Goal: Connect with others: Connect with others

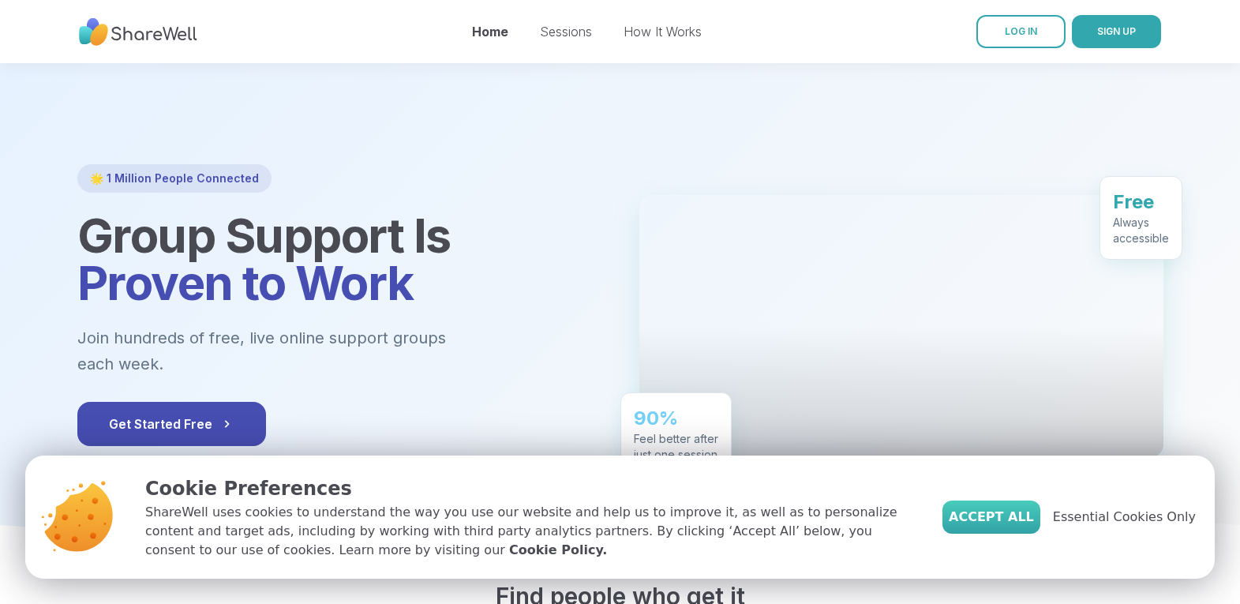
click at [1016, 512] on span "Accept All" at bounding box center [990, 516] width 85 height 19
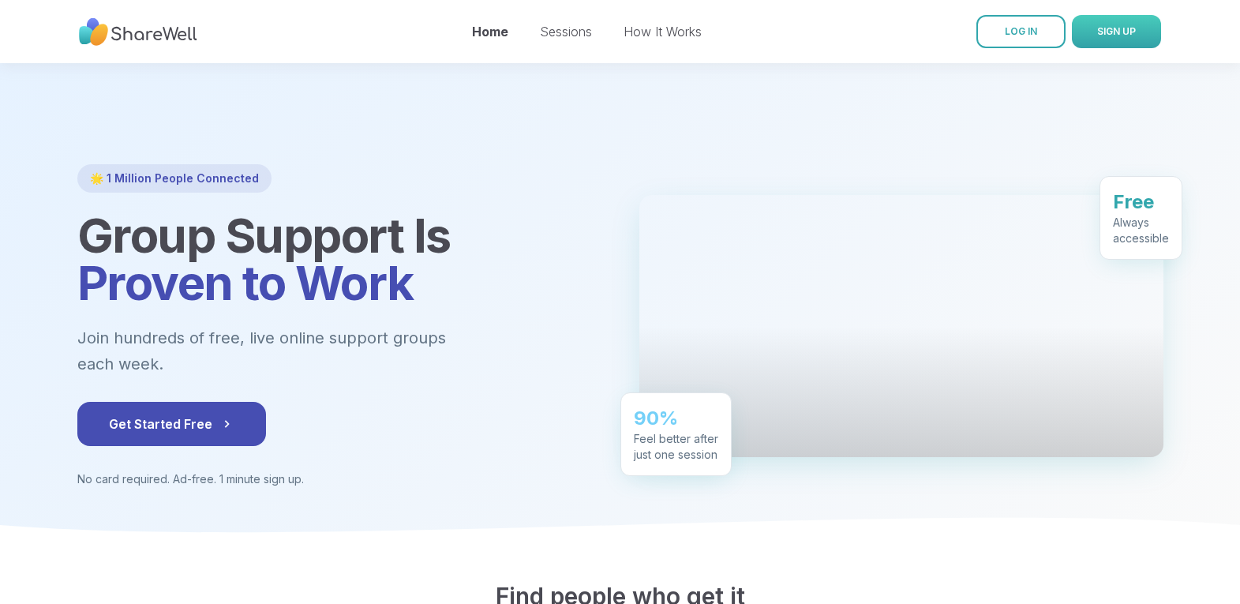
click at [1110, 33] on span "SIGN UP" at bounding box center [1116, 31] width 39 height 12
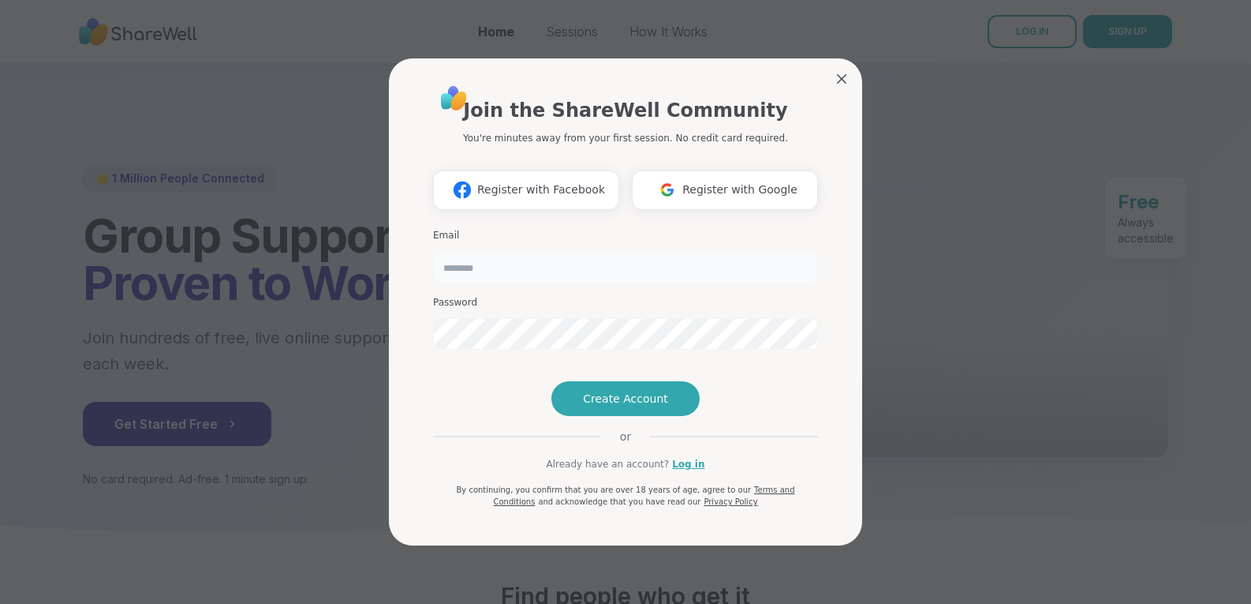
click at [645, 276] on input "email" at bounding box center [625, 268] width 385 height 32
click at [641, 252] on input "email" at bounding box center [625, 268] width 385 height 32
type input "**********"
click at [609, 296] on div "Password" at bounding box center [625, 323] width 385 height 54
click at [623, 406] on span "Create Account" at bounding box center [625, 399] width 85 height 16
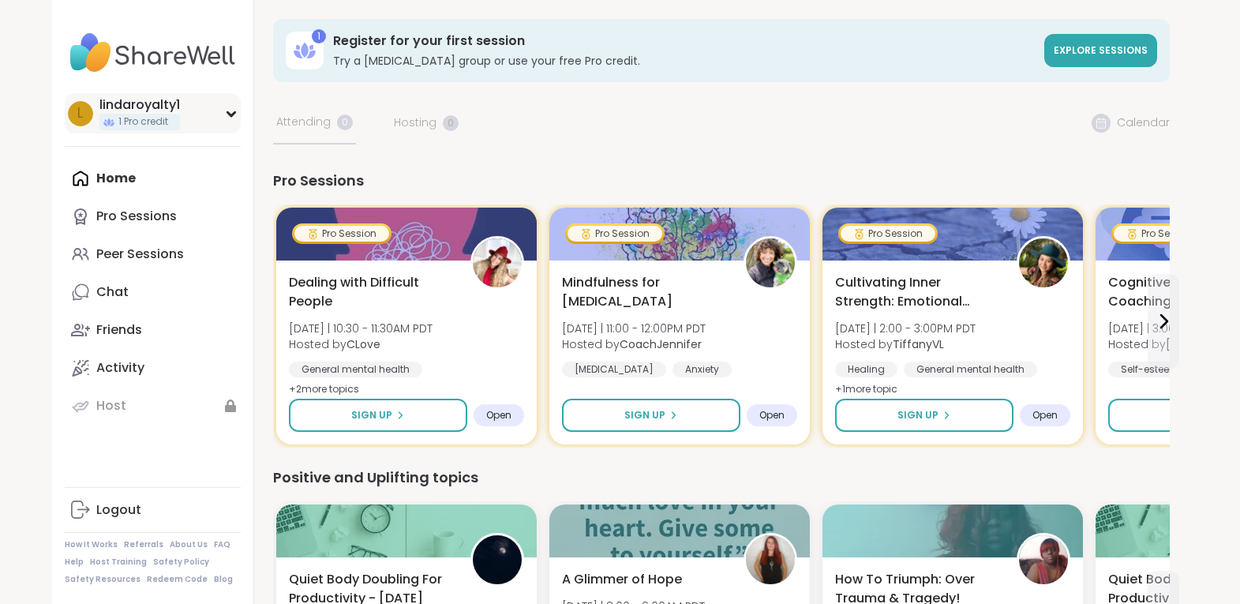
click at [225, 118] on div "l lindaroyalty1 1 Pro credit" at bounding box center [153, 113] width 176 height 40
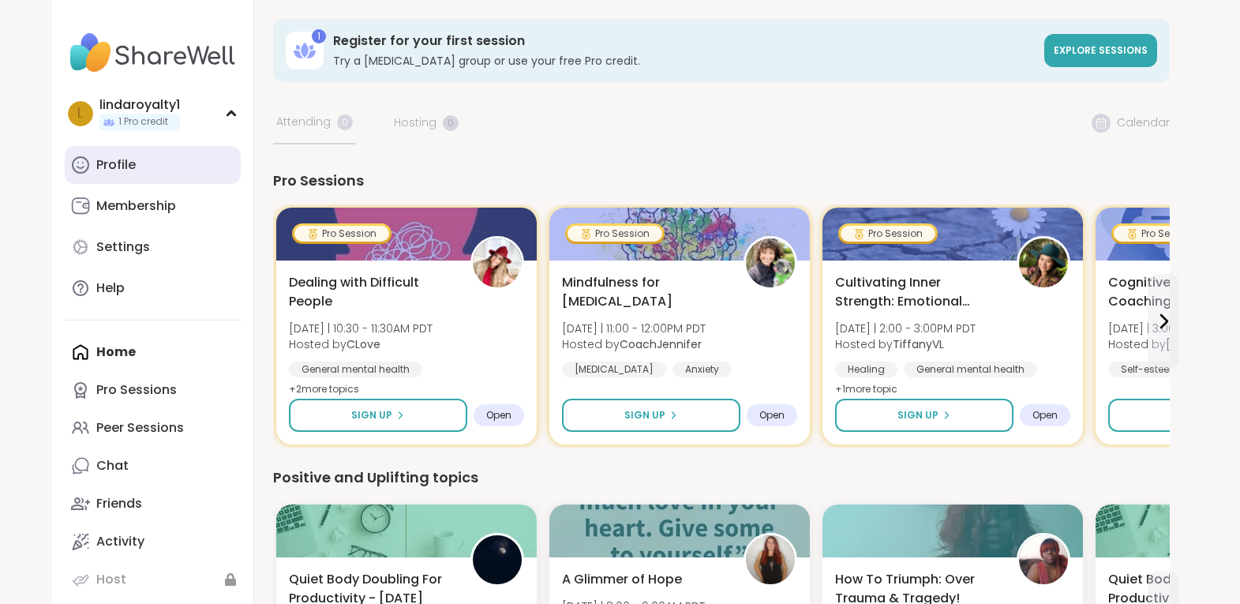
click at [156, 164] on link "Profile" at bounding box center [153, 165] width 176 height 38
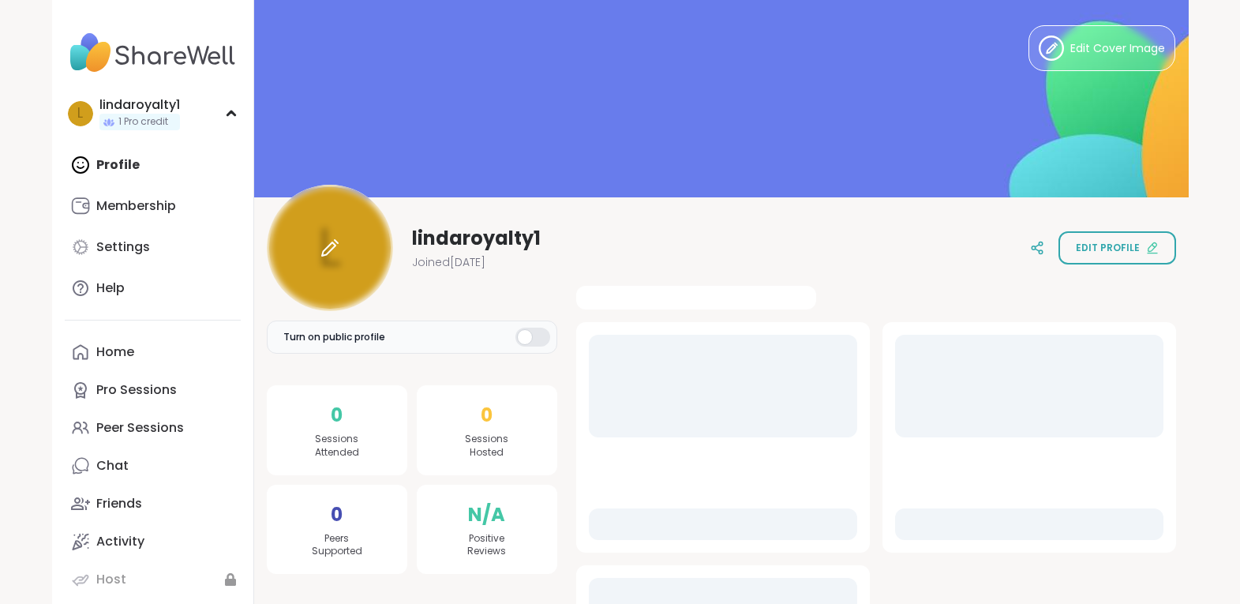
click at [358, 257] on div at bounding box center [330, 248] width 126 height 126
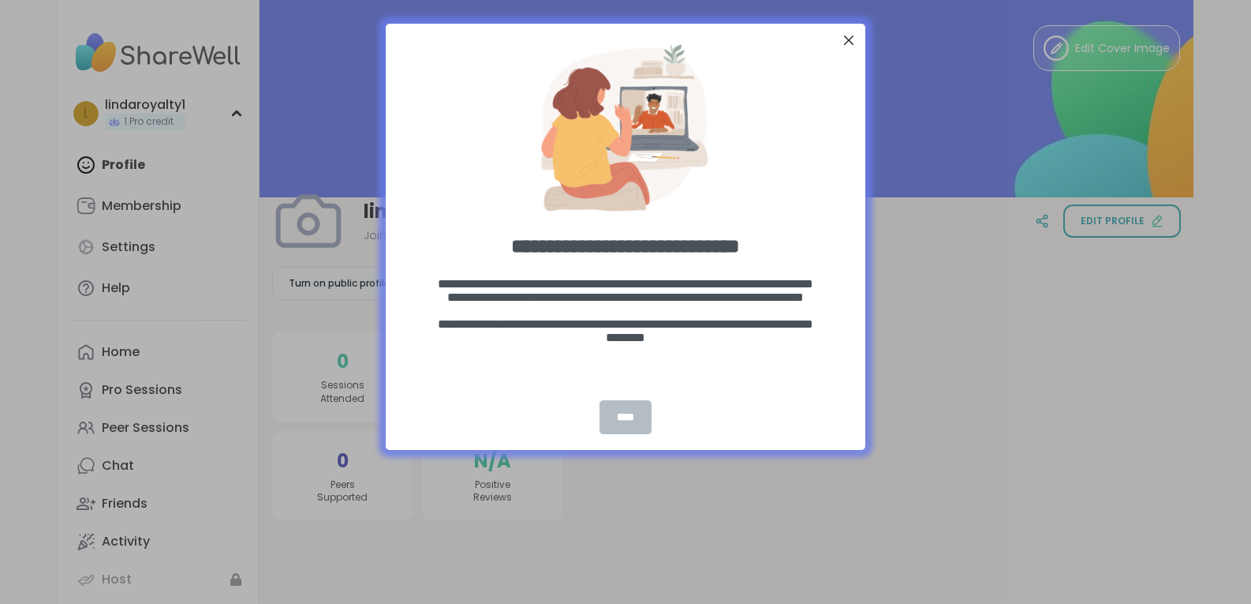
click at [622, 414] on div "****" at bounding box center [626, 417] width 52 height 34
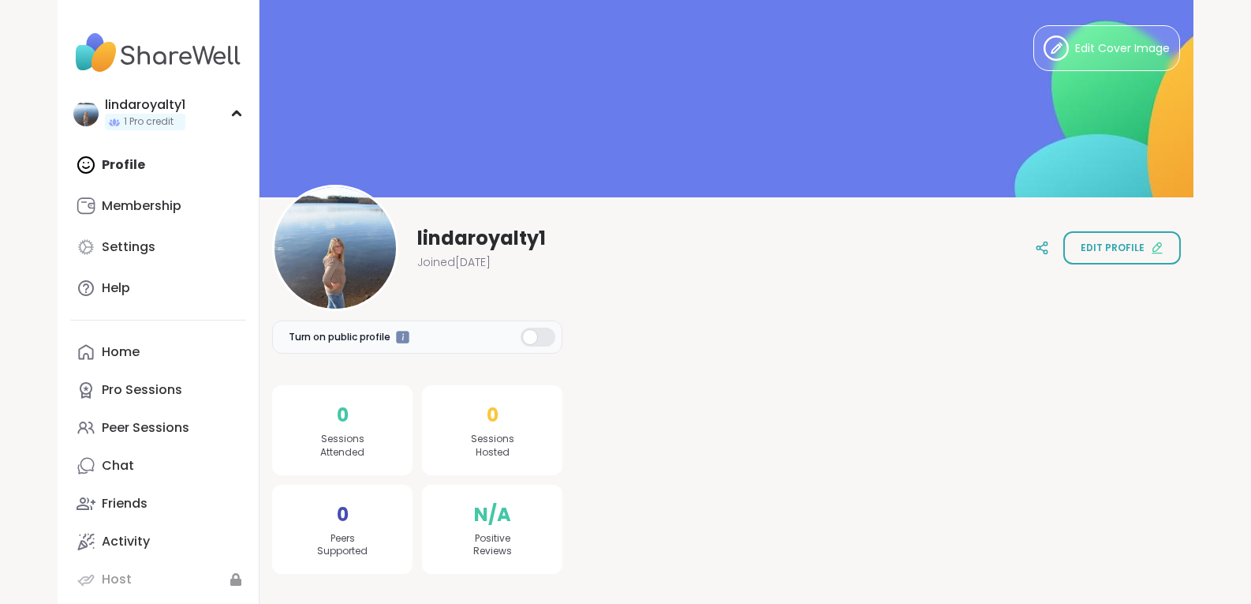
click at [537, 338] on div at bounding box center [538, 336] width 35 height 19
click at [1098, 46] on span "Edit Cover Image" at bounding box center [1122, 48] width 95 height 17
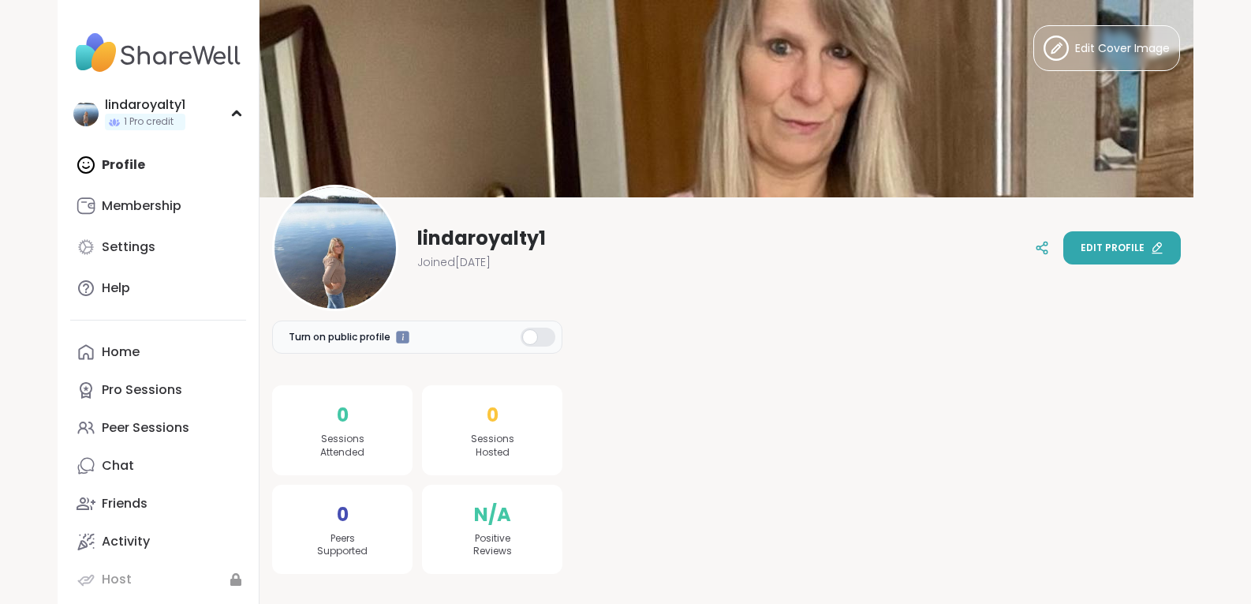
click at [1163, 245] on button "Edit profile" at bounding box center [1123, 247] width 118 height 33
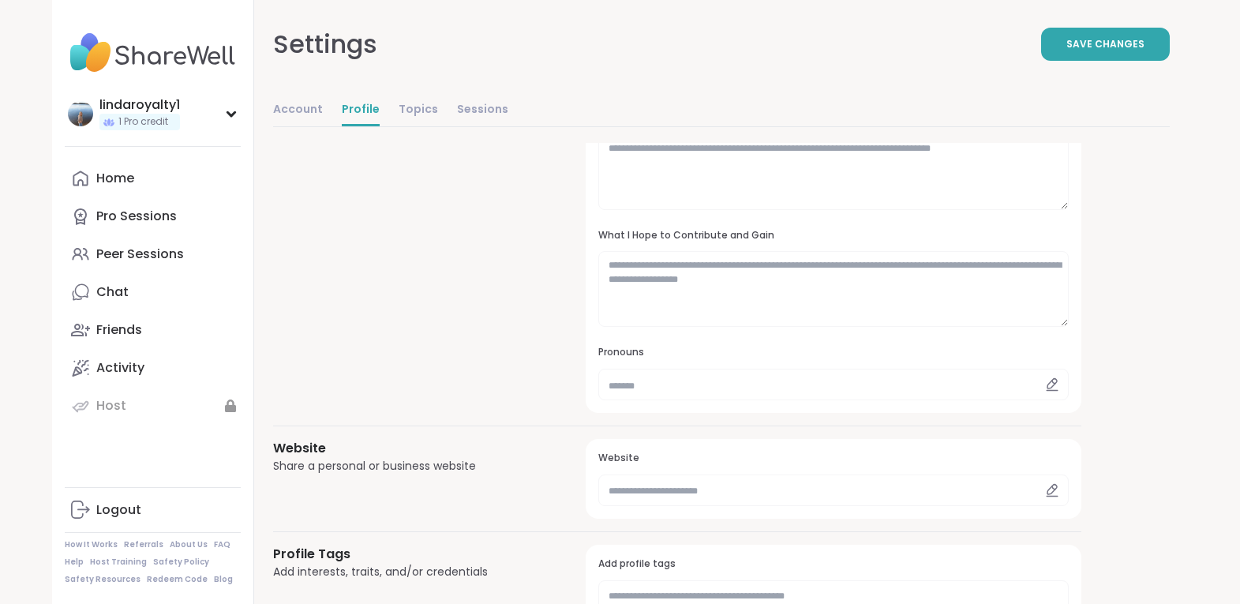
scroll to position [361, 0]
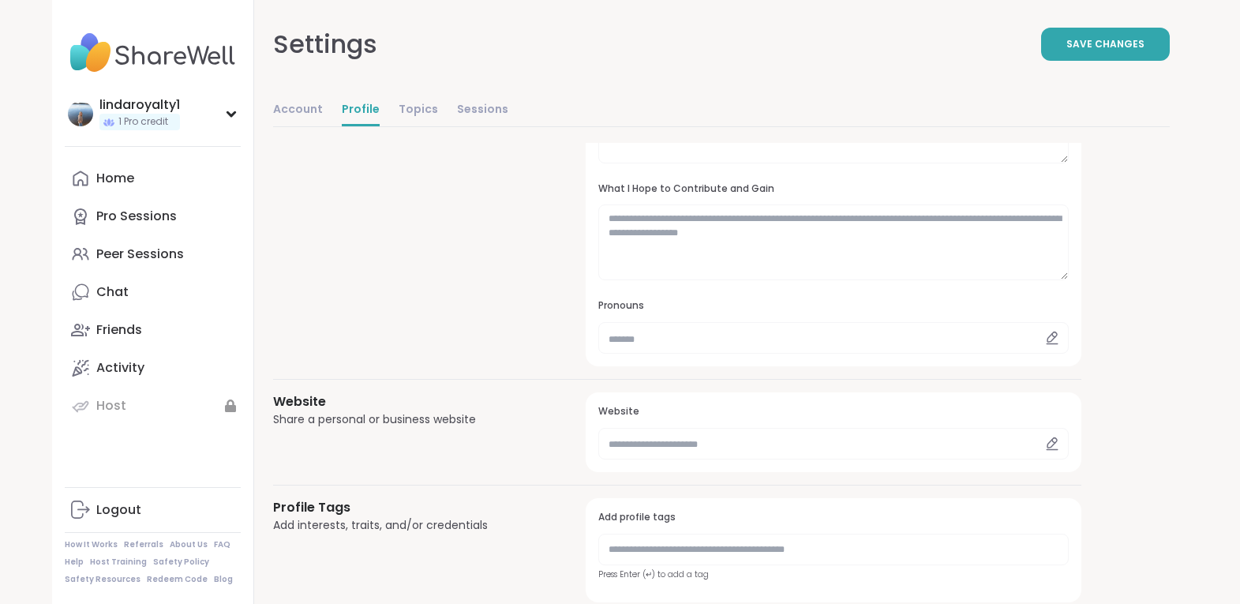
click at [1054, 444] on icon at bounding box center [1052, 443] width 14 height 14
click at [989, 434] on input "text" at bounding box center [832, 444] width 469 height 32
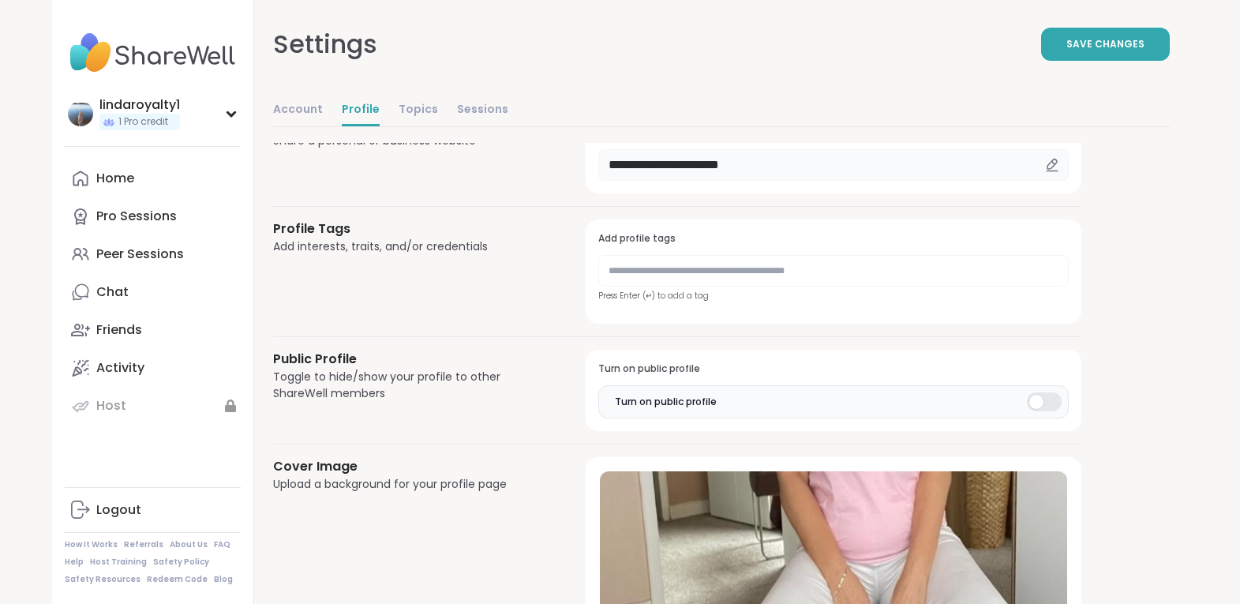
scroll to position [636, 0]
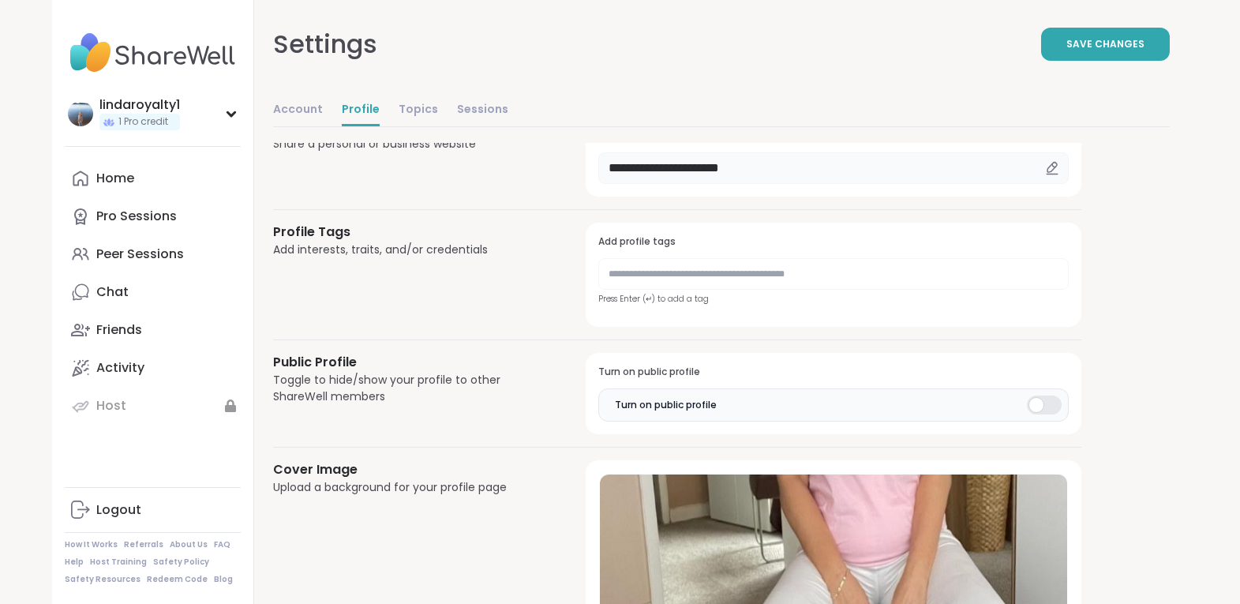
type input "**********"
click at [780, 266] on input "text" at bounding box center [832, 274] width 469 height 32
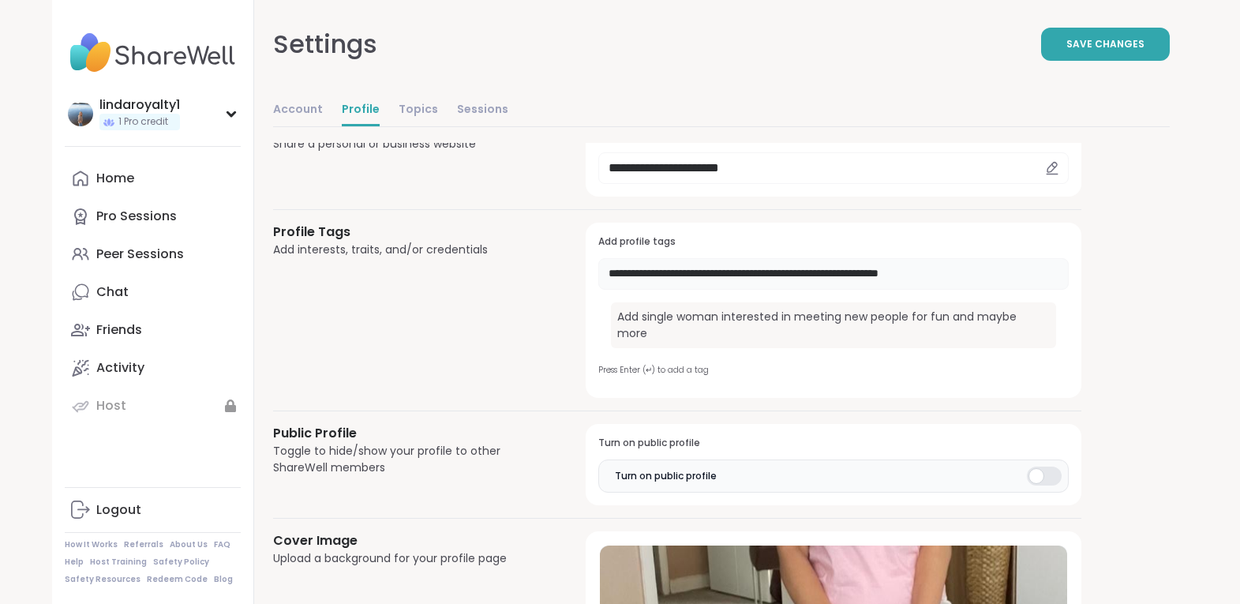
scroll to position [807, 0]
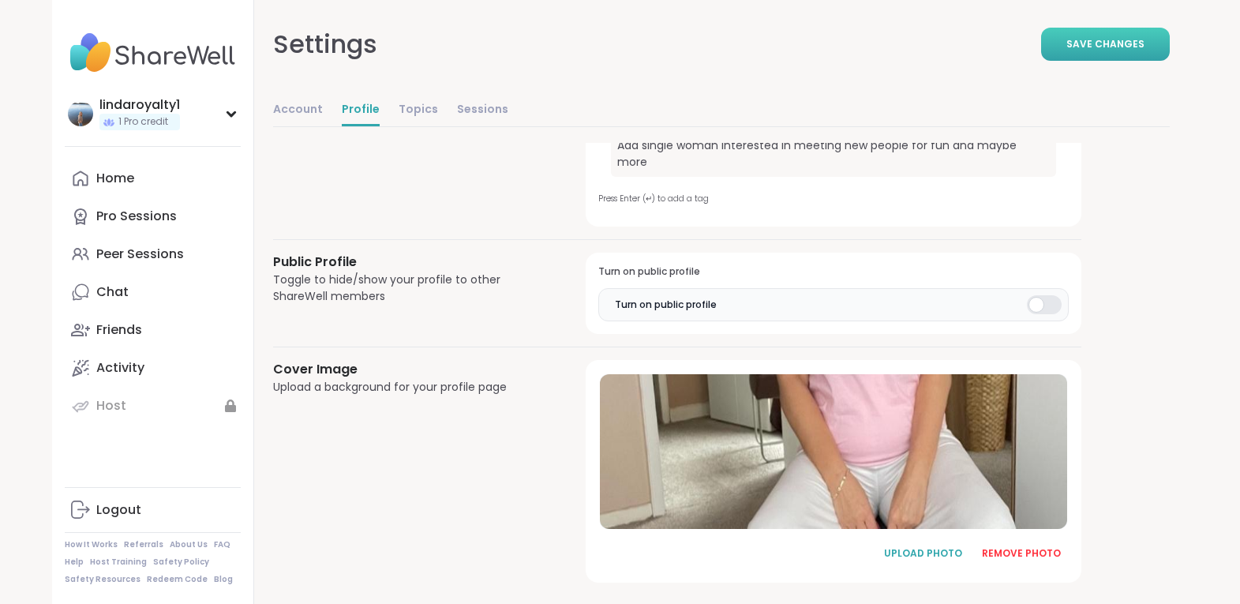
type input "**********"
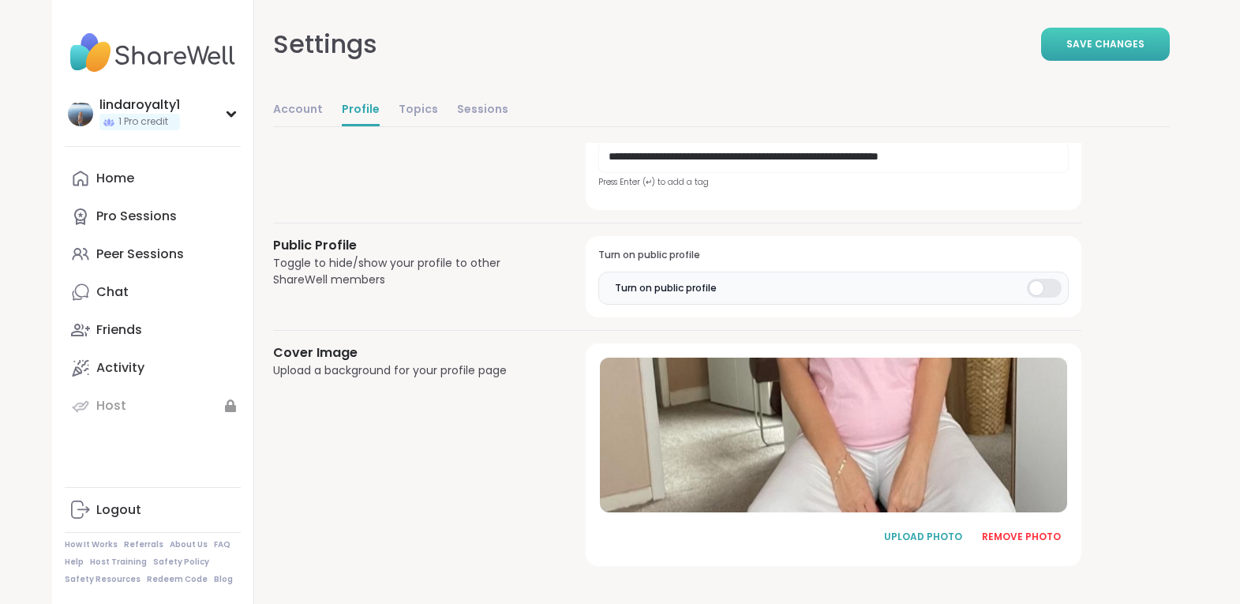
scroll to position [753, 0]
click at [1115, 44] on span "Save Changes" at bounding box center [1105, 44] width 78 height 14
click at [1099, 53] on button "Save Changes" at bounding box center [1105, 44] width 129 height 33
click at [1116, 48] on span "Save Changes" at bounding box center [1105, 44] width 78 height 14
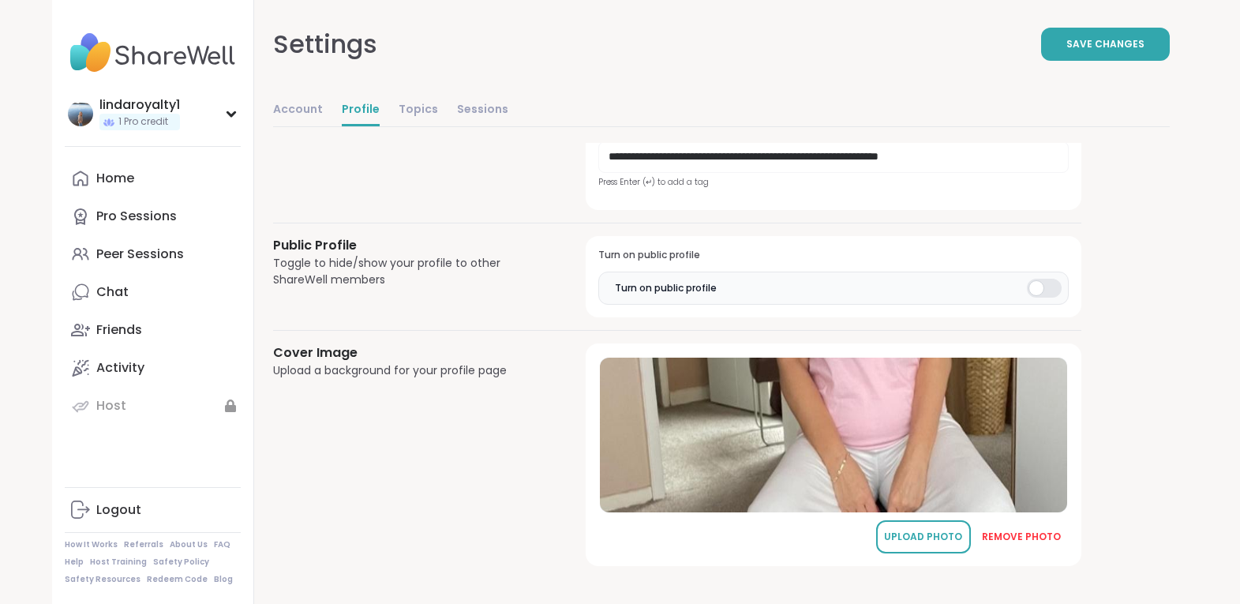
click at [932, 533] on div "UPLOAD PHOTO" at bounding box center [923, 536] width 79 height 14
click at [1116, 44] on span "Save Changes" at bounding box center [1105, 44] width 78 height 14
click at [147, 191] on link "Home" at bounding box center [153, 178] width 176 height 38
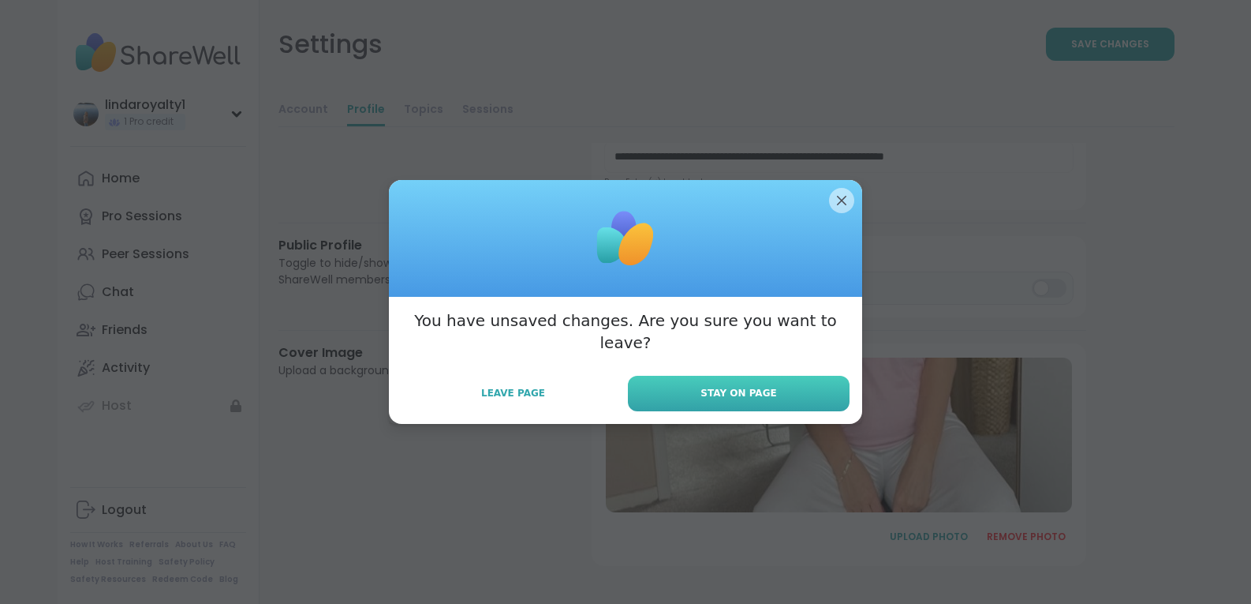
click at [720, 386] on span "Stay on Page" at bounding box center [739, 393] width 76 height 14
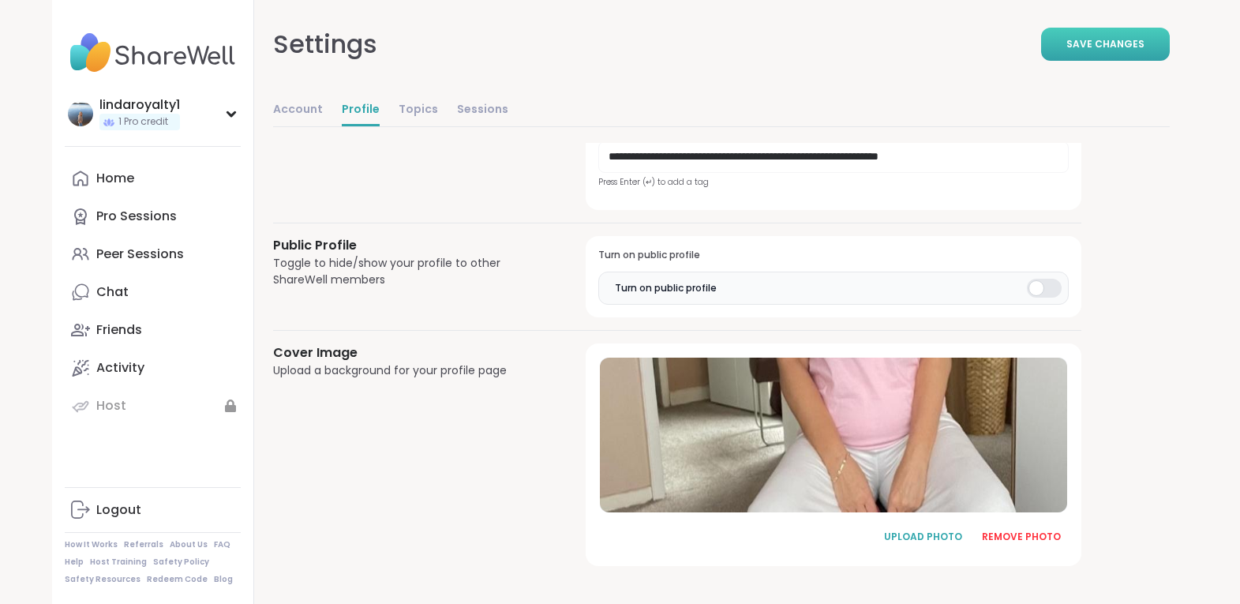
click at [1086, 39] on span "Save Changes" at bounding box center [1105, 44] width 78 height 14
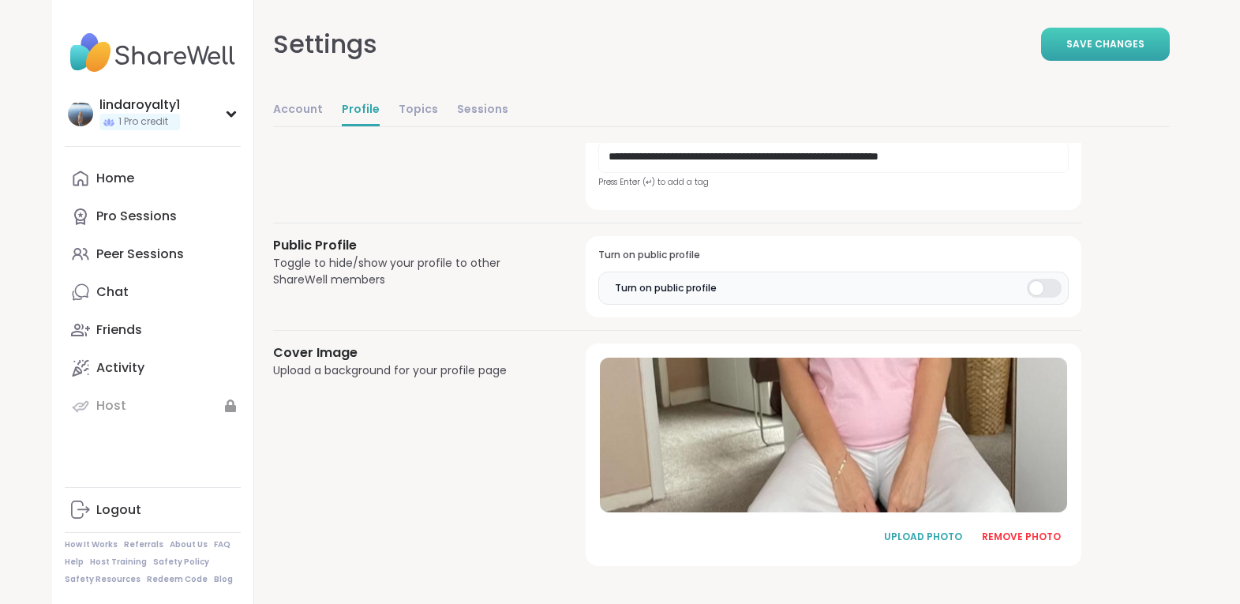
click at [1086, 39] on span "Save Changes" at bounding box center [1105, 44] width 78 height 14
click at [1106, 32] on button "Save Changes" at bounding box center [1105, 44] width 129 height 33
click at [1104, 39] on span "Save Changes" at bounding box center [1105, 44] width 78 height 14
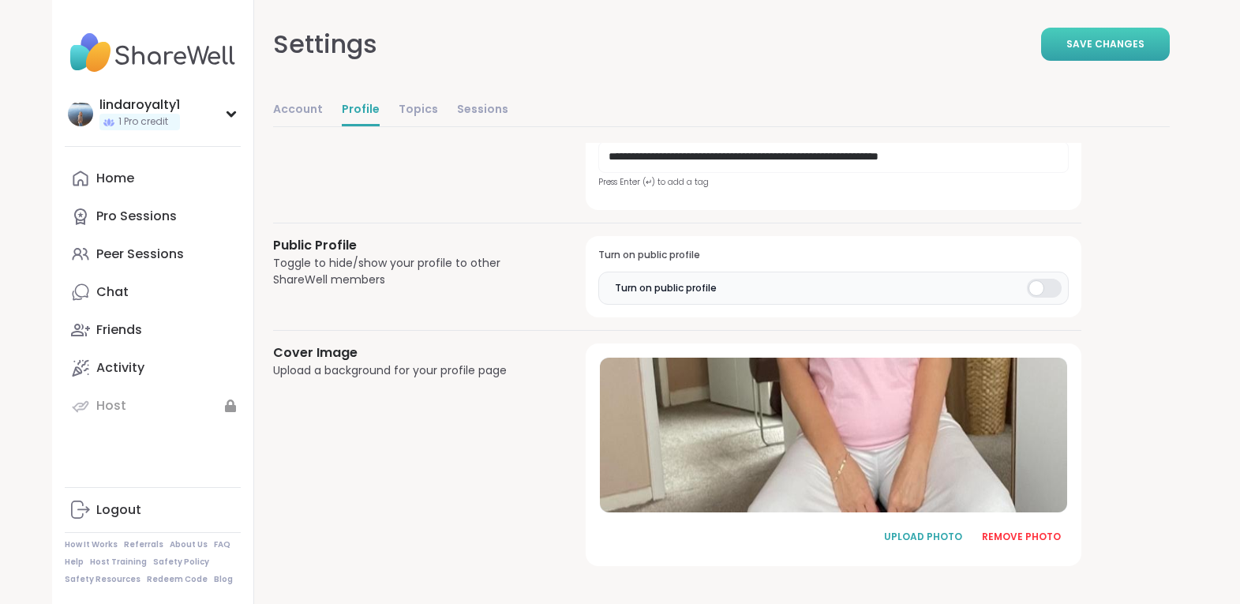
click at [1104, 39] on span "Save Changes" at bounding box center [1105, 44] width 78 height 14
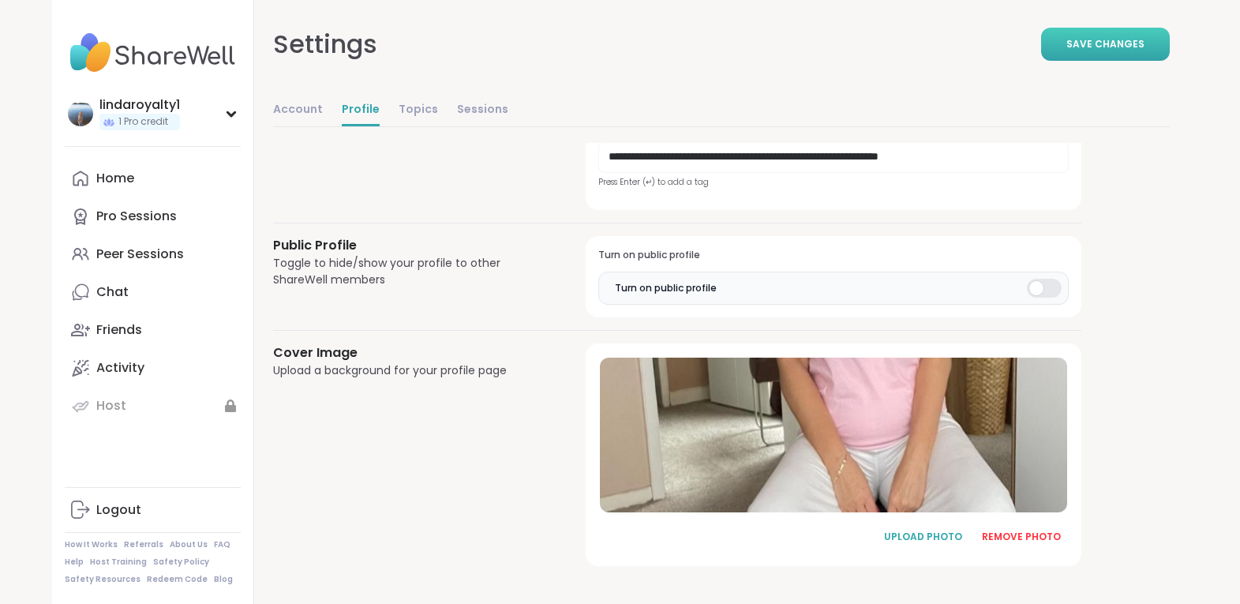
click at [1104, 39] on span "Save Changes" at bounding box center [1105, 44] width 78 height 14
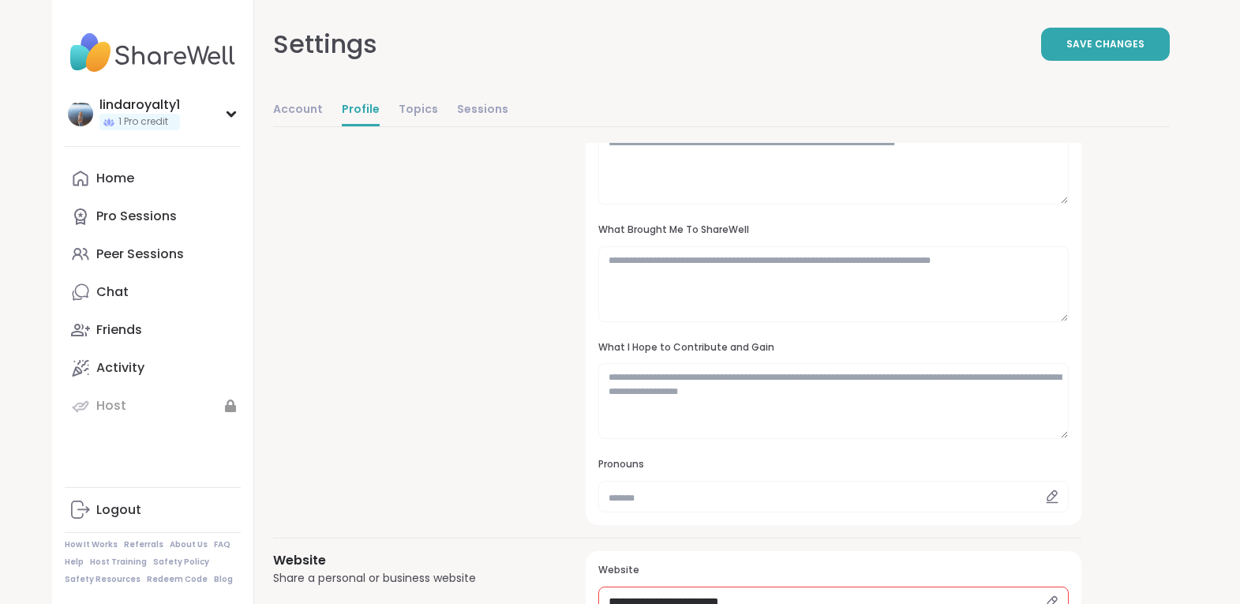
scroll to position [0, 0]
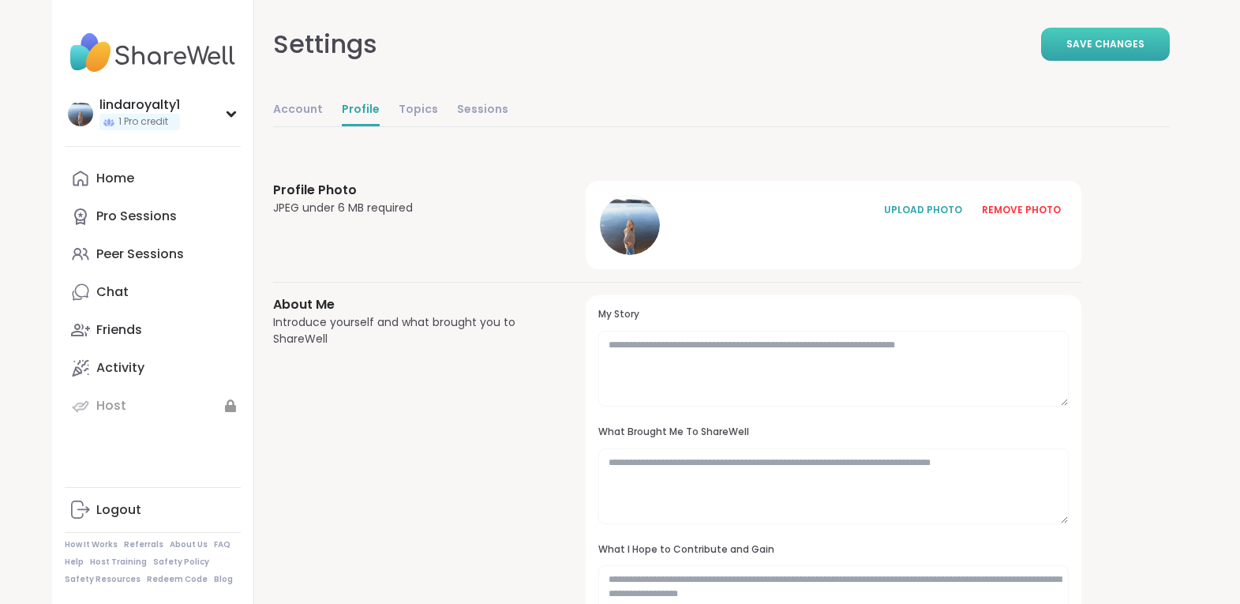
click at [1115, 36] on button "Save Changes" at bounding box center [1105, 44] width 129 height 33
click at [116, 177] on div "Home" at bounding box center [115, 178] width 38 height 17
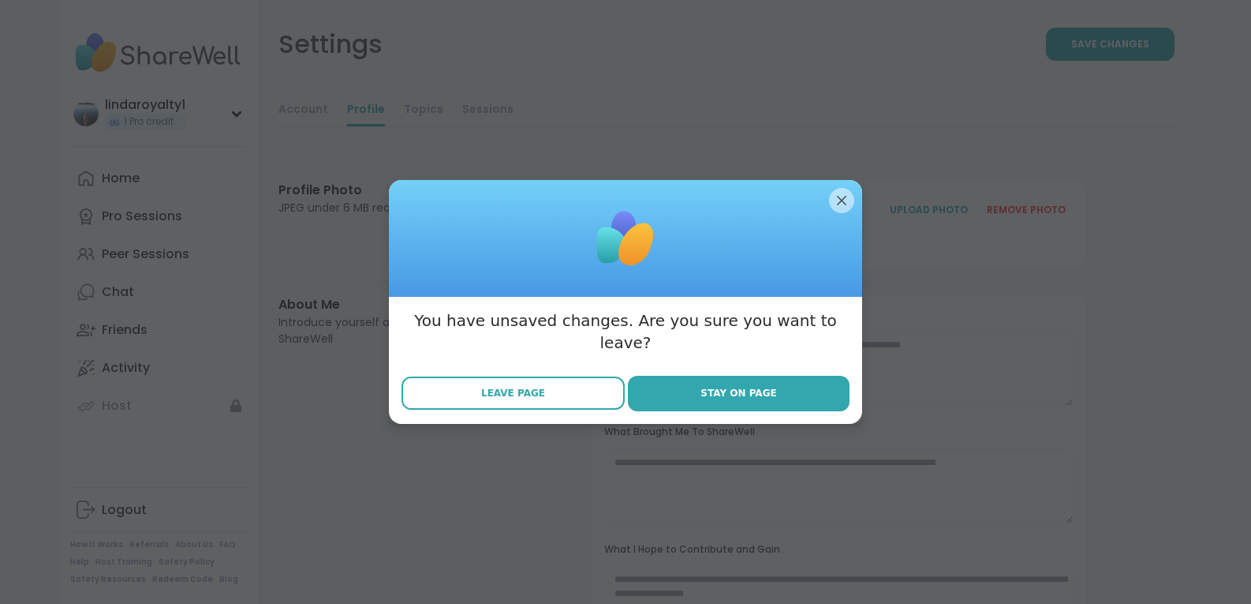
click at [519, 376] on button "Leave Page" at bounding box center [513, 392] width 223 height 33
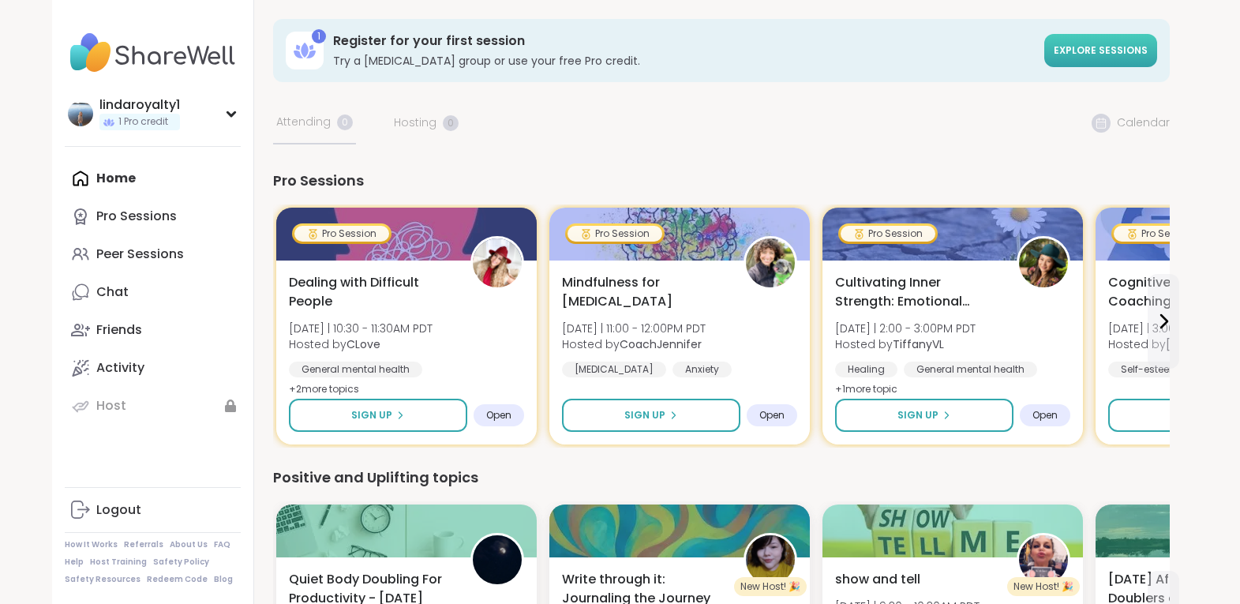
click at [1119, 53] on span "Explore sessions" at bounding box center [1100, 49] width 94 height 13
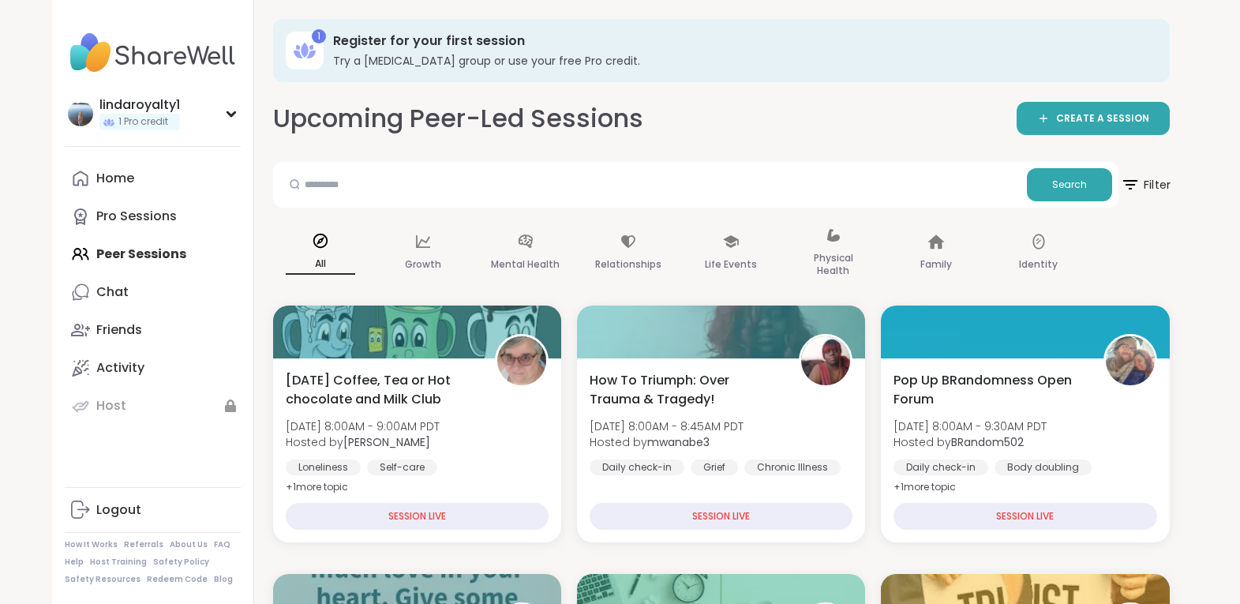
click at [1145, 183] on span "Filter" at bounding box center [1145, 184] width 50 height 39
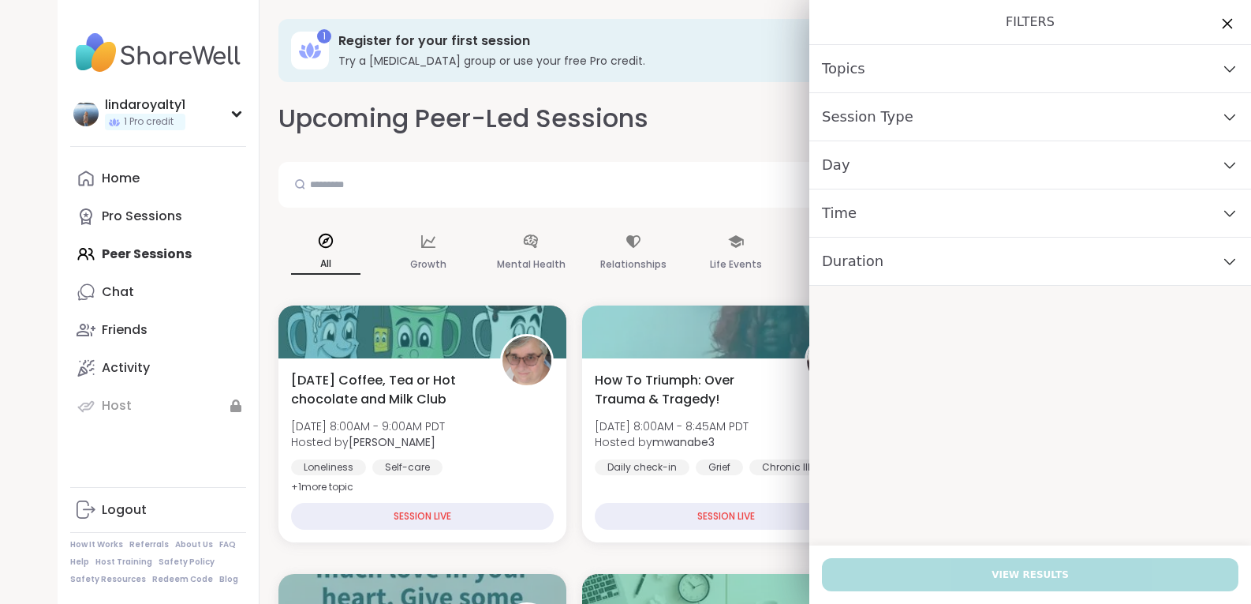
click at [1217, 27] on icon at bounding box center [1227, 23] width 20 height 20
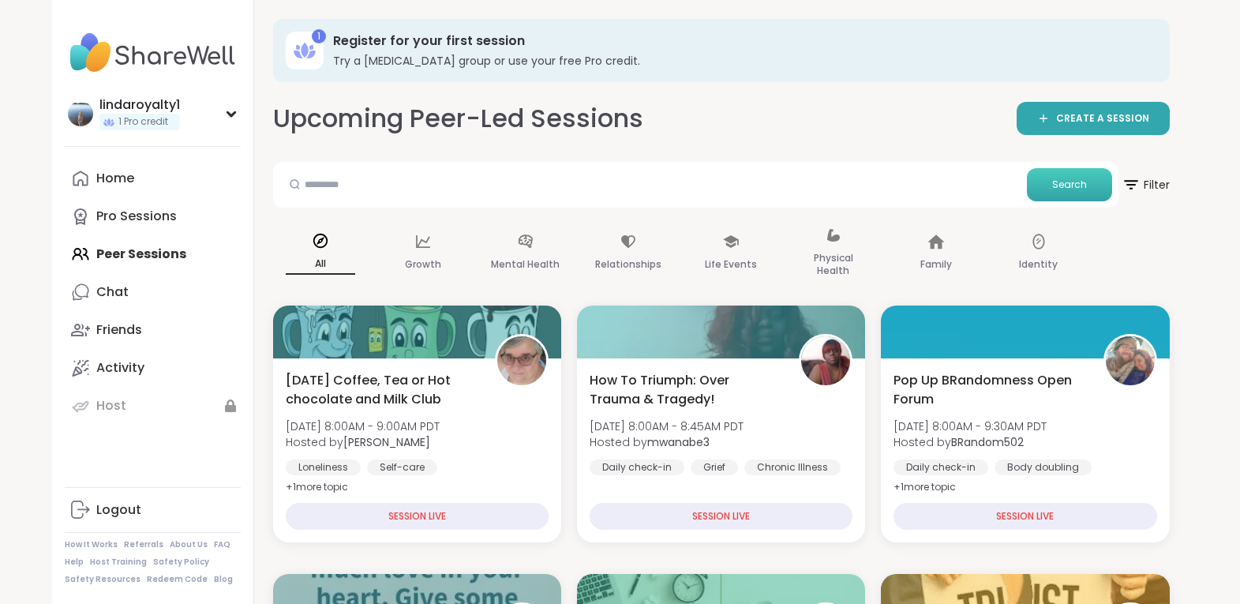
click at [1071, 187] on span "Search" at bounding box center [1069, 185] width 35 height 14
click at [964, 195] on input "text" at bounding box center [649, 184] width 741 height 32
type input "*"
click at [1122, 185] on icon at bounding box center [1130, 184] width 20 height 20
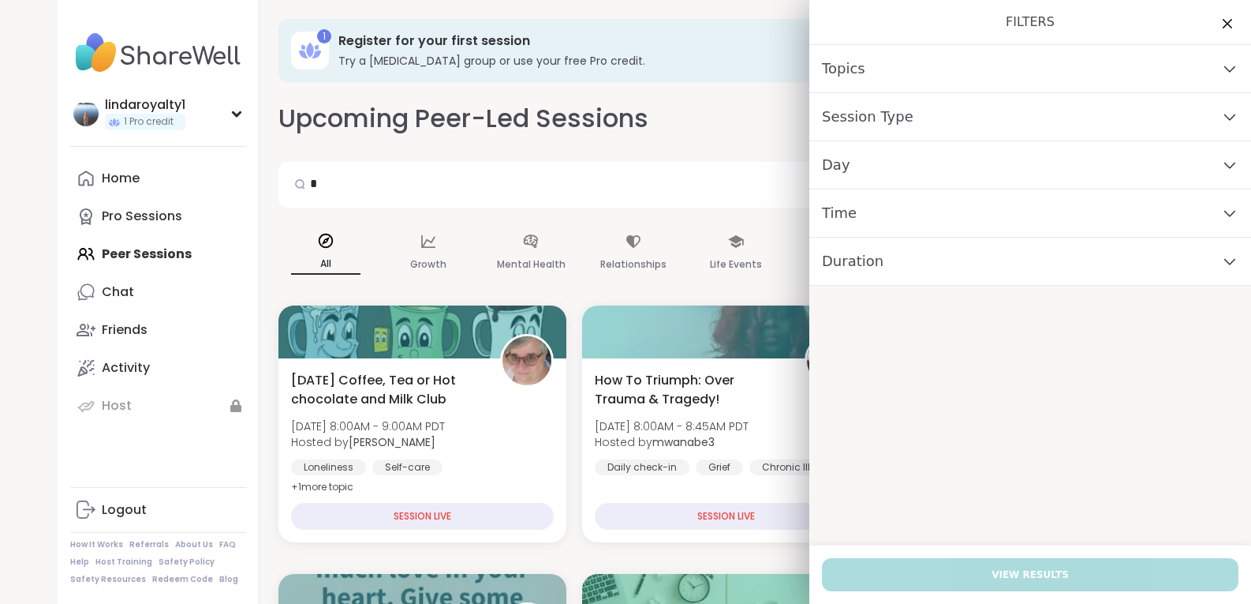
click at [1225, 80] on div "Topics" at bounding box center [1031, 69] width 442 height 48
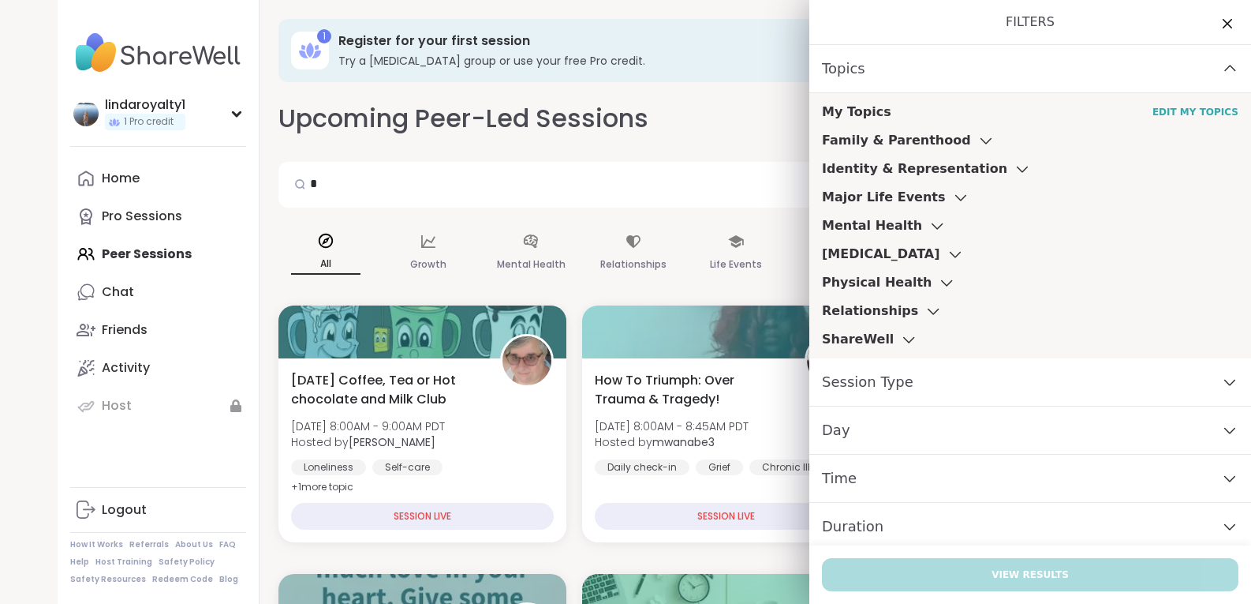
click at [1216, 73] on div "Topics" at bounding box center [1031, 69] width 442 height 48
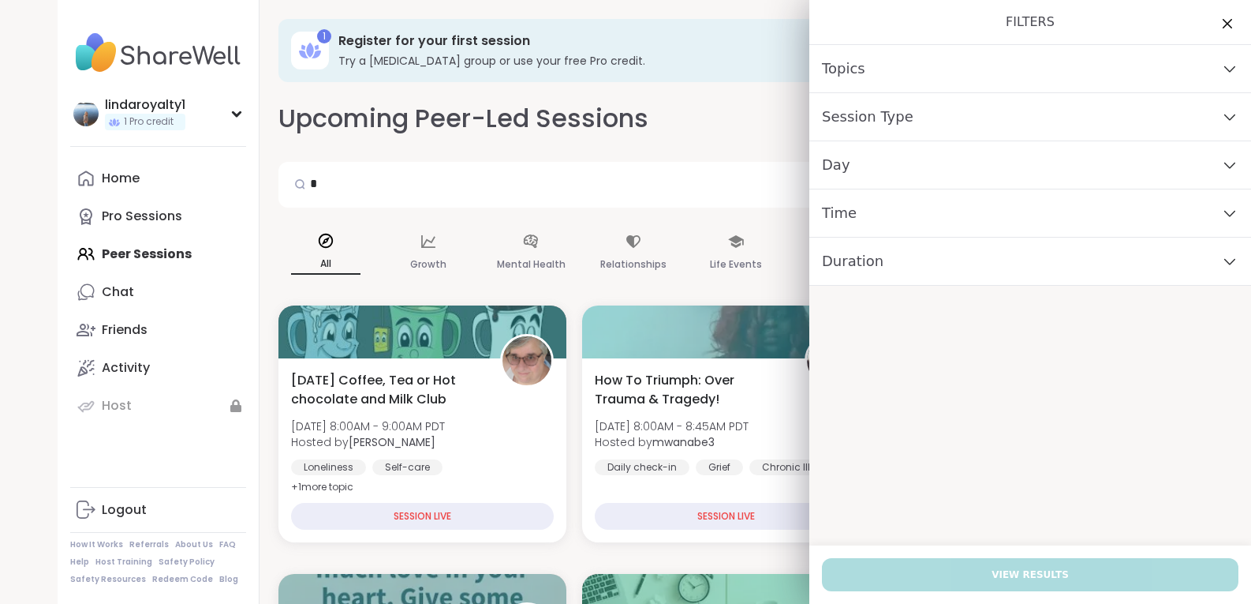
click at [1221, 114] on icon at bounding box center [1229, 116] width 17 height 11
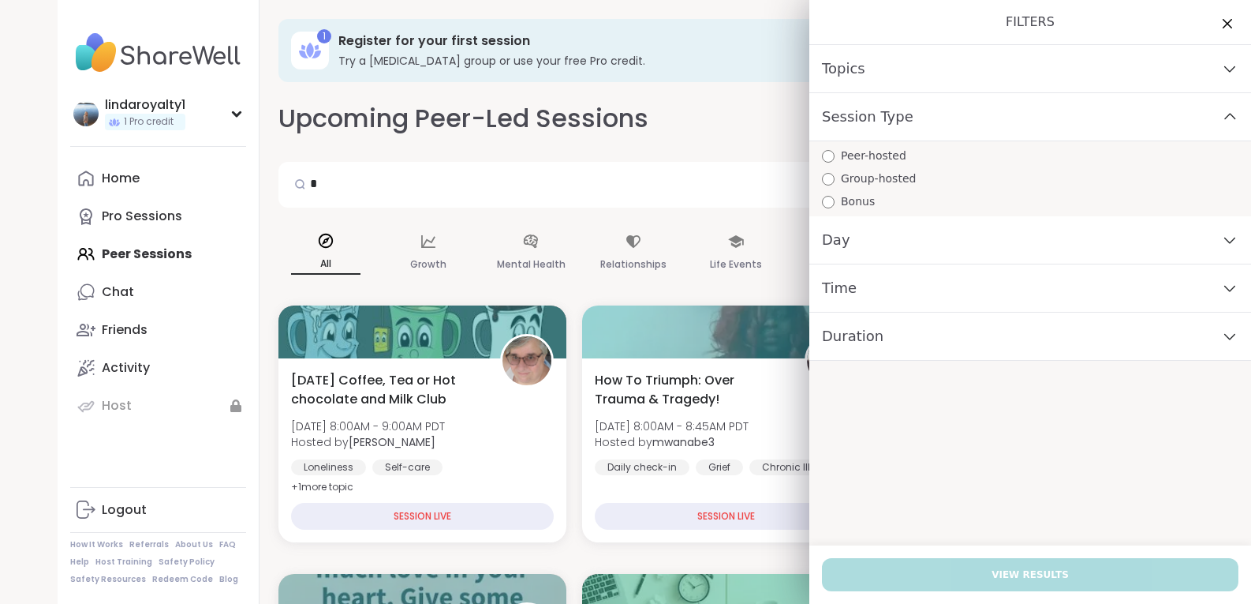
click at [1225, 114] on icon at bounding box center [1230, 117] width 10 height 6
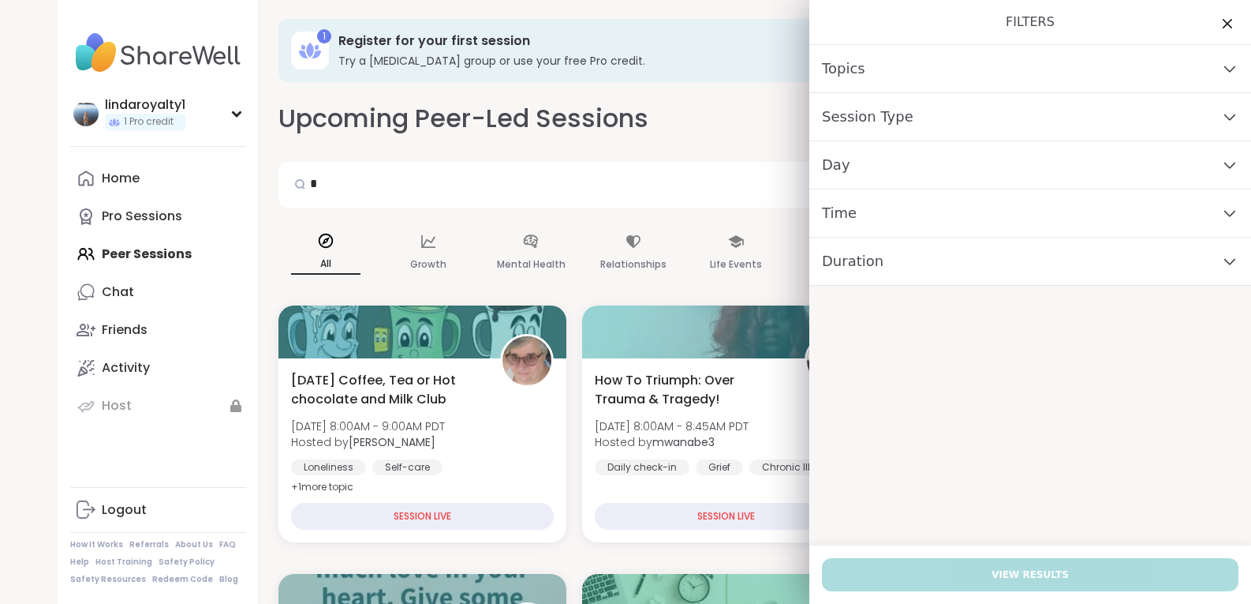
click at [1221, 163] on icon at bounding box center [1229, 164] width 17 height 11
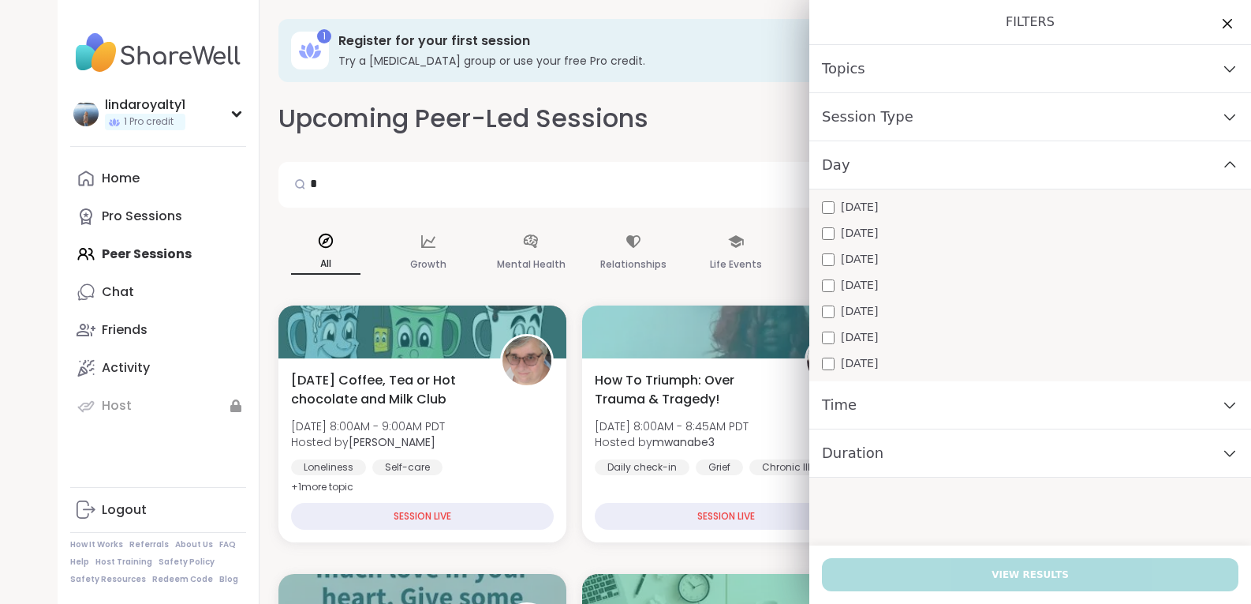
click at [1225, 164] on icon at bounding box center [1230, 165] width 10 height 6
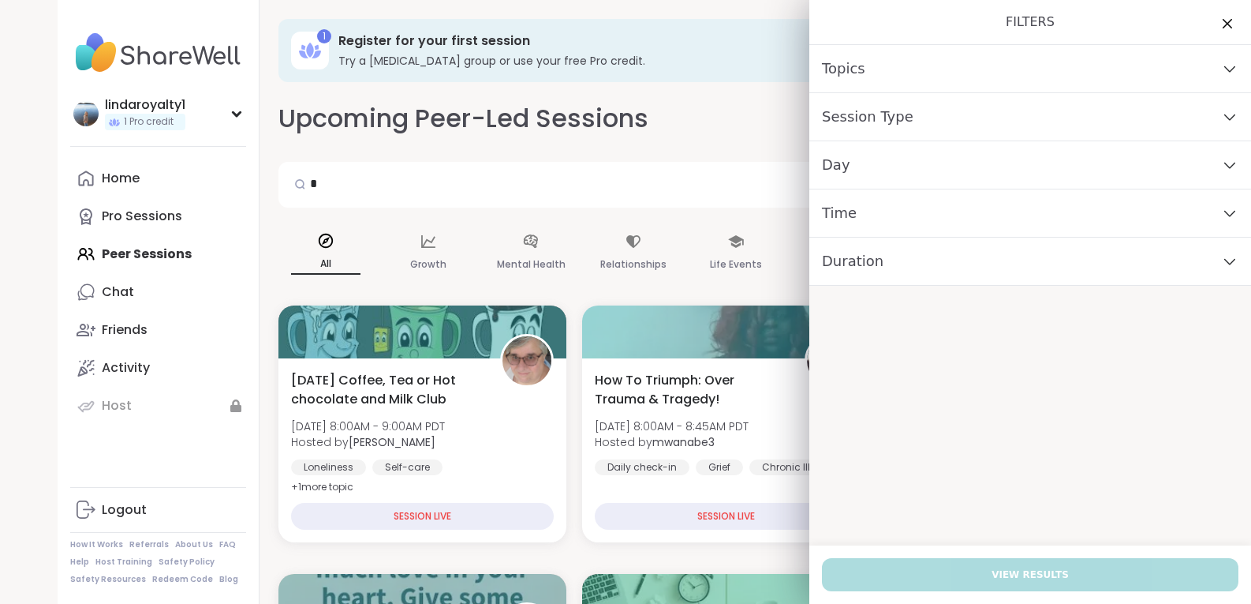
click at [1221, 211] on icon at bounding box center [1229, 213] width 17 height 11
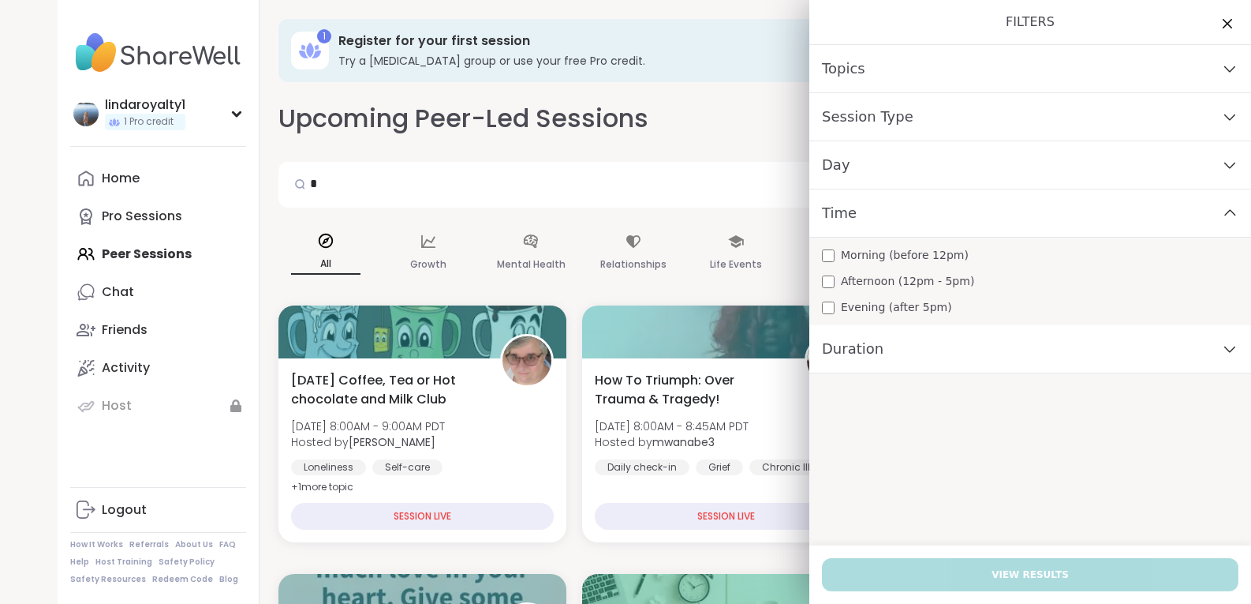
click at [1225, 211] on icon at bounding box center [1230, 213] width 10 height 6
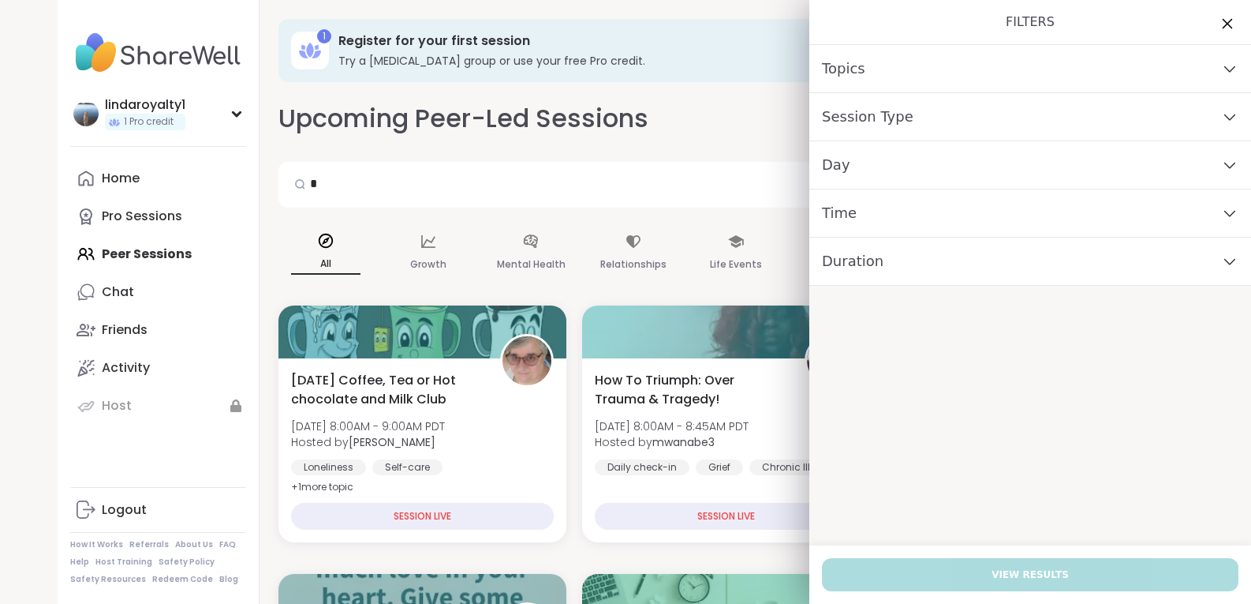
click at [1217, 26] on icon at bounding box center [1227, 23] width 20 height 20
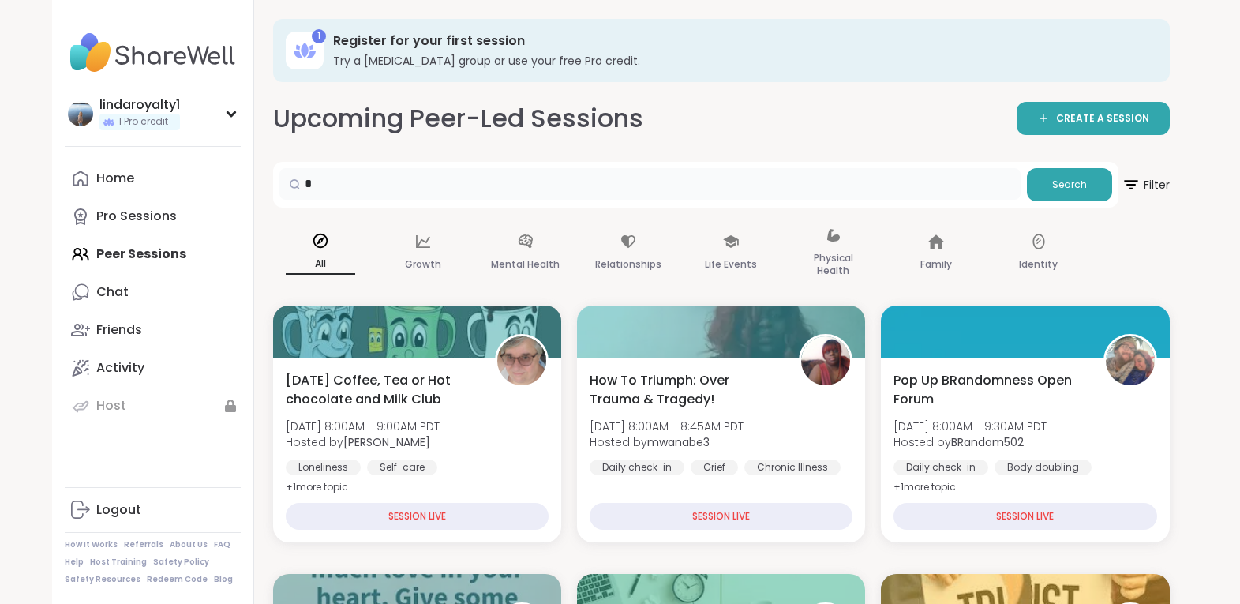
click at [678, 189] on input "*" at bounding box center [649, 184] width 741 height 32
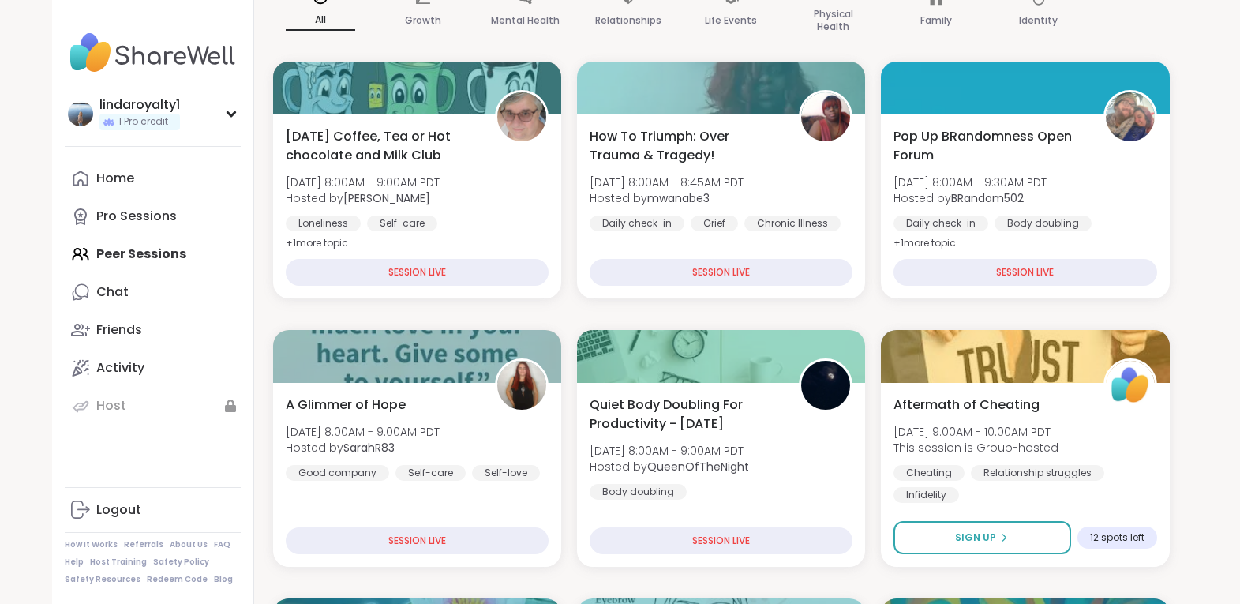
scroll to position [254, 0]
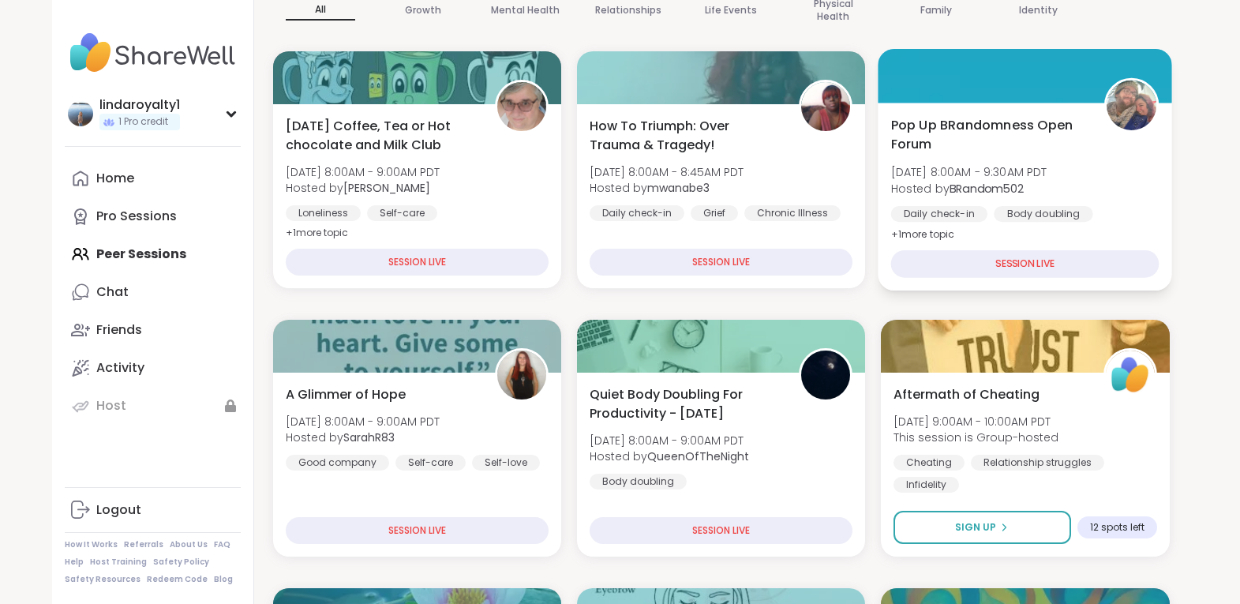
click at [1131, 101] on img at bounding box center [1132, 105] width 50 height 50
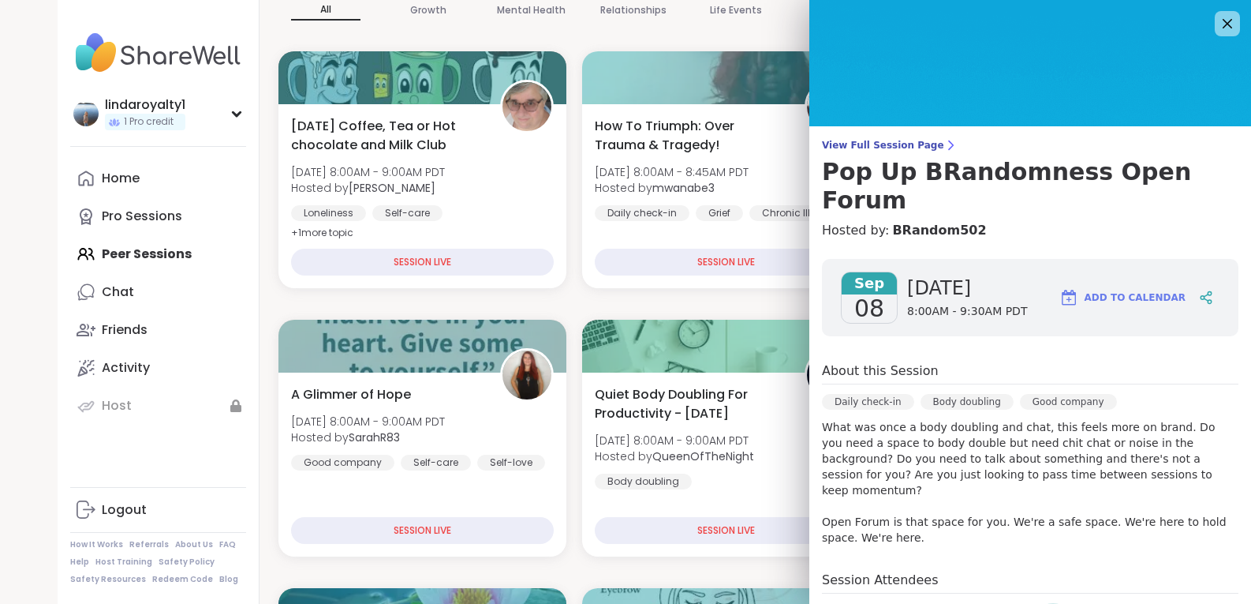
click at [1217, 23] on icon at bounding box center [1227, 23] width 20 height 20
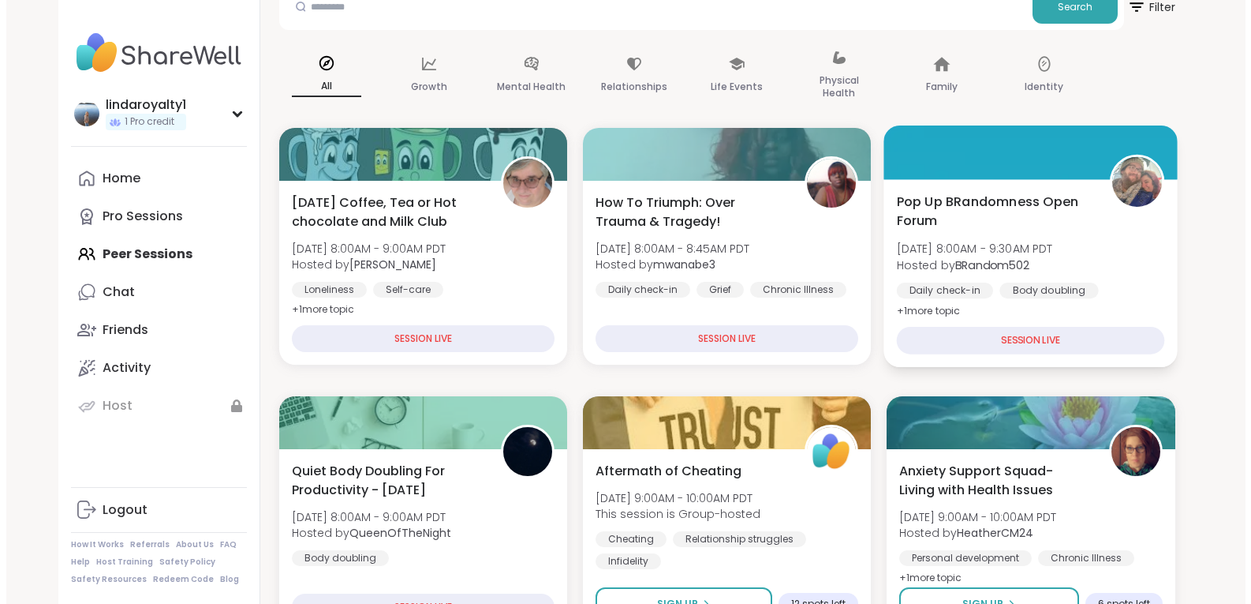
scroll to position [191, 0]
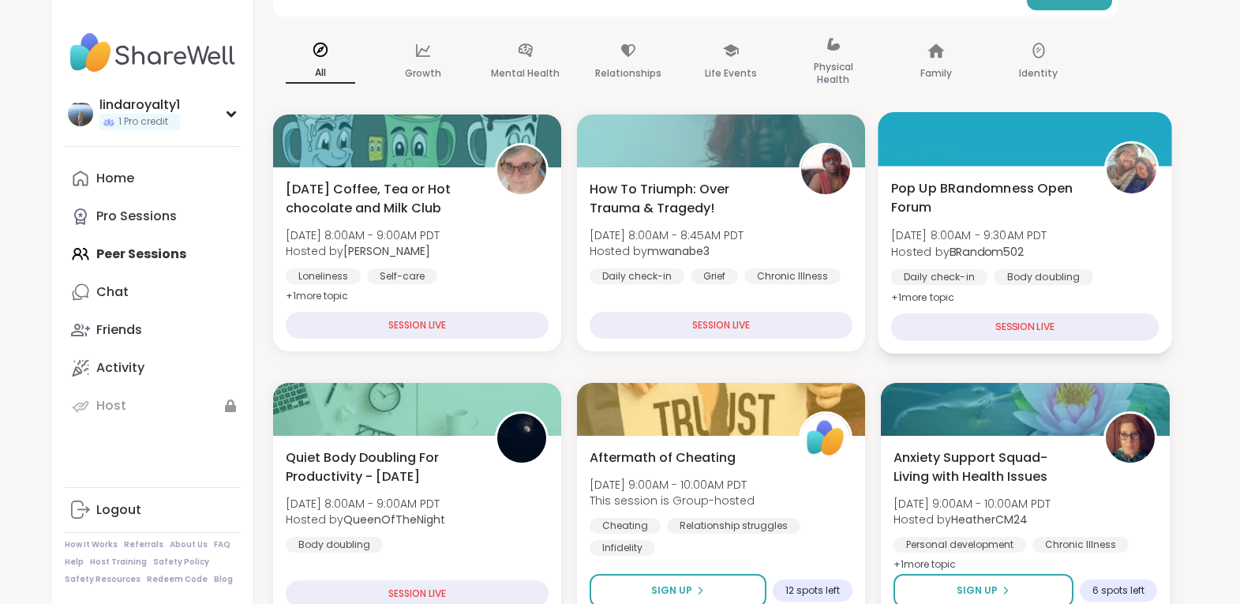
click at [1137, 168] on img at bounding box center [1132, 169] width 50 height 50
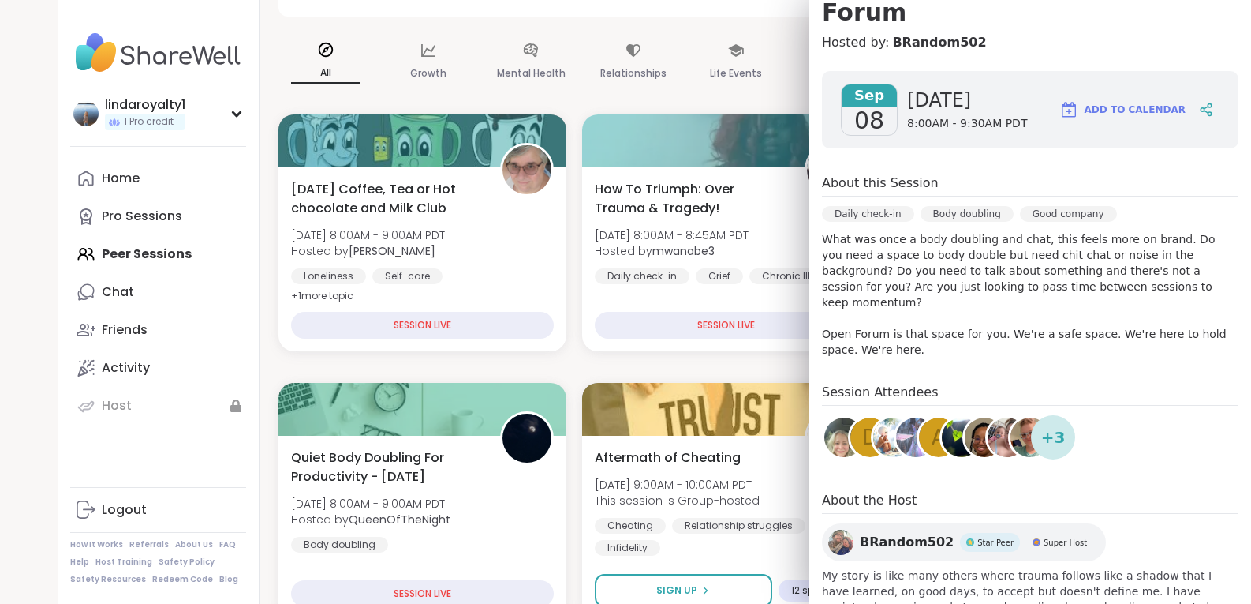
scroll to position [224, 0]
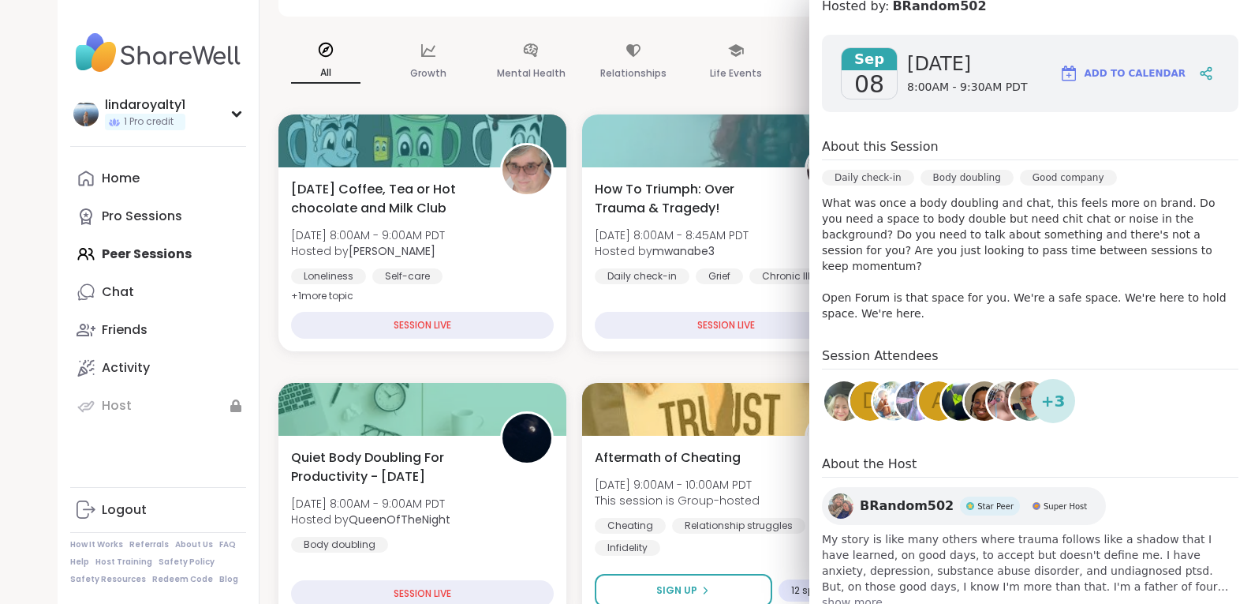
click at [883, 496] on span "BRandom502" at bounding box center [907, 505] width 94 height 19
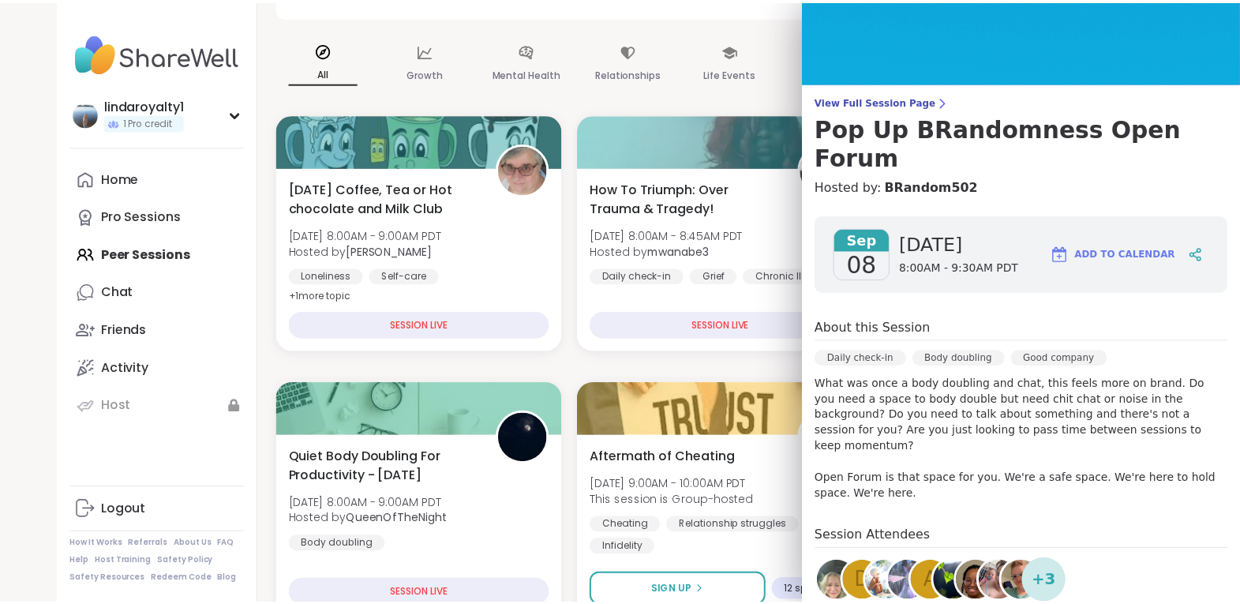
scroll to position [0, 0]
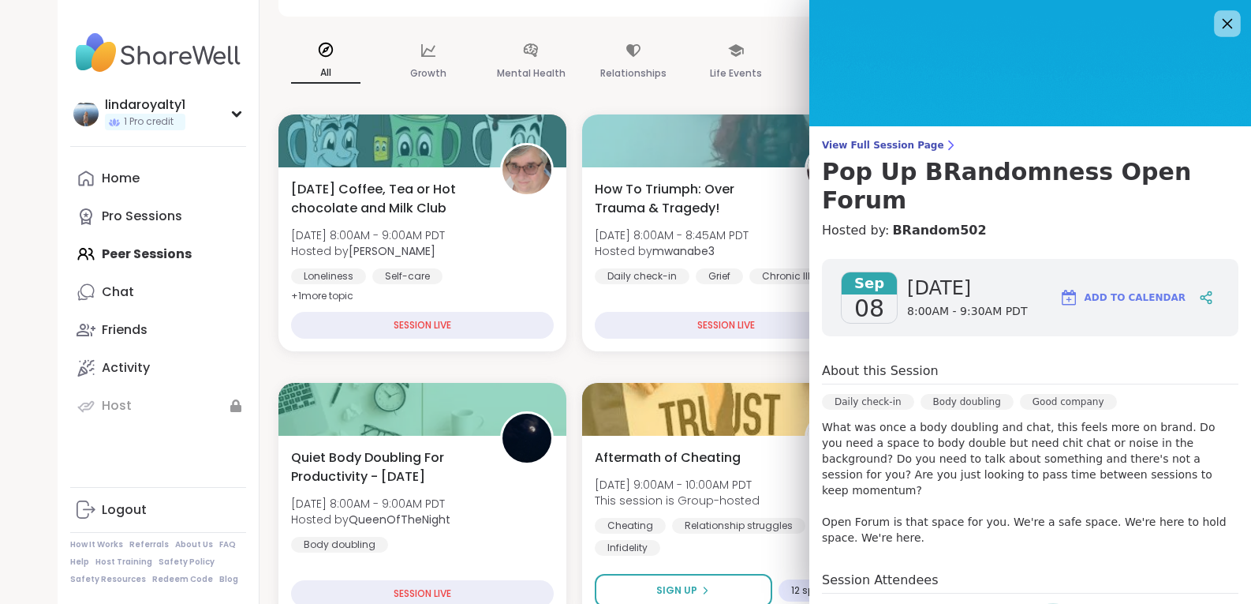
click at [1223, 23] on icon at bounding box center [1228, 24] width 10 height 10
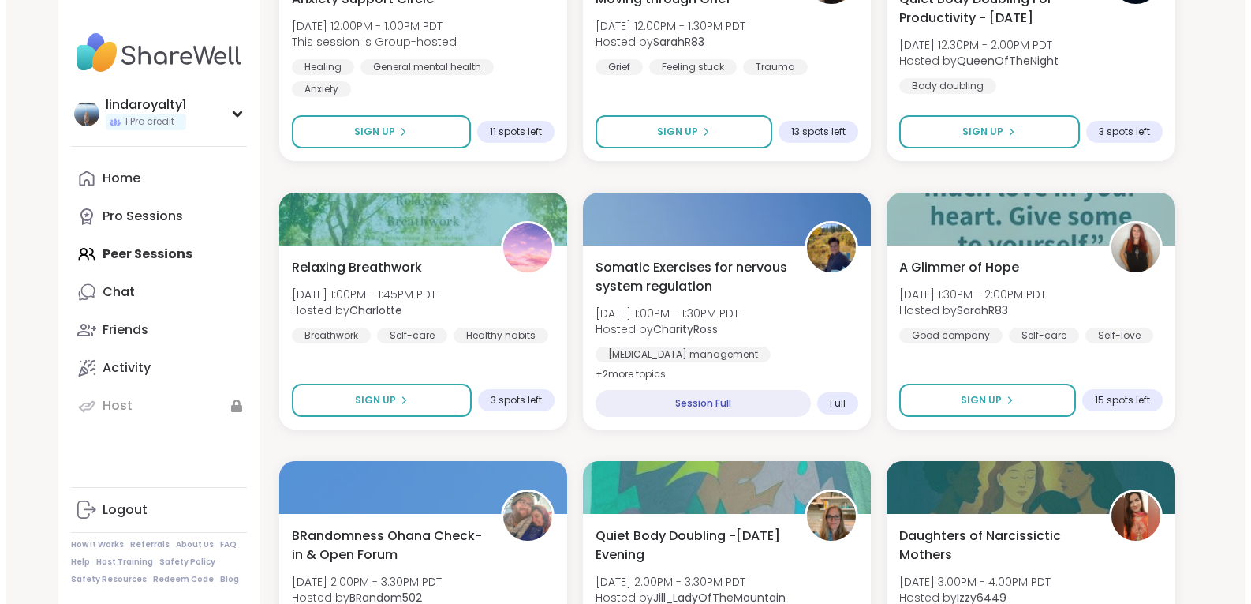
scroll to position [1769, 0]
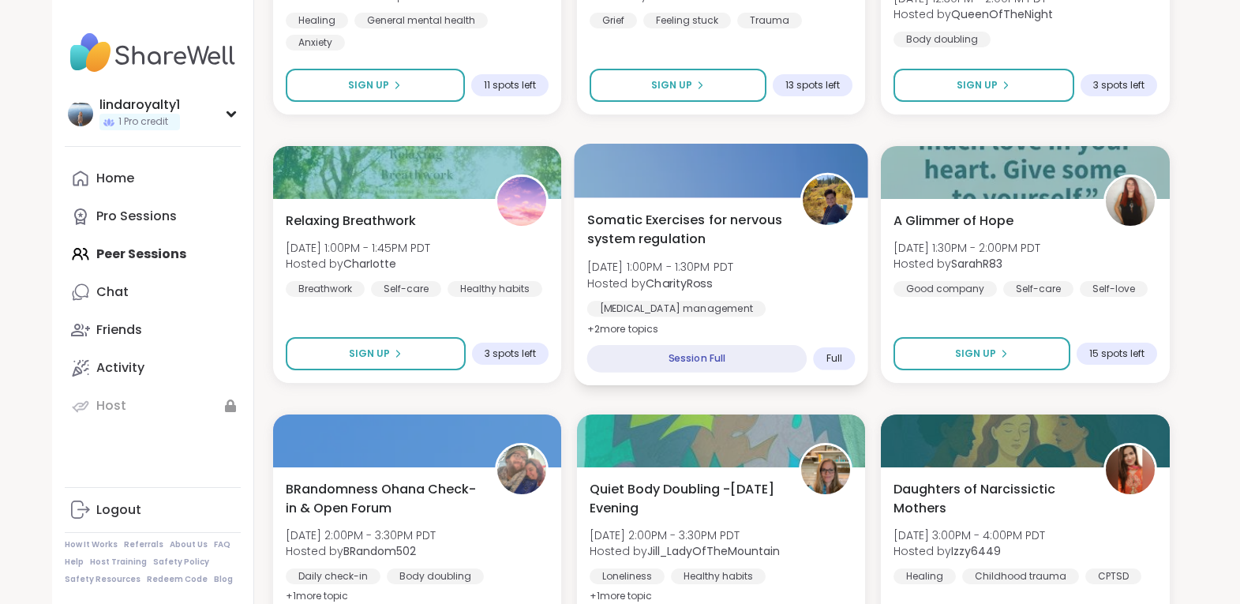
click at [833, 197] on img at bounding box center [827, 200] width 50 height 50
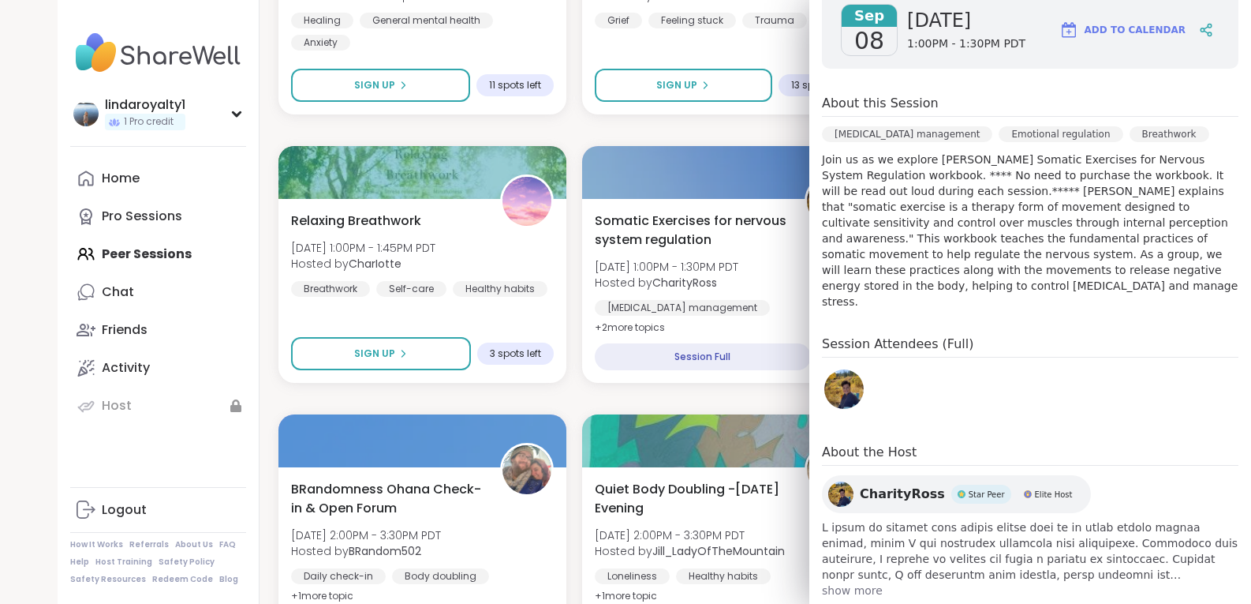
scroll to position [292, 0]
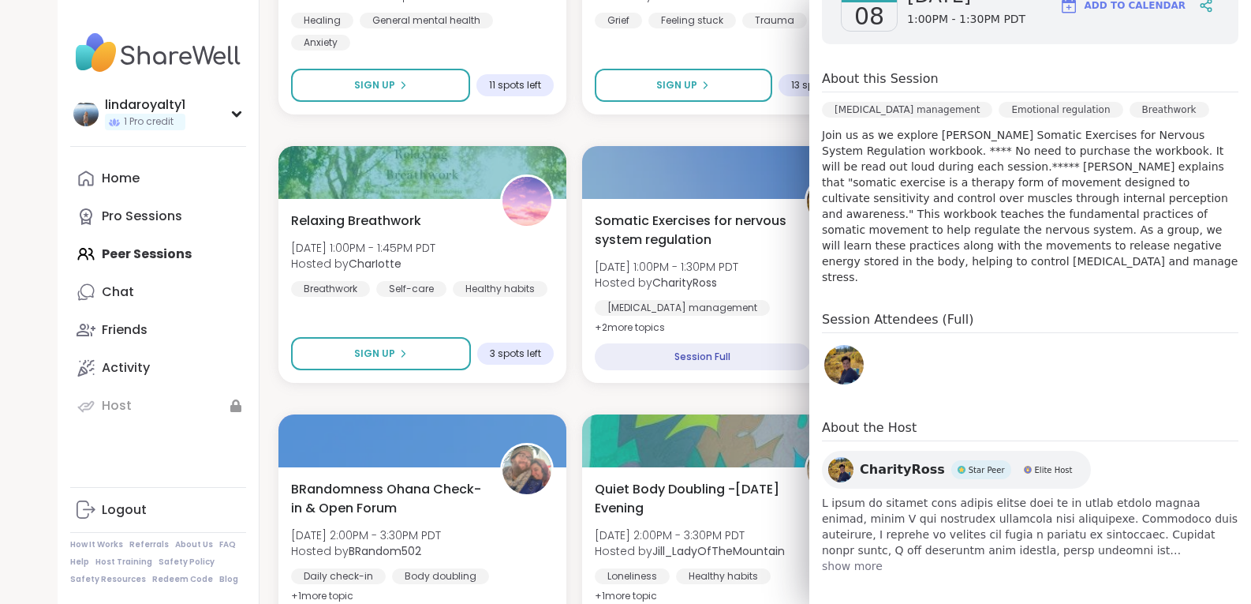
click at [861, 460] on span "CharityRoss" at bounding box center [902, 469] width 85 height 19
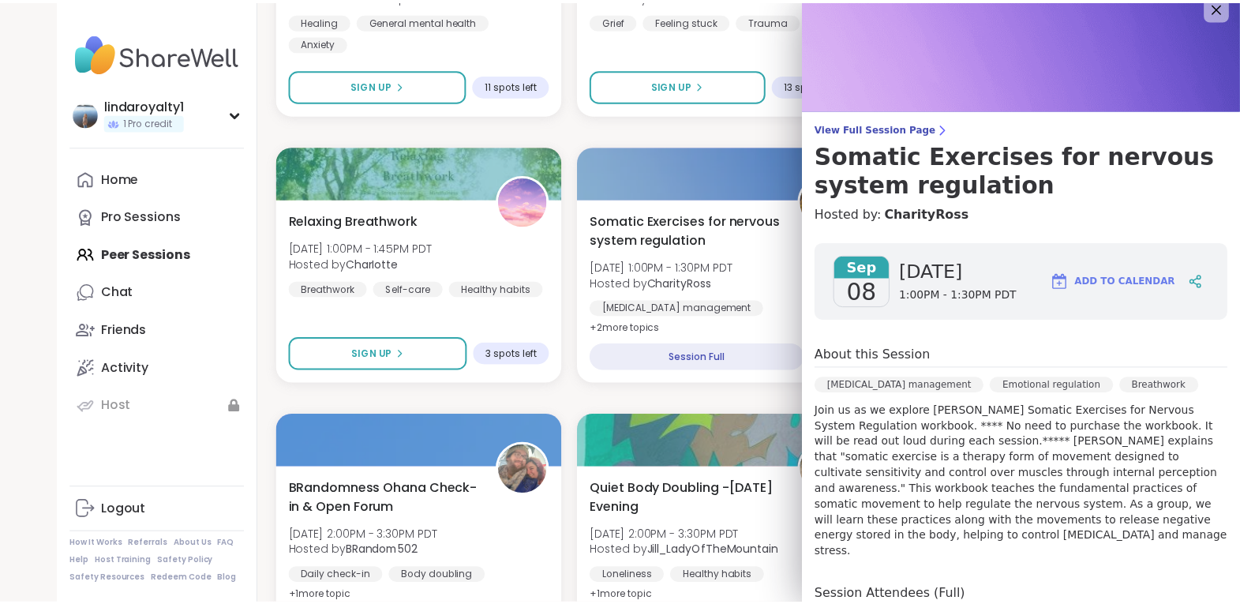
scroll to position [0, 0]
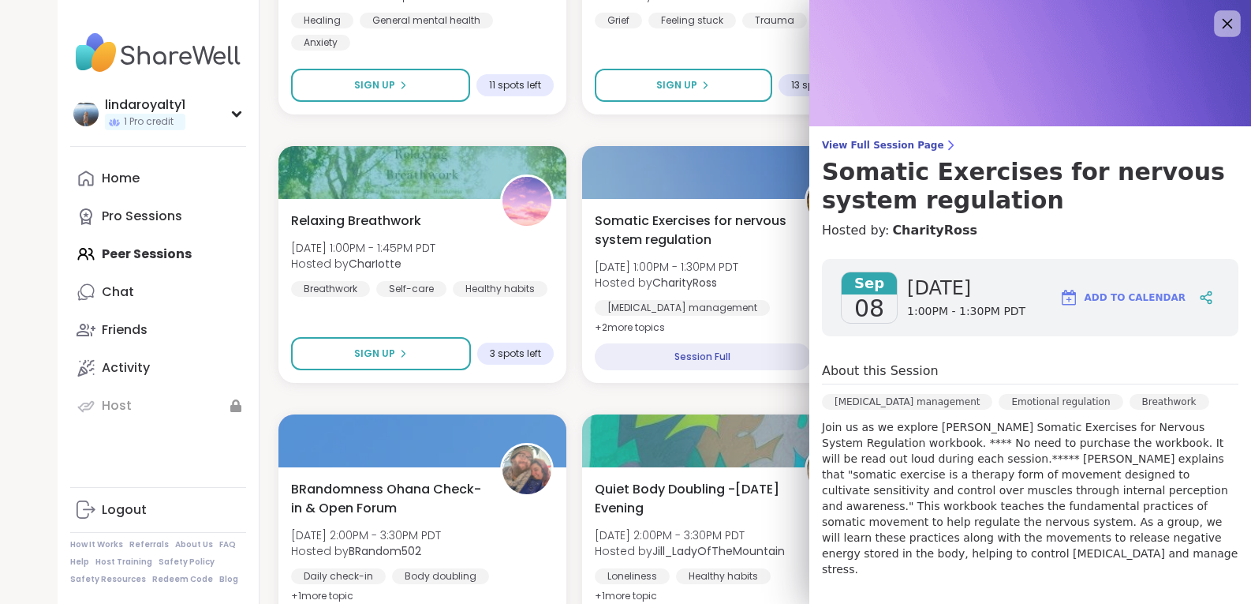
click at [1217, 25] on icon at bounding box center [1227, 23] width 20 height 20
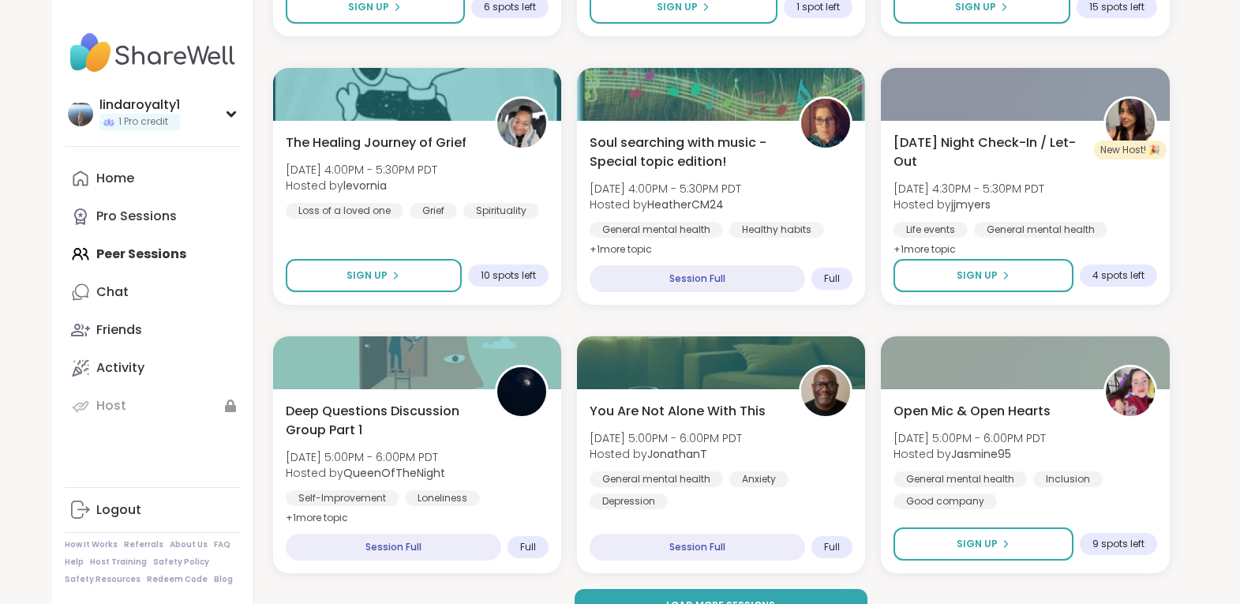
scroll to position [2954, 0]
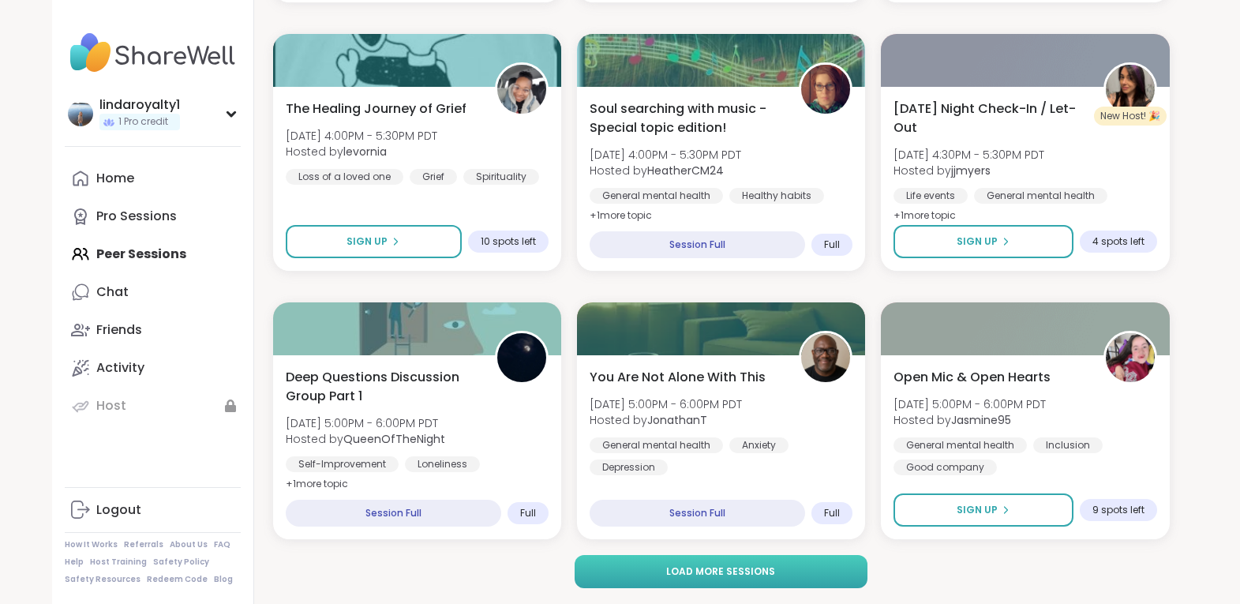
click at [756, 570] on span "Load more sessions" at bounding box center [720, 571] width 109 height 14
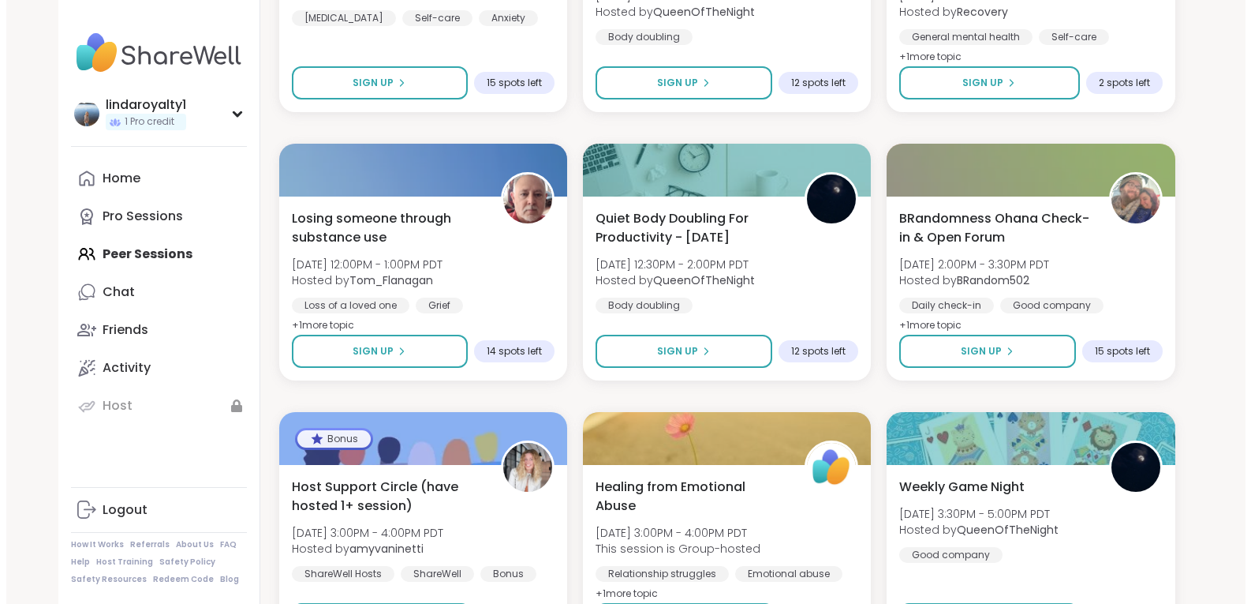
scroll to position [6079, 0]
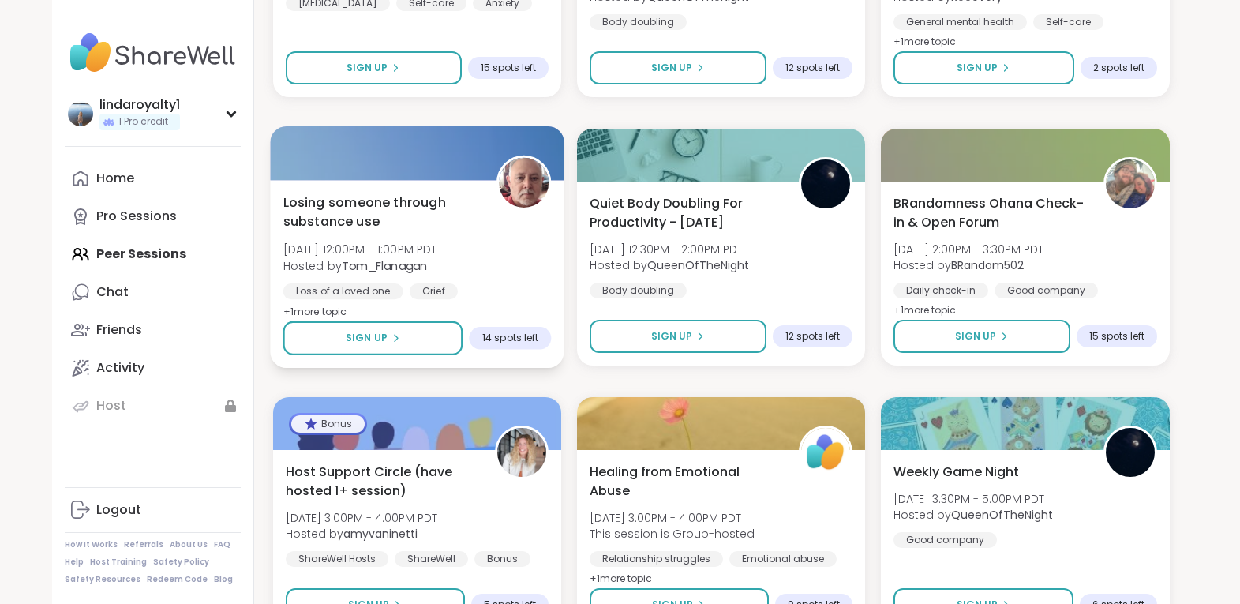
click at [521, 184] on img at bounding box center [524, 183] width 50 height 50
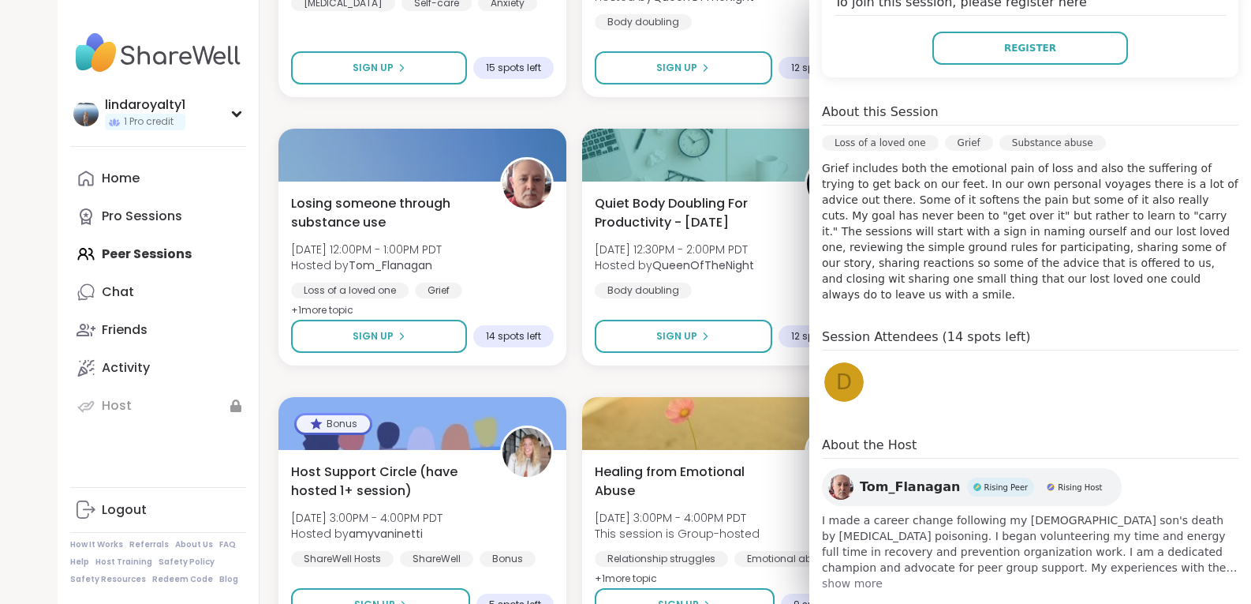
scroll to position [374, 0]
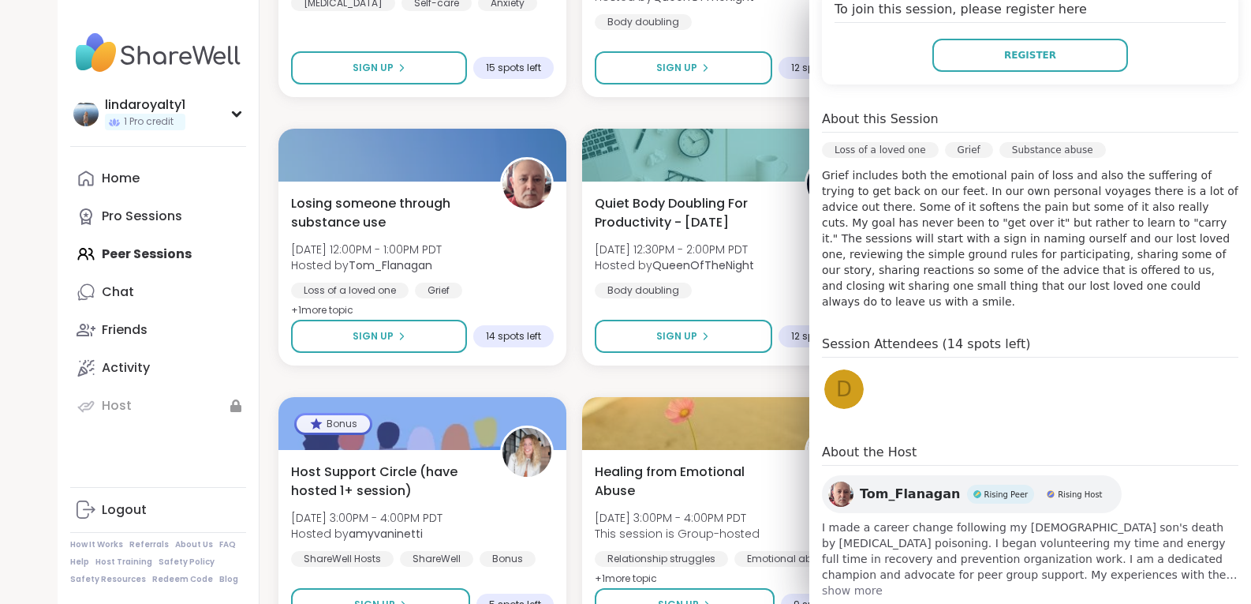
click at [888, 484] on span "Tom_Flanagan" at bounding box center [910, 493] width 101 height 19
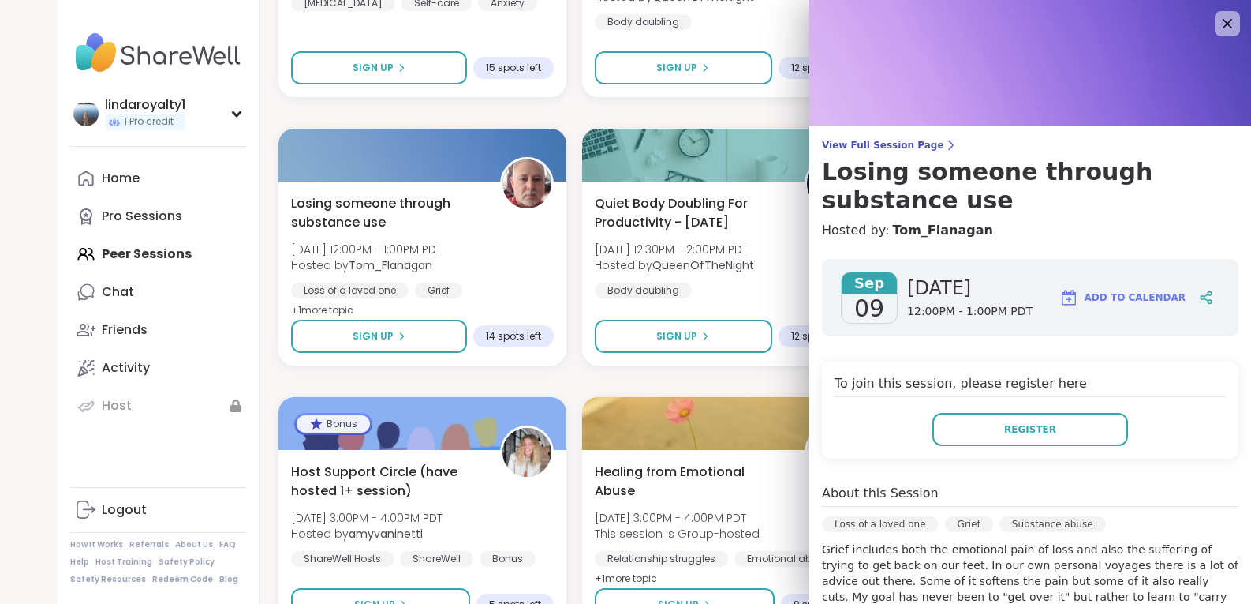
click at [1049, 231] on h4 "Hosted by: Tom_Flanagan" at bounding box center [1030, 230] width 417 height 19
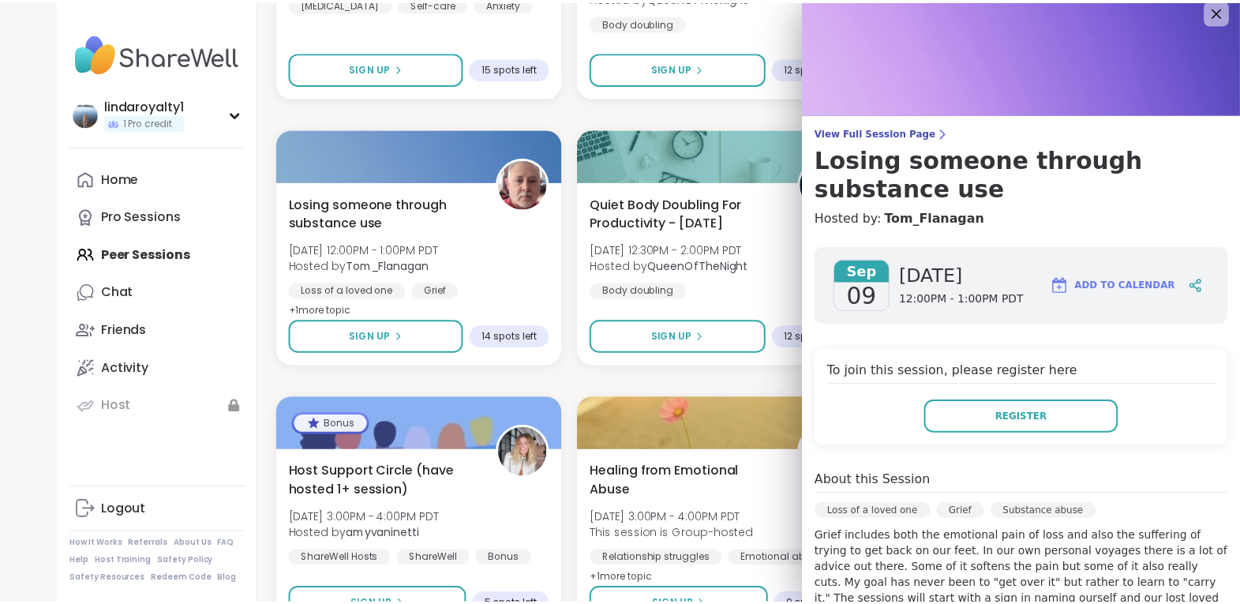
scroll to position [4, 0]
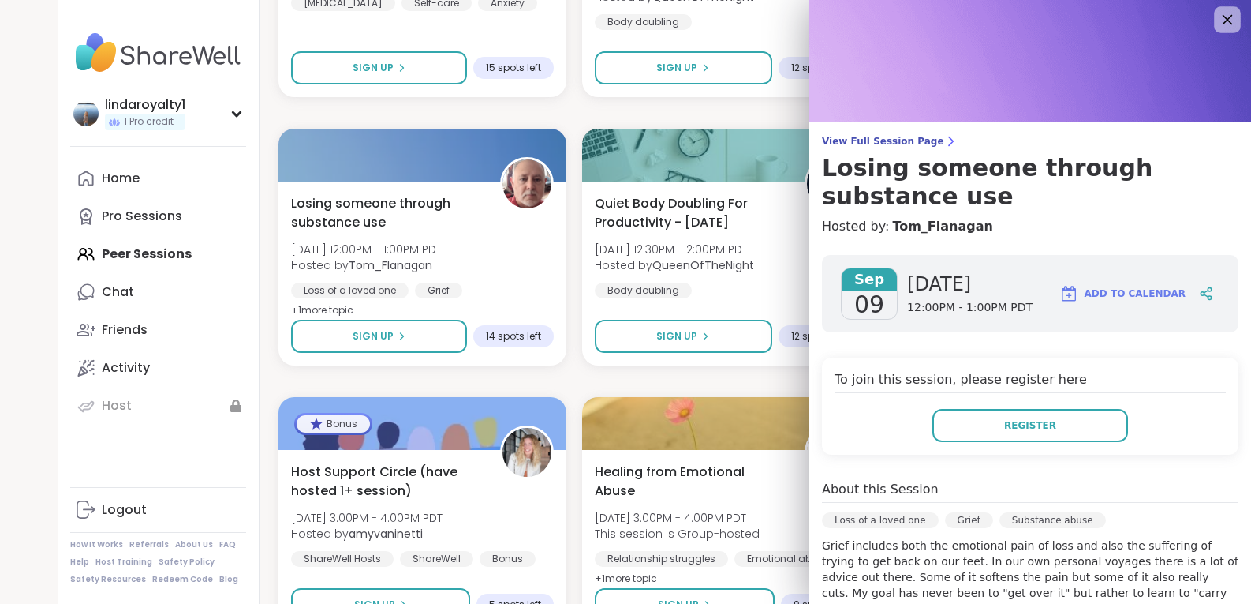
click at [1217, 20] on icon at bounding box center [1227, 19] width 20 height 20
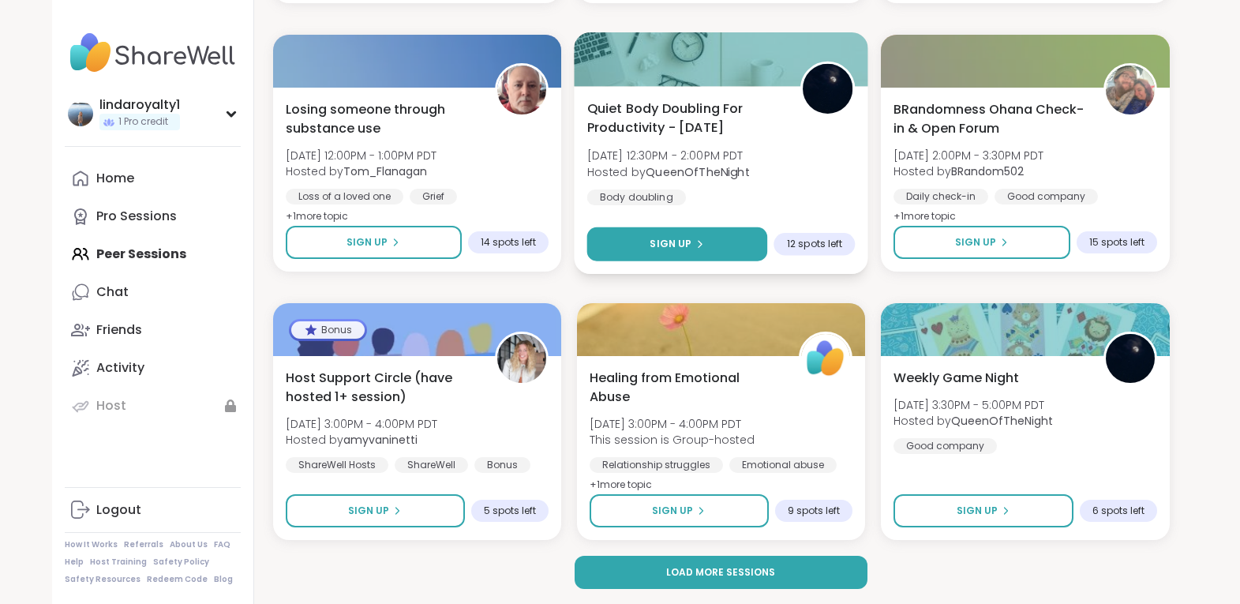
scroll to position [6173, 0]
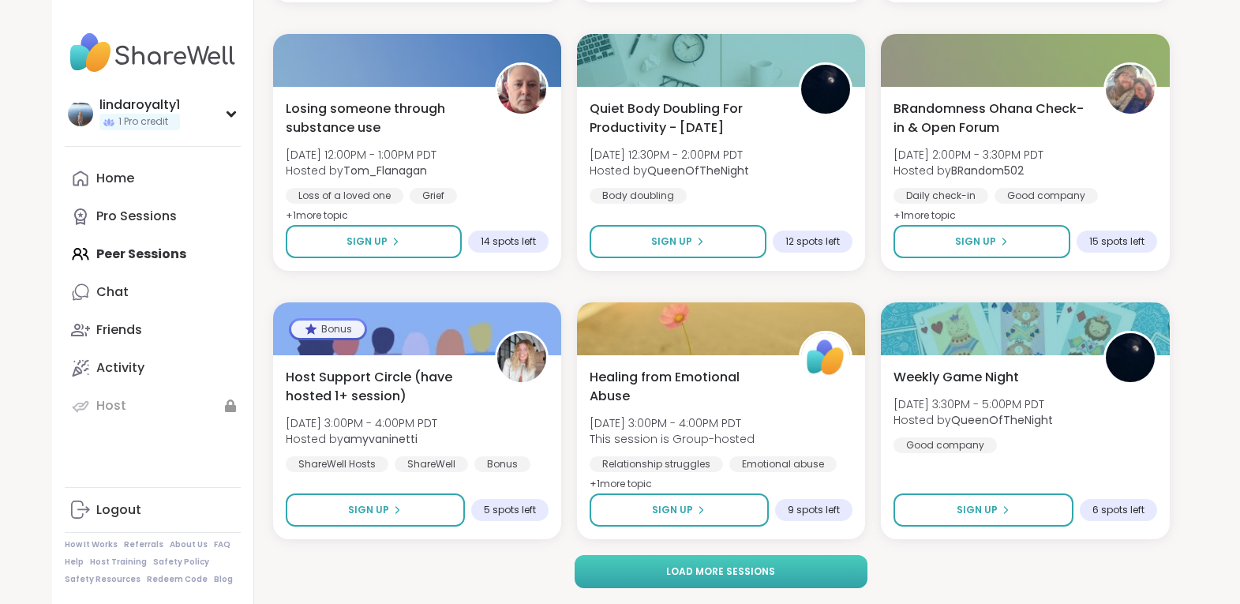
click at [727, 563] on button "Load more sessions" at bounding box center [720, 571] width 293 height 33
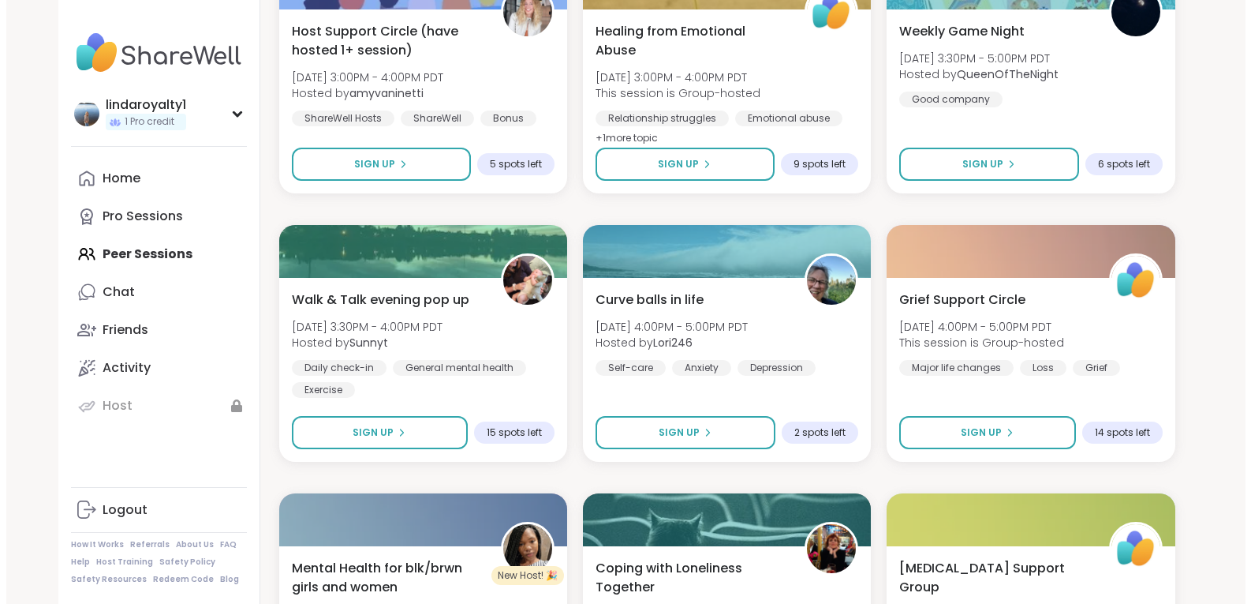
scroll to position [6520, 0]
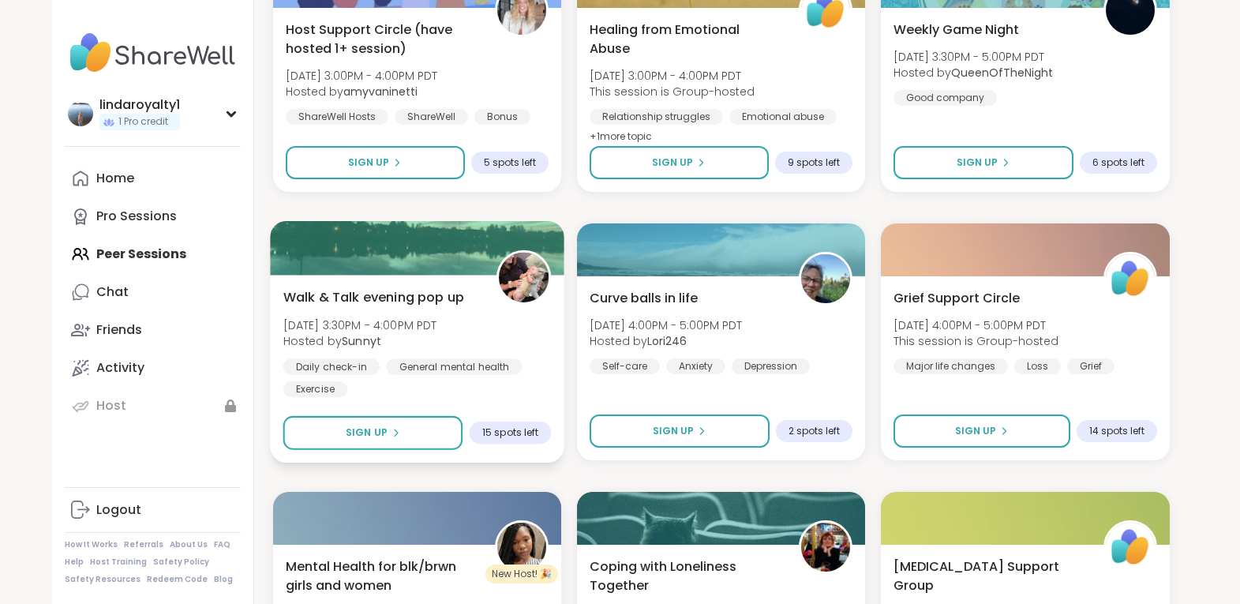
click at [513, 267] on img at bounding box center [524, 277] width 50 height 50
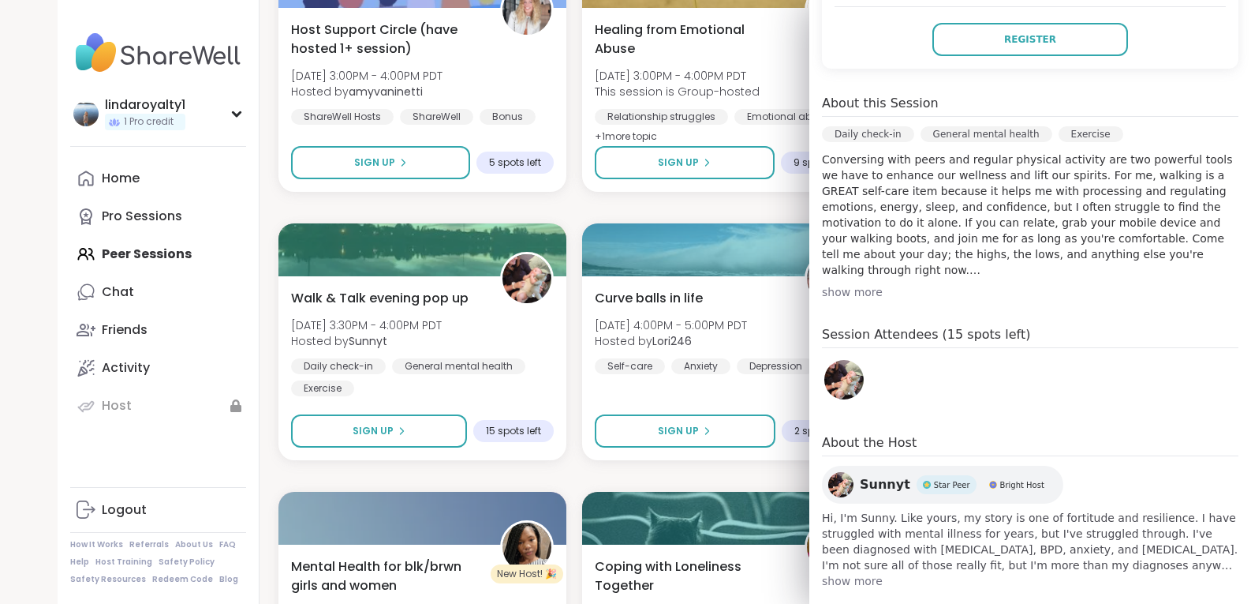
scroll to position [357, 0]
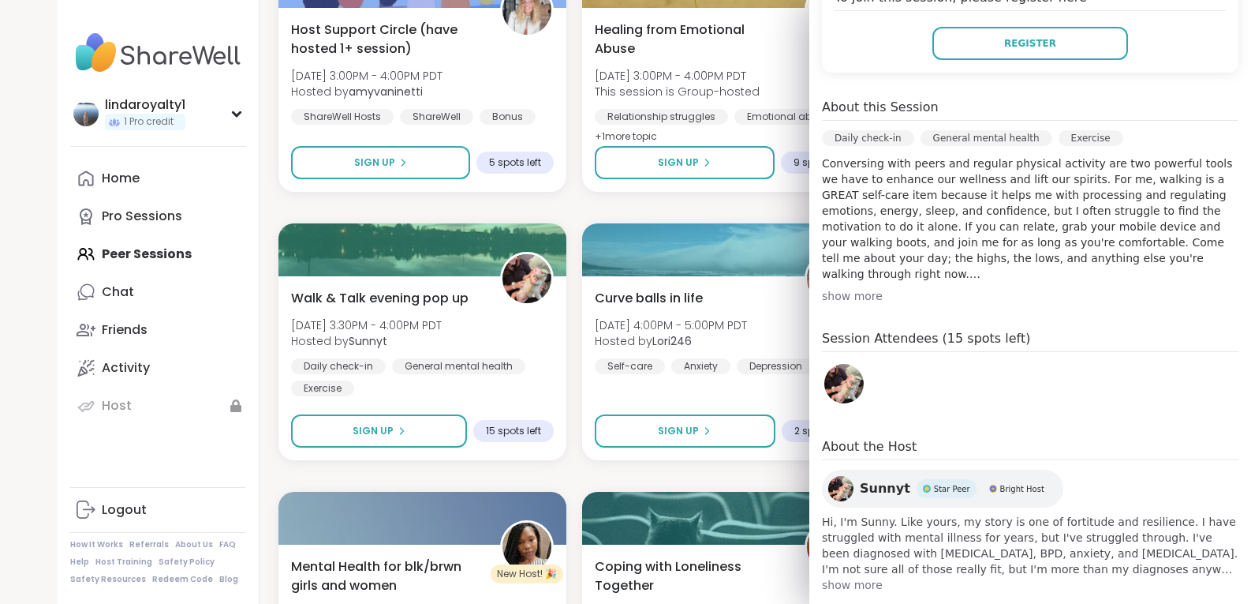
click at [866, 486] on span "Sunnyt" at bounding box center [885, 488] width 50 height 19
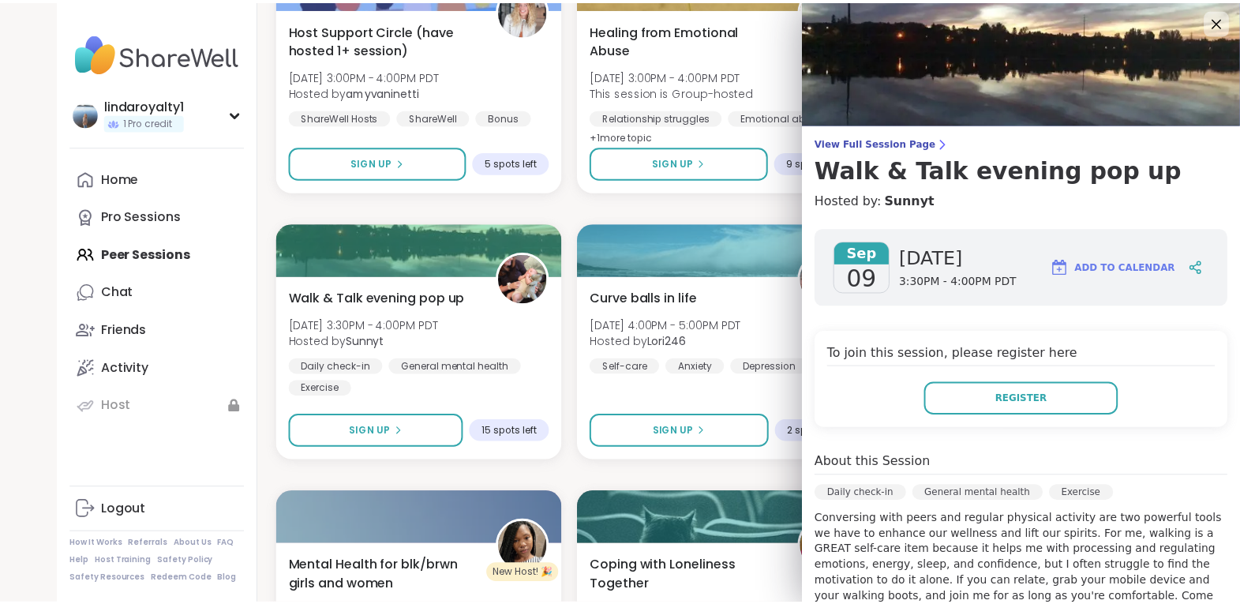
scroll to position [0, 0]
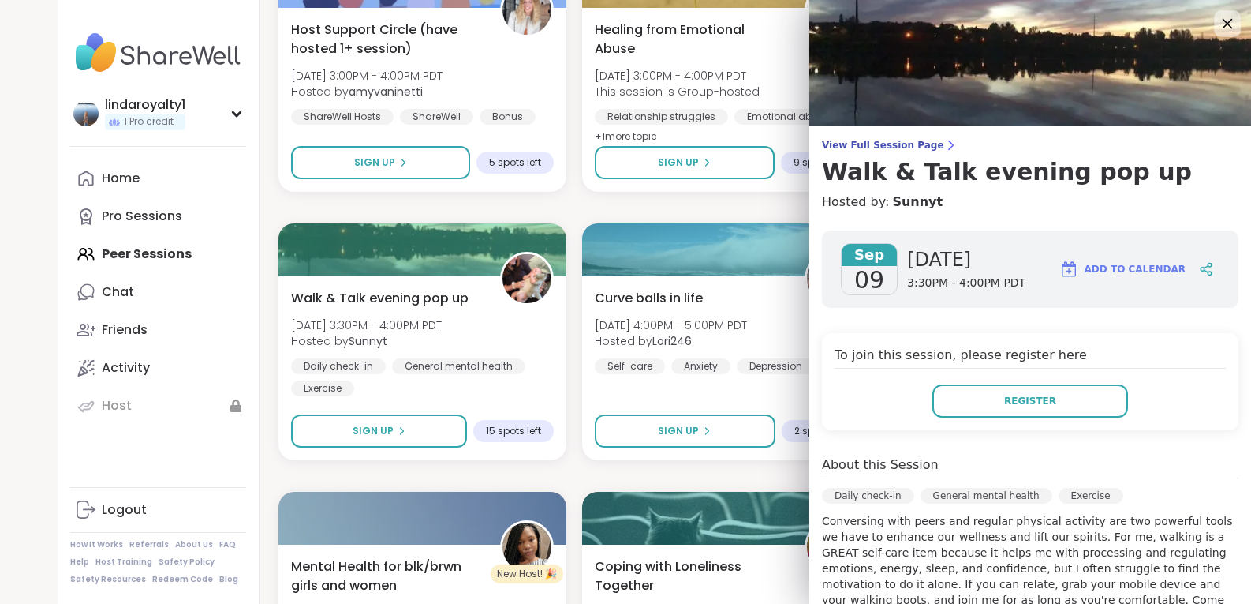
click at [1217, 24] on icon at bounding box center [1227, 23] width 20 height 20
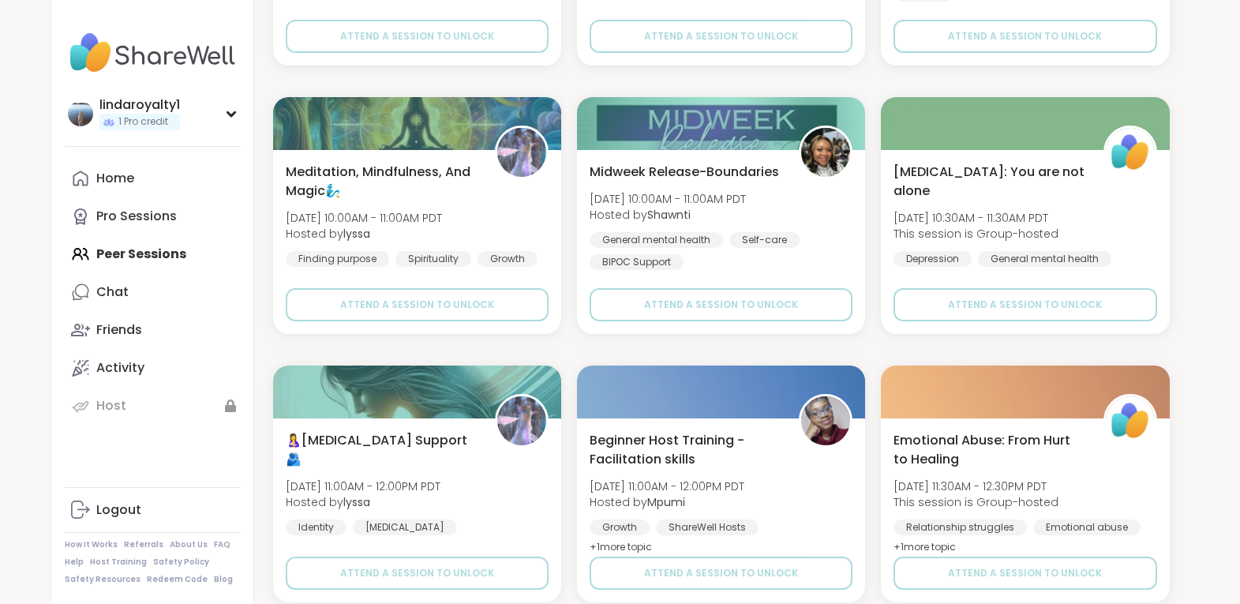
scroll to position [9392, 0]
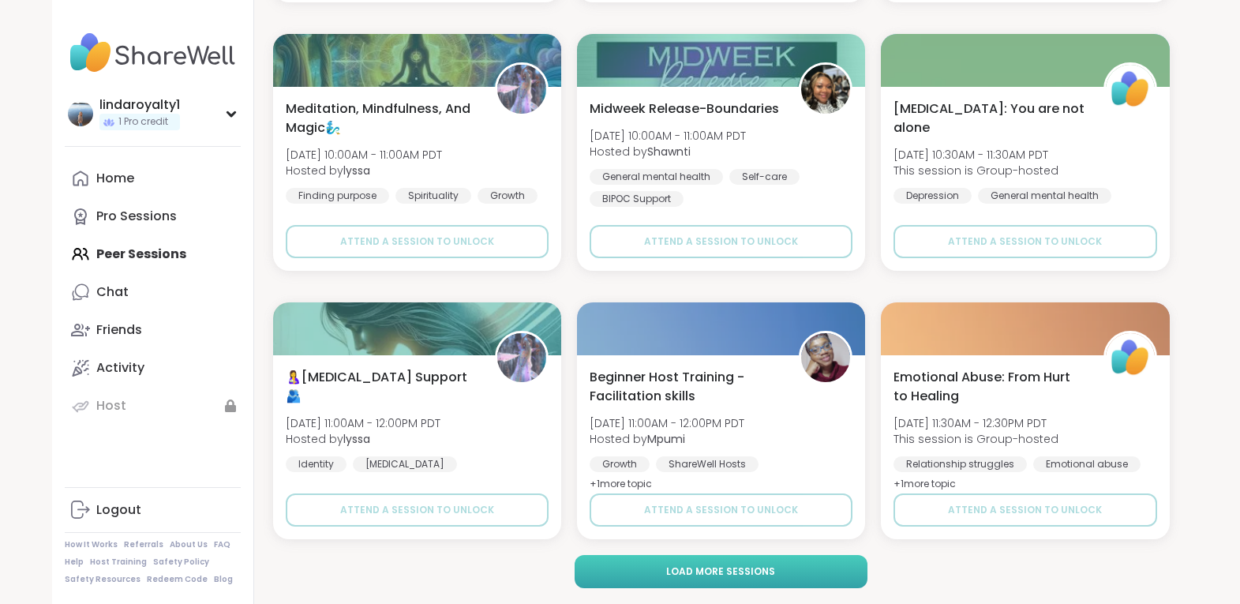
click at [737, 565] on span "Load more sessions" at bounding box center [720, 571] width 109 height 14
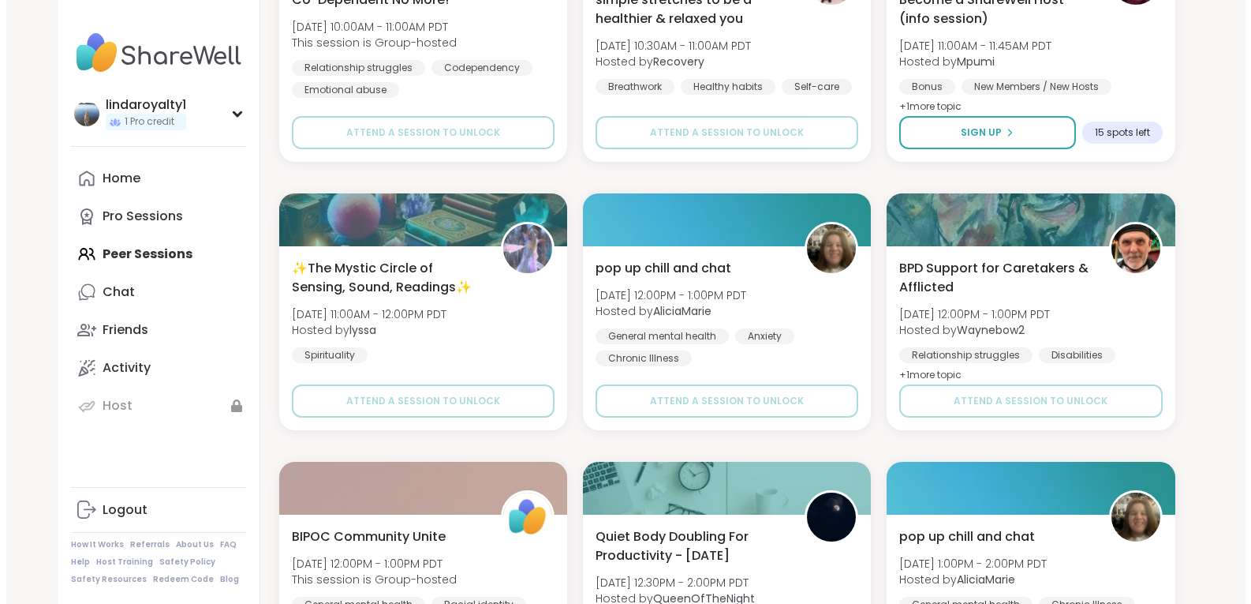
scroll to position [12233, 0]
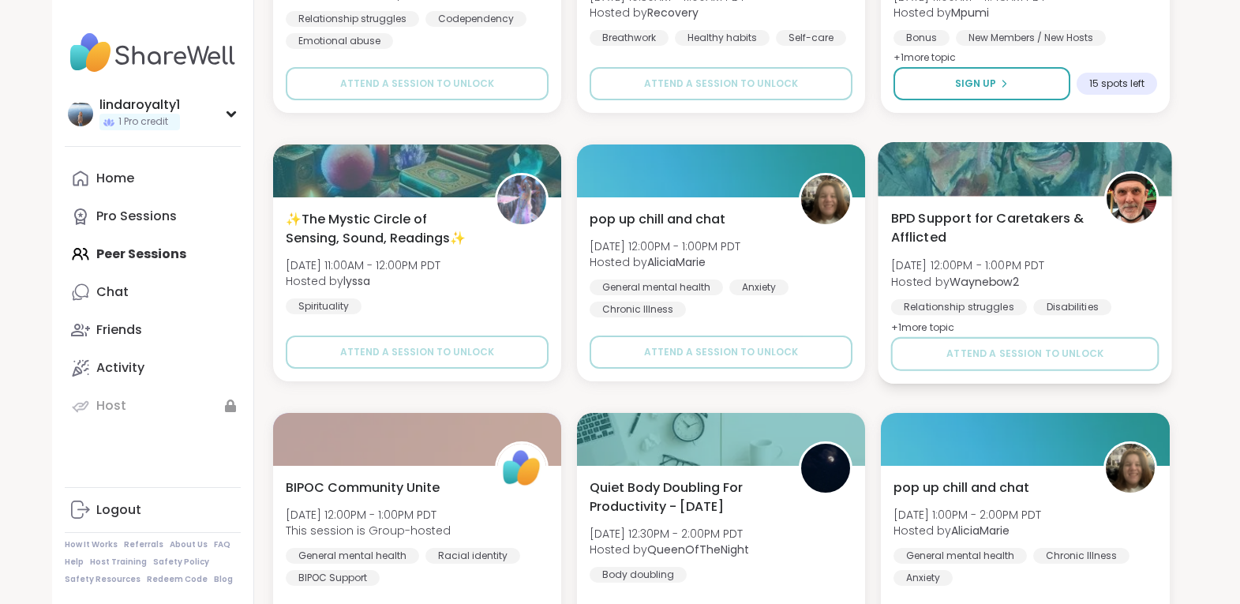
click at [1134, 203] on img at bounding box center [1132, 199] width 50 height 50
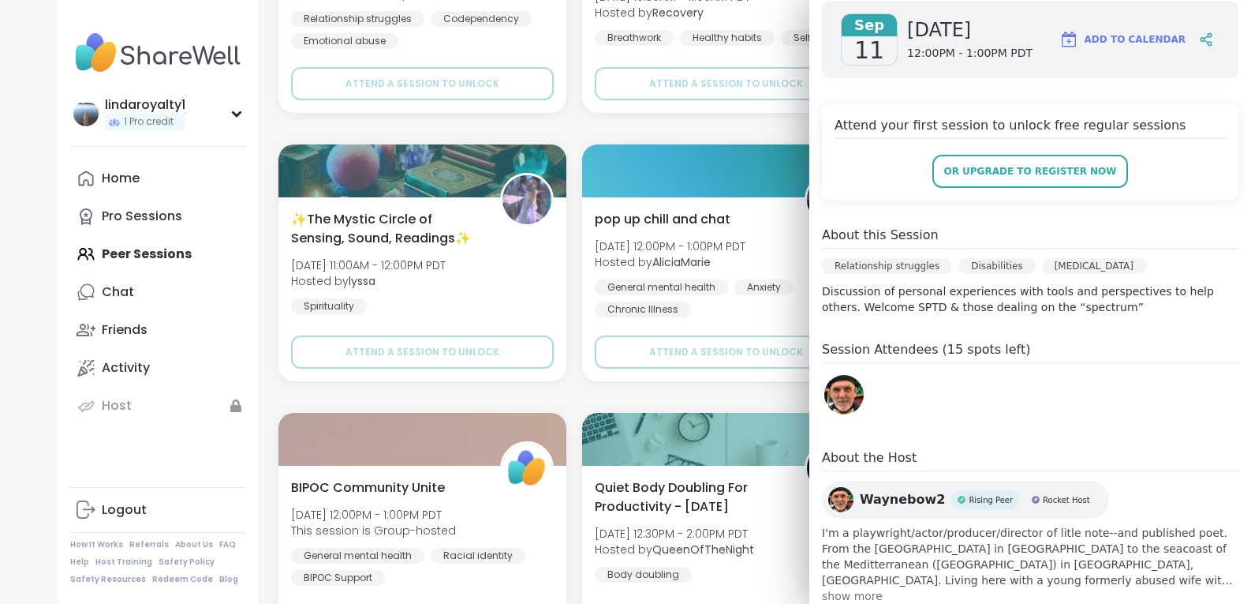
scroll to position [296, 0]
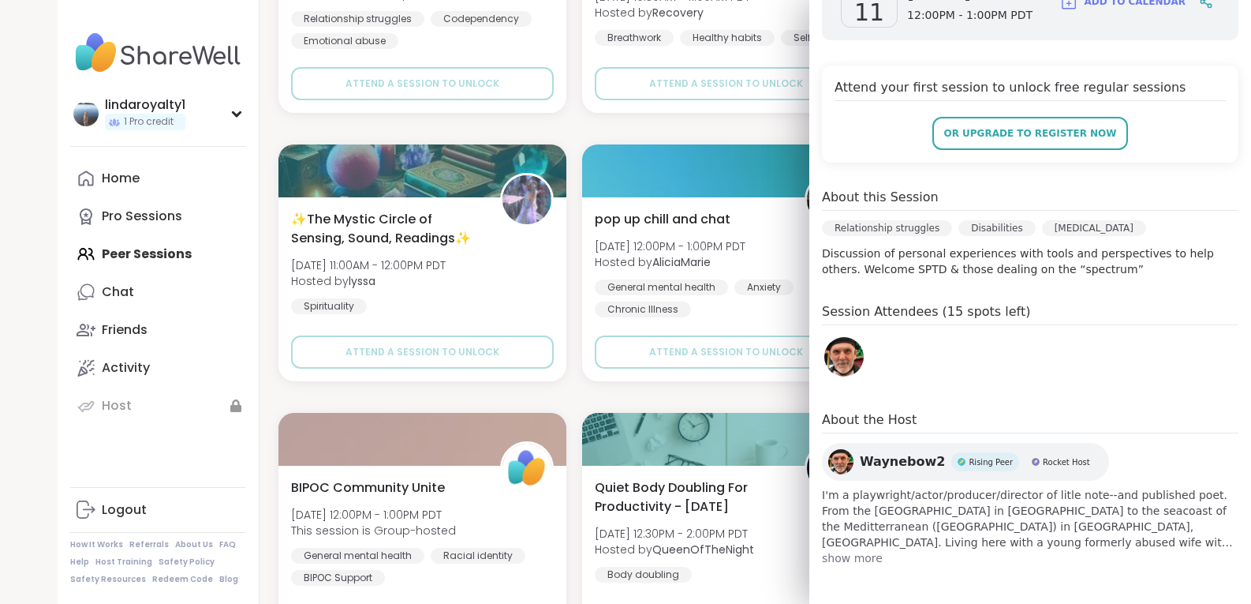
click at [881, 463] on span "Waynebow2" at bounding box center [902, 461] width 85 height 19
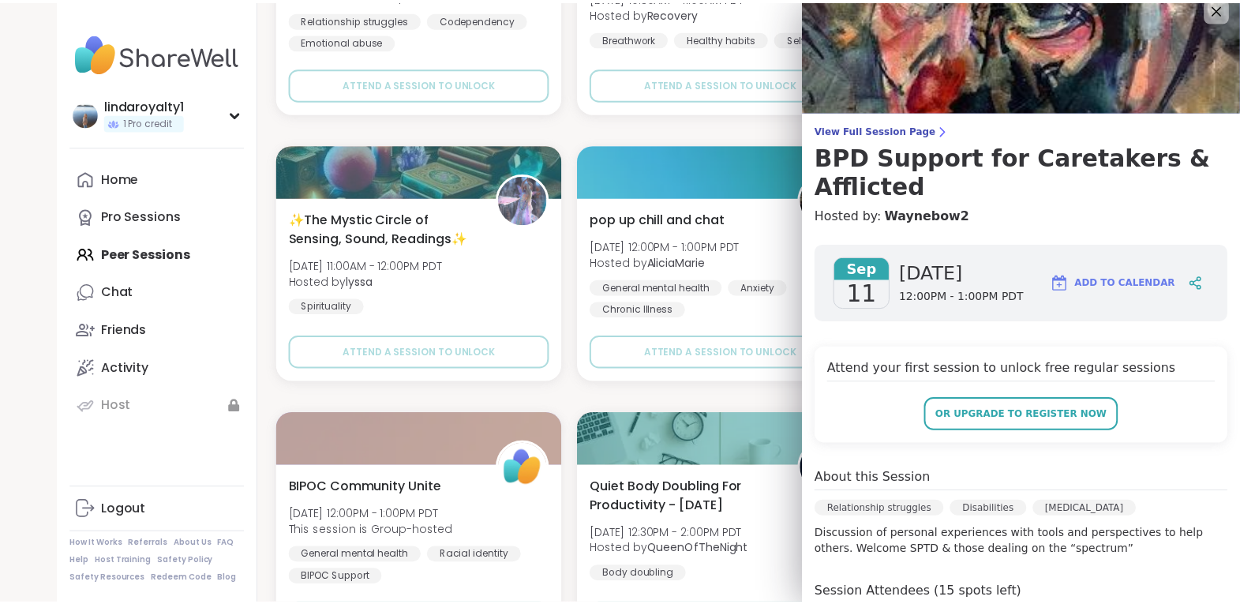
scroll to position [0, 0]
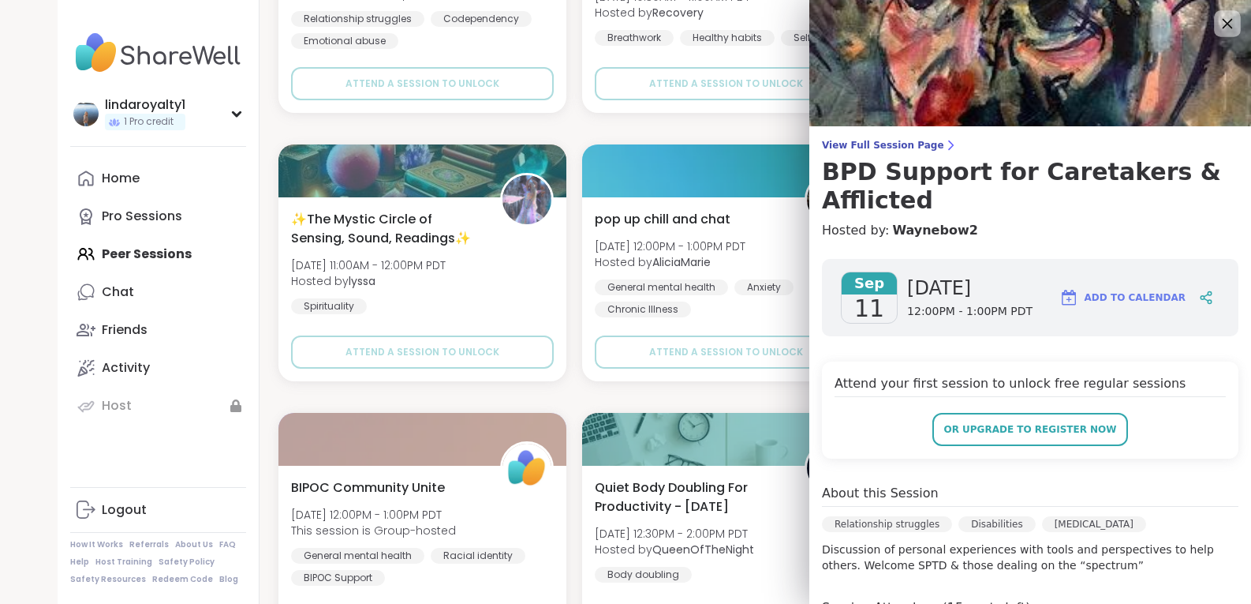
click at [1223, 25] on icon at bounding box center [1228, 24] width 10 height 10
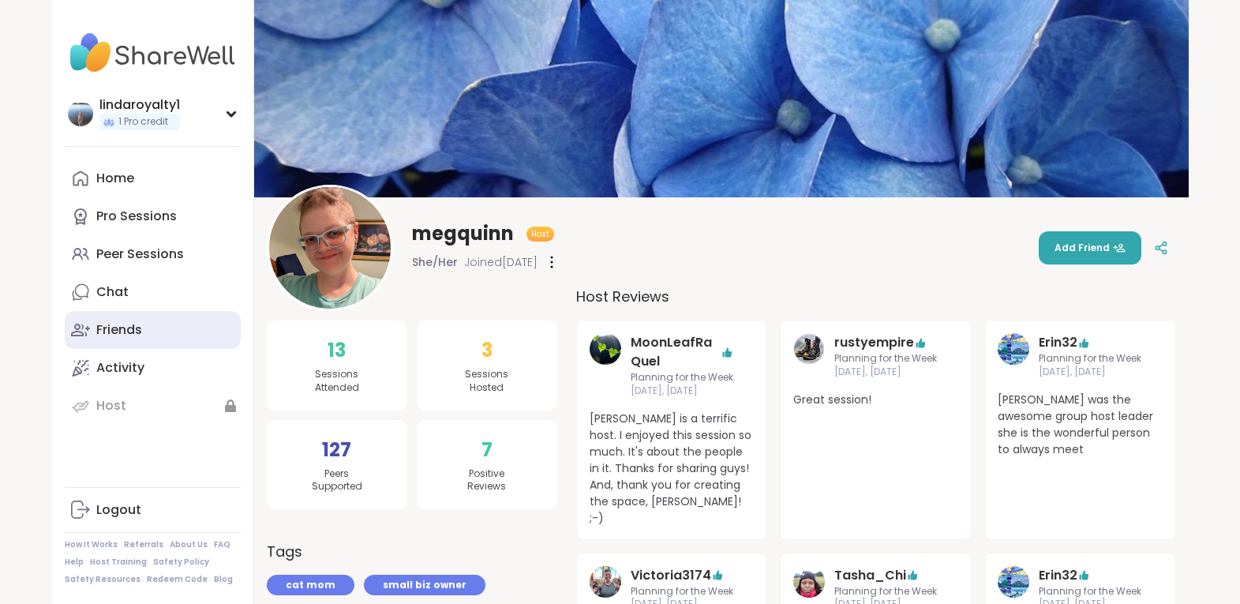
click at [146, 331] on link "Friends" at bounding box center [153, 330] width 176 height 38
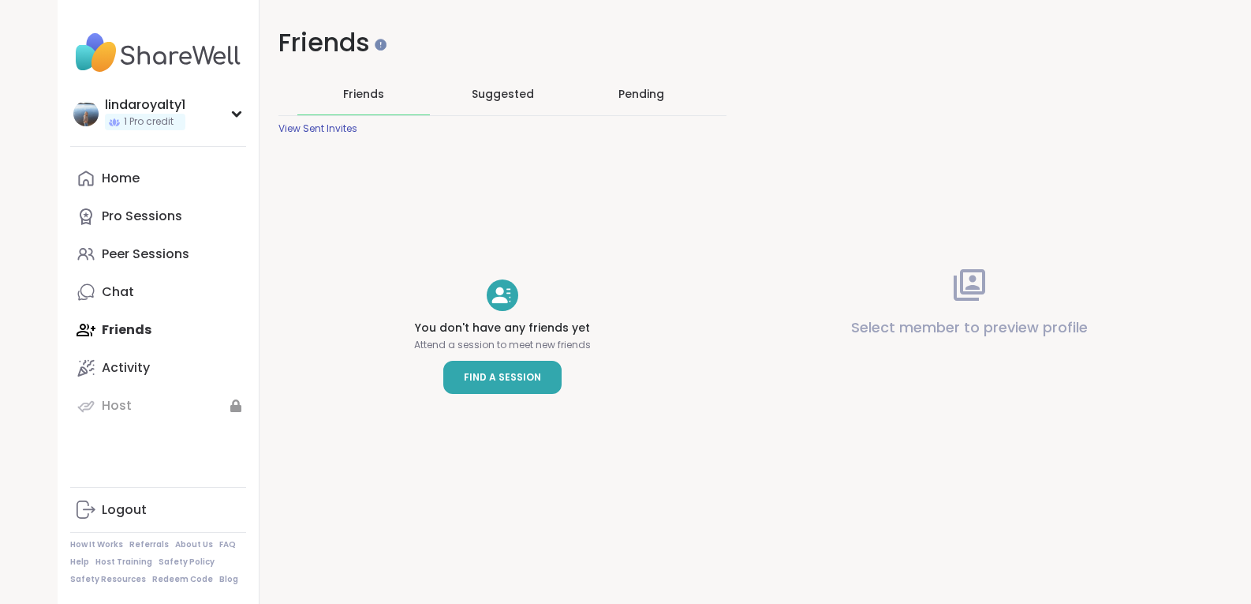
click at [514, 365] on link "Find a Session" at bounding box center [502, 377] width 118 height 33
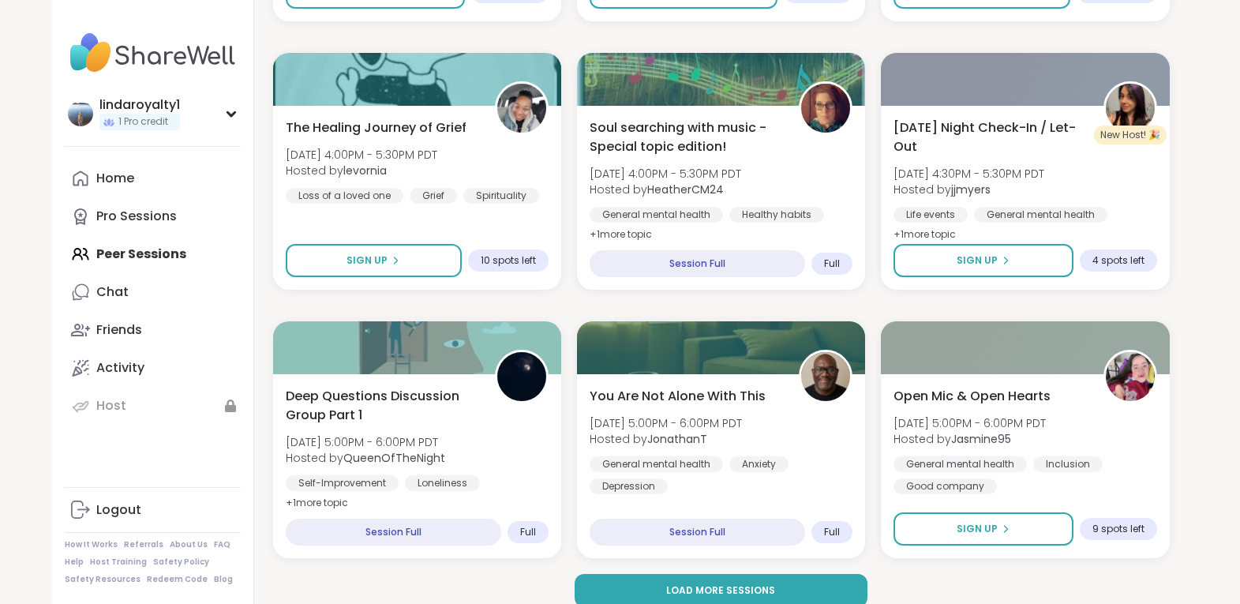
scroll to position [2954, 0]
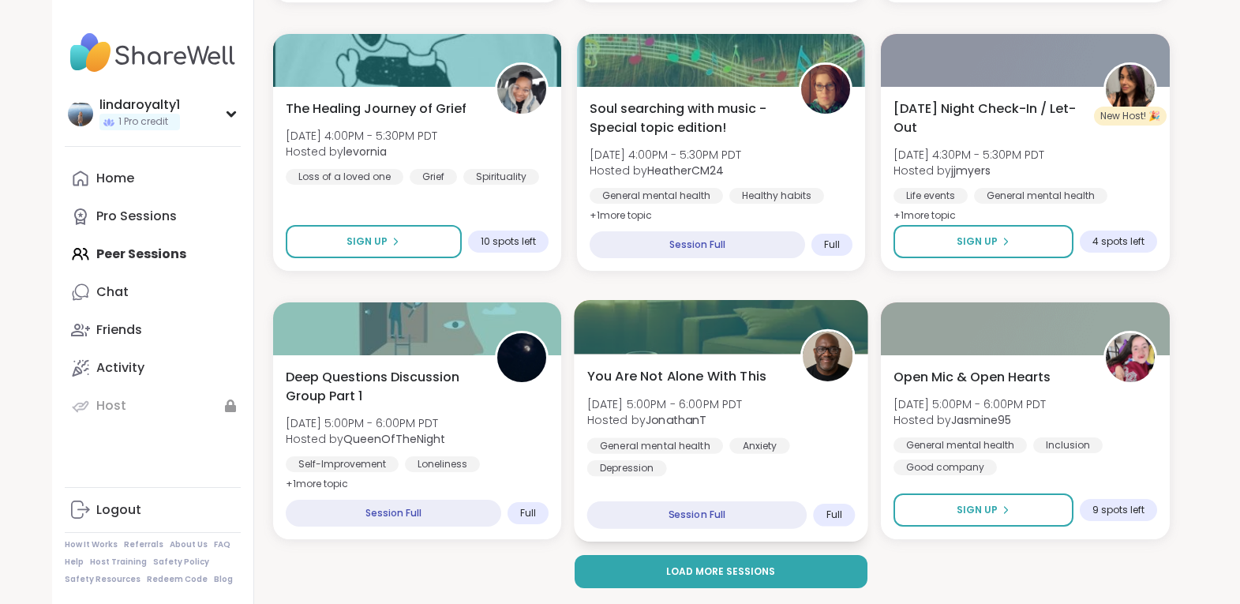
click at [817, 353] on img at bounding box center [827, 356] width 50 height 50
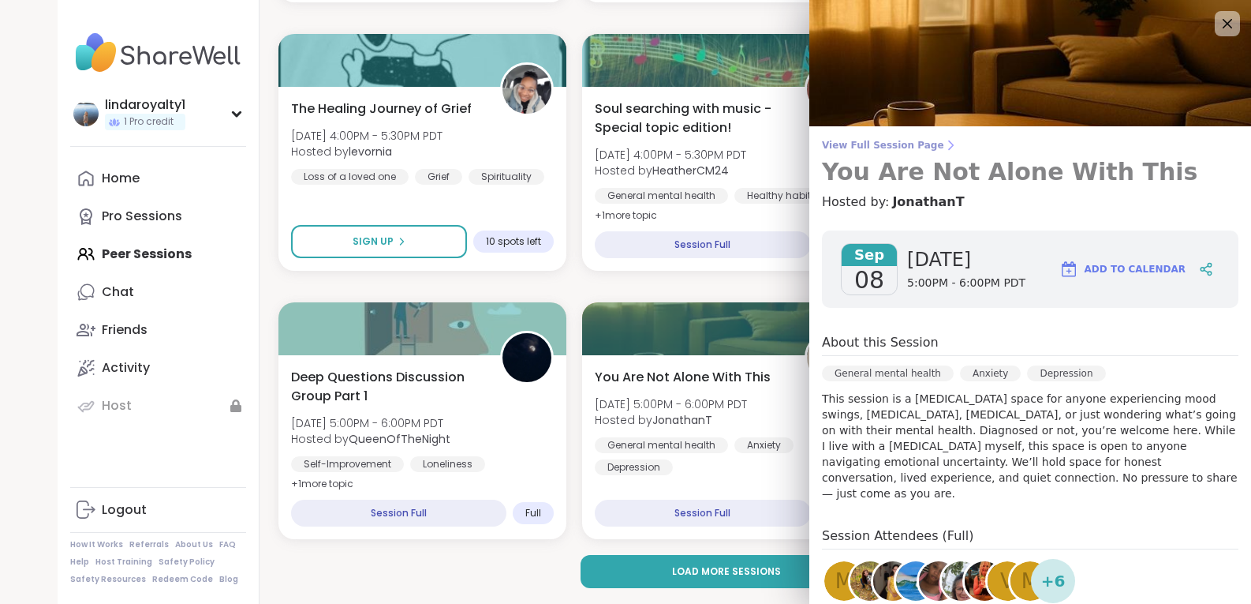
click at [899, 144] on span "View Full Session Page" at bounding box center [1030, 145] width 417 height 13
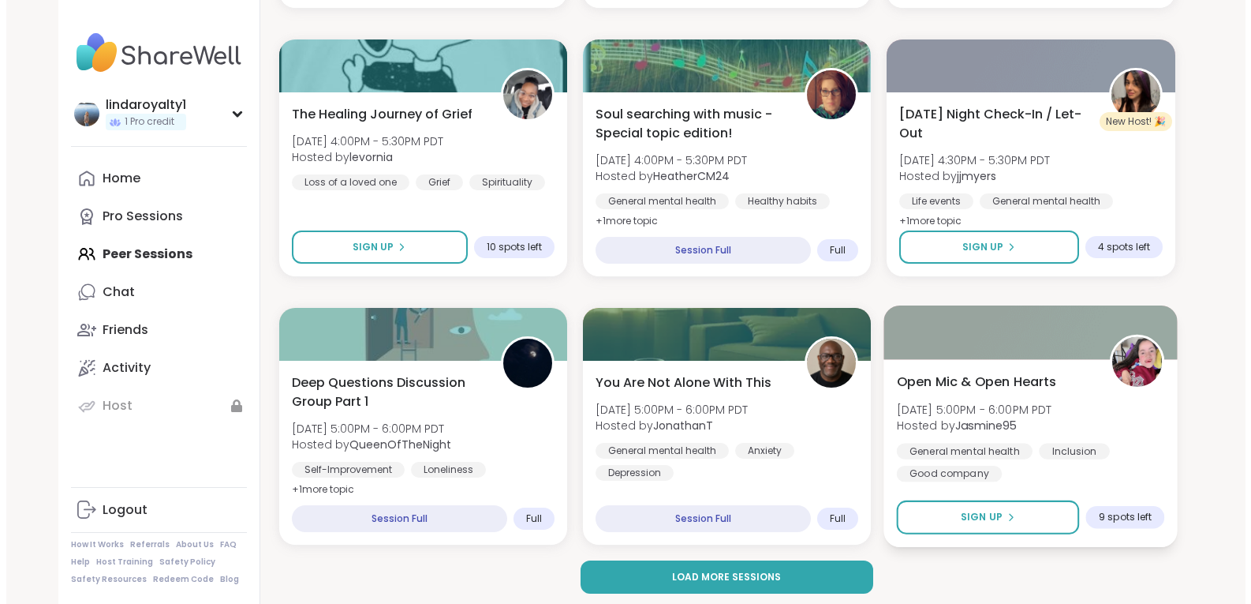
scroll to position [2945, 0]
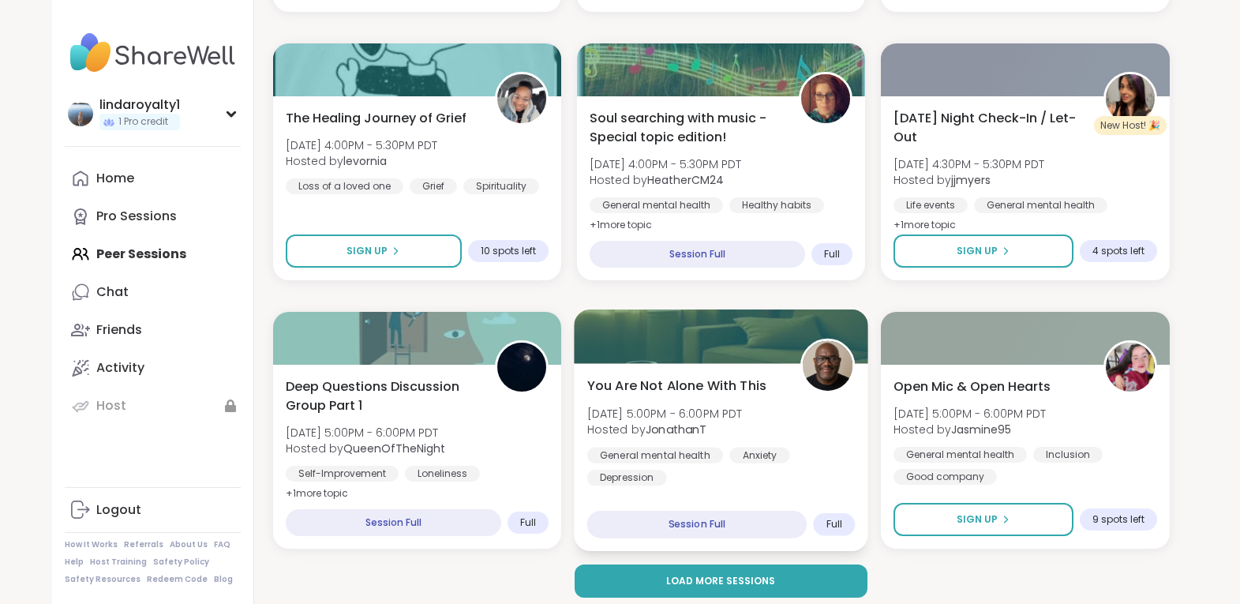
click at [828, 521] on span "Full" at bounding box center [834, 524] width 16 height 13
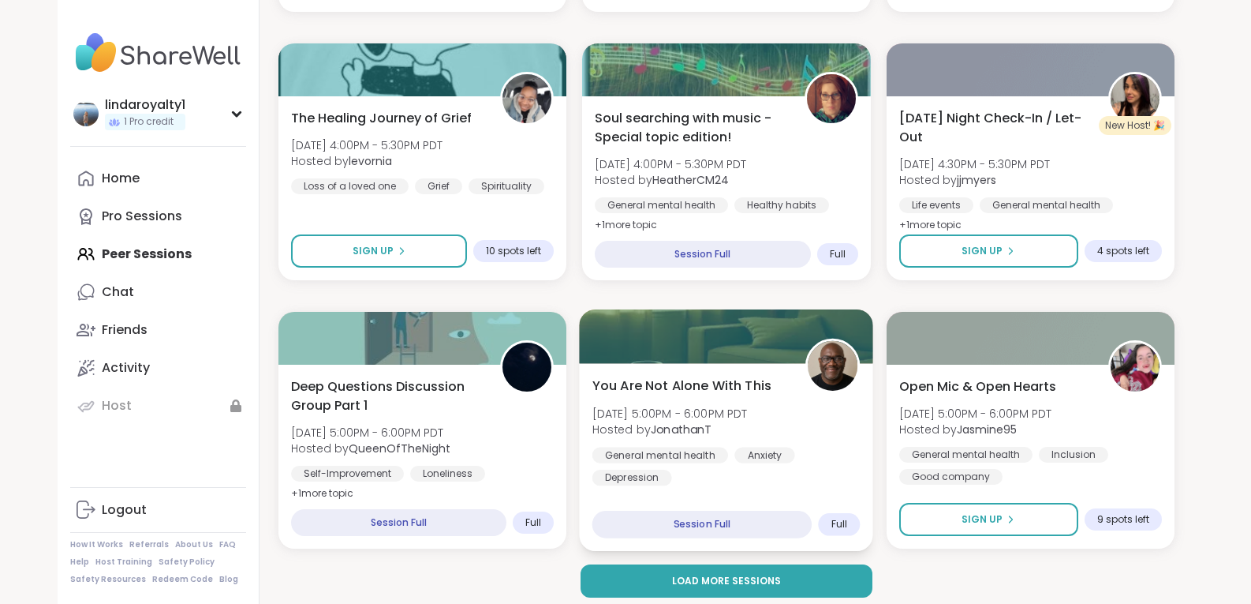
click at [838, 526] on h4 "Session Attendees (Full)" at bounding box center [1038, 537] width 401 height 23
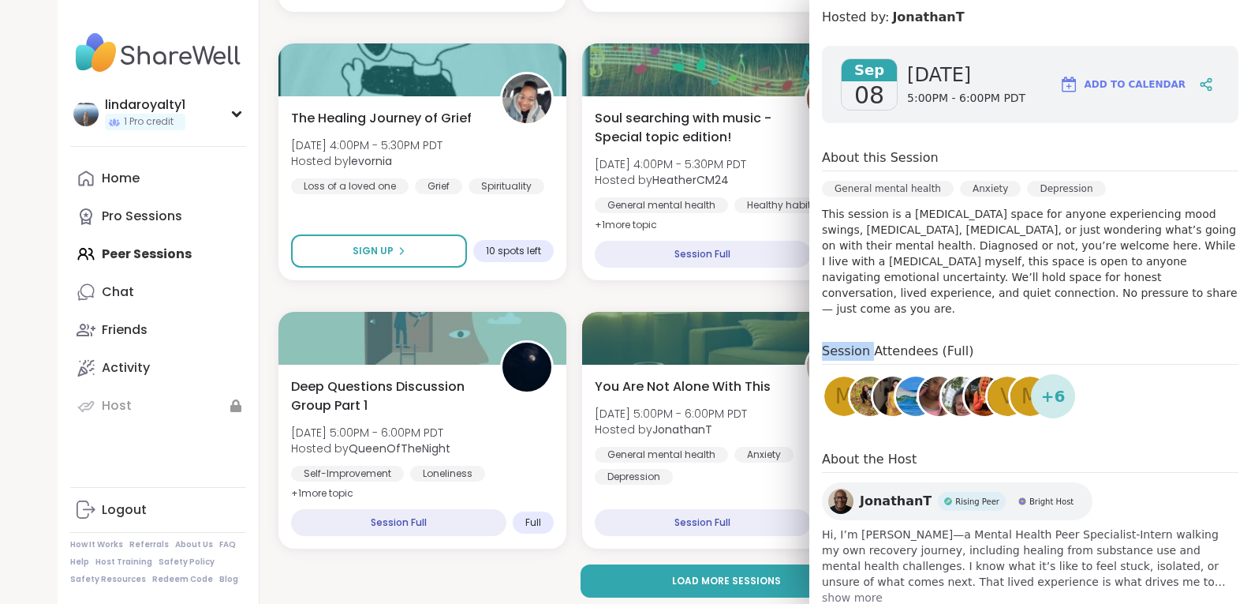
scroll to position [189, 0]
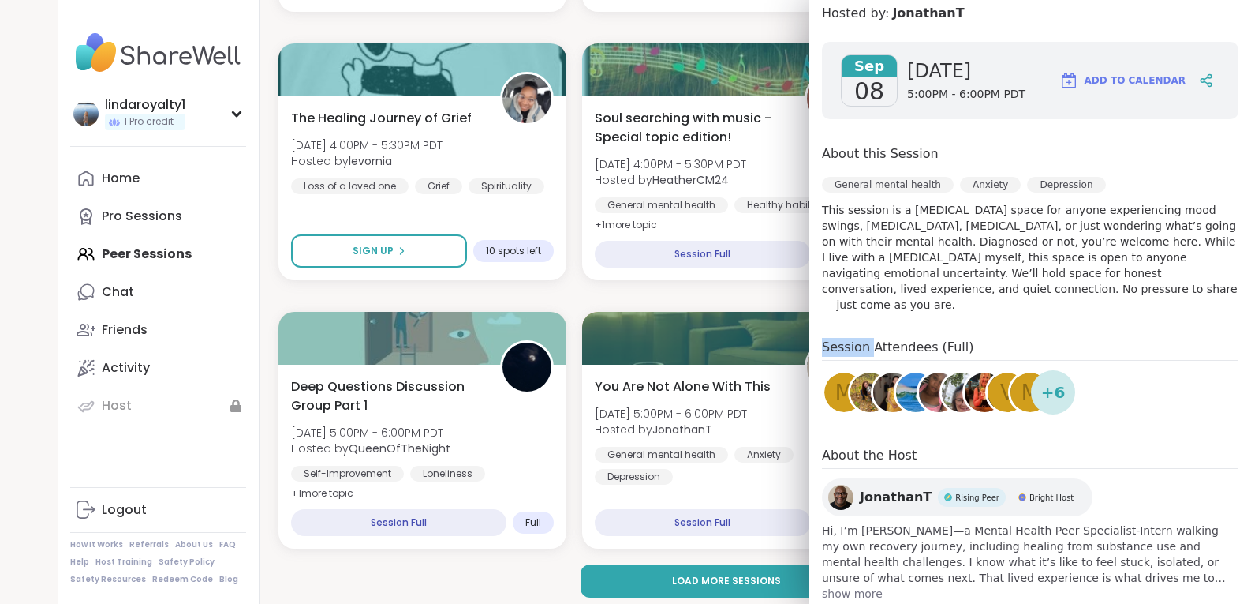
click at [847, 481] on div "JonathanT Rising Peer Bright Host" at bounding box center [957, 497] width 271 height 38
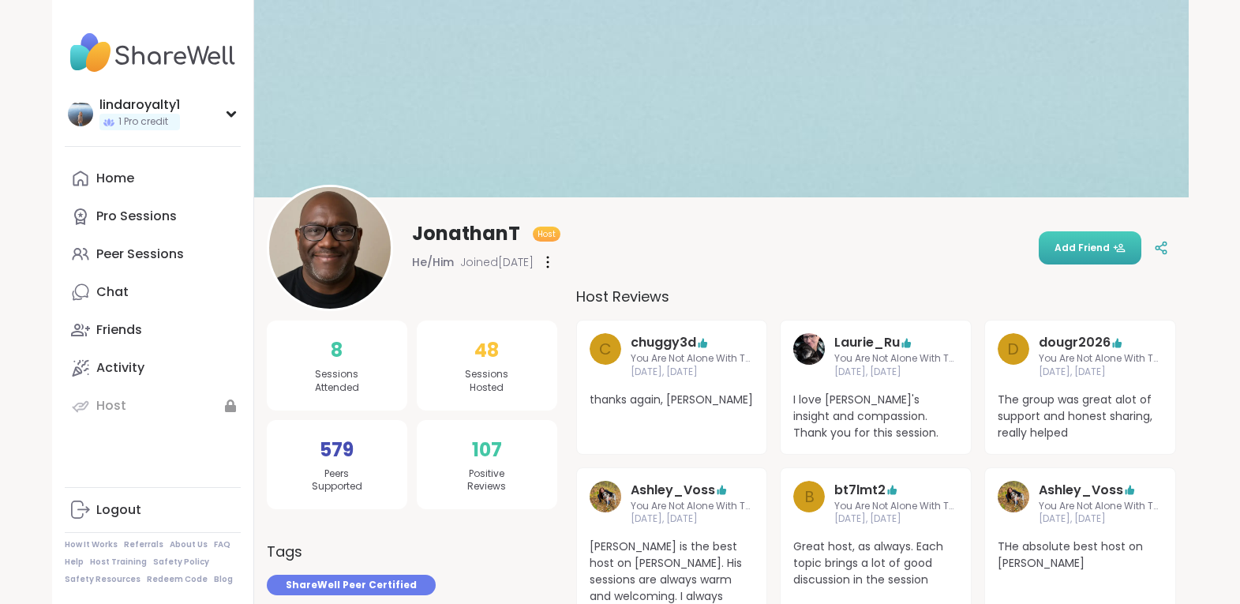
click at [1105, 247] on span "Add Friend" at bounding box center [1089, 248] width 71 height 14
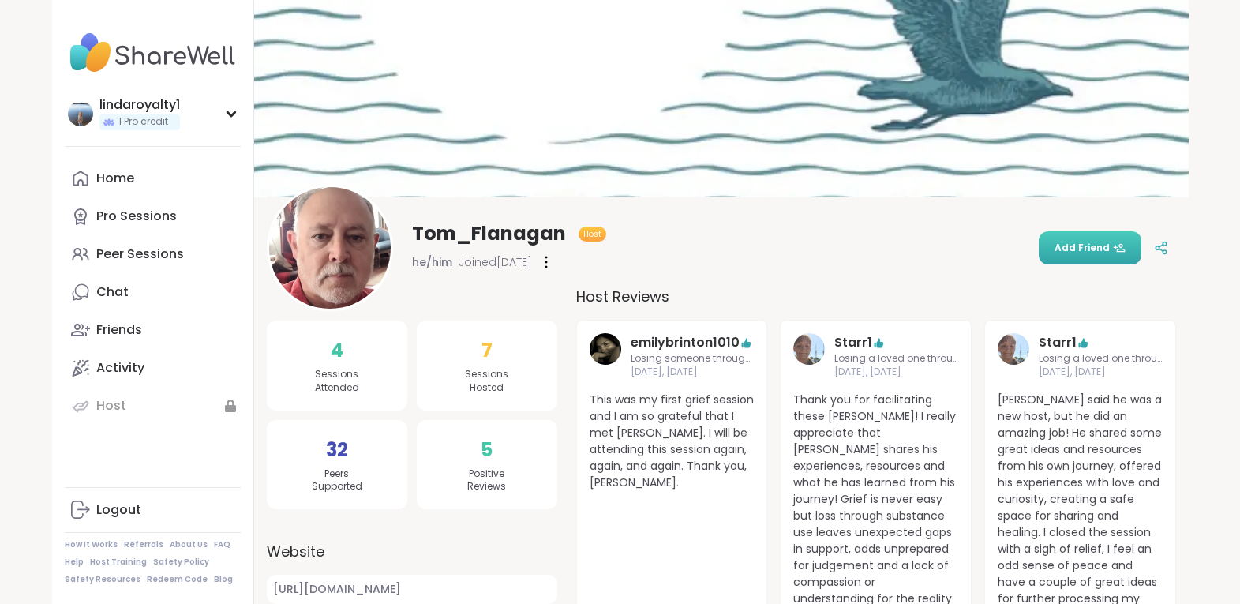
click at [1094, 249] on span "Add Friend" at bounding box center [1089, 248] width 71 height 14
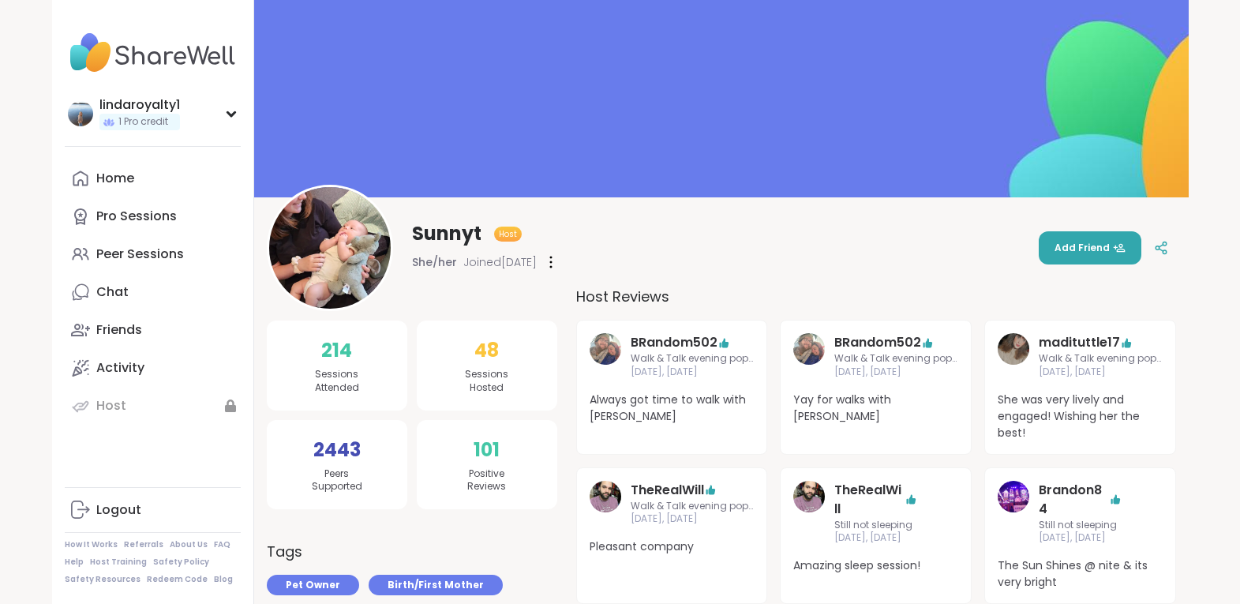
click at [811, 495] on img at bounding box center [809, 497] width 32 height 32
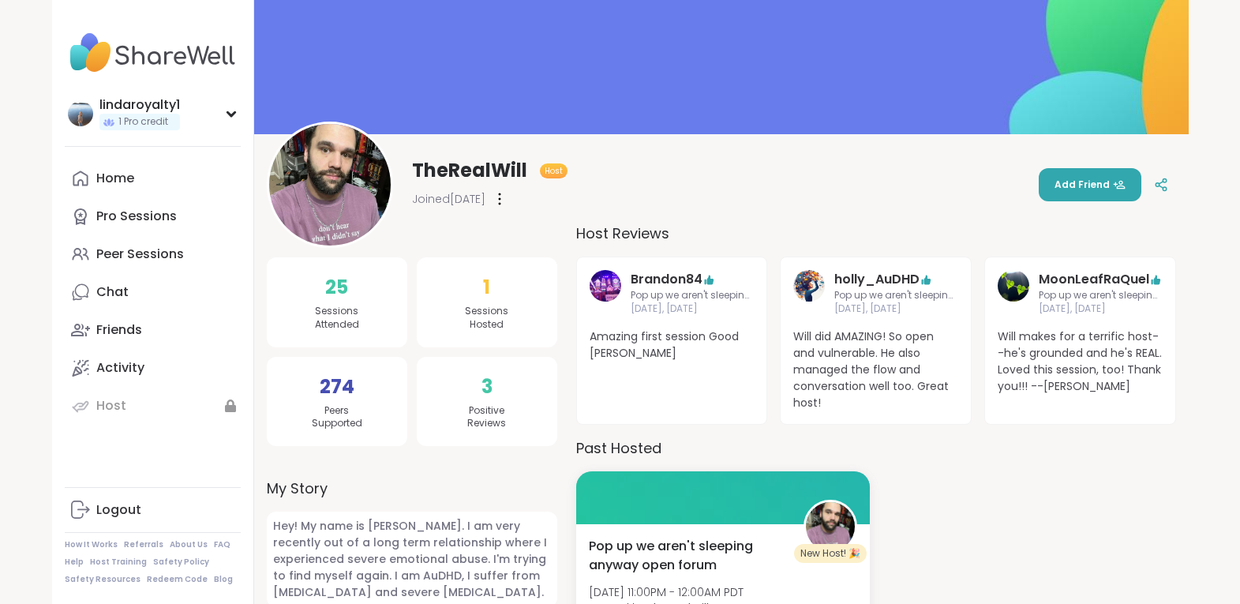
scroll to position [95, 0]
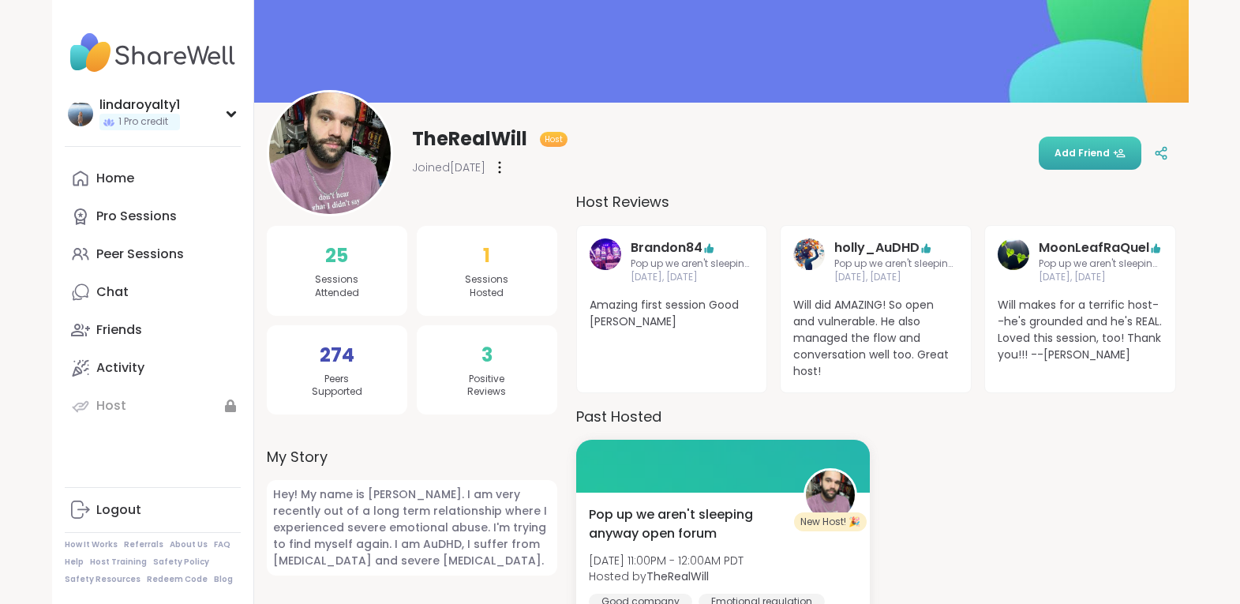
click at [1091, 150] on span "Add Friend" at bounding box center [1089, 153] width 71 height 14
